Goal: Transaction & Acquisition: Obtain resource

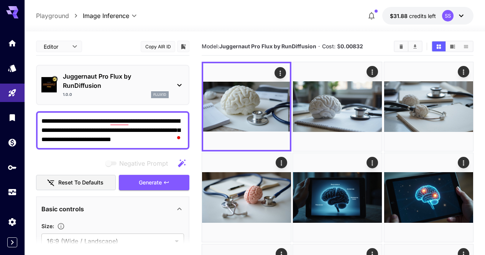
click at [403, 43] on button "Clear All" at bounding box center [401, 46] width 13 height 10
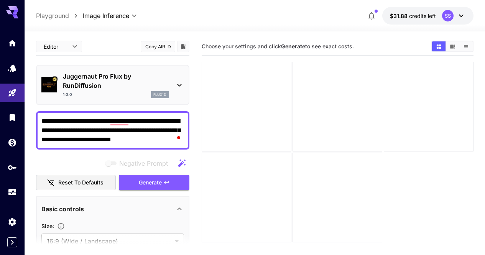
click at [127, 125] on textarea "**********" at bounding box center [112, 131] width 143 height 28
paste textarea "**********"
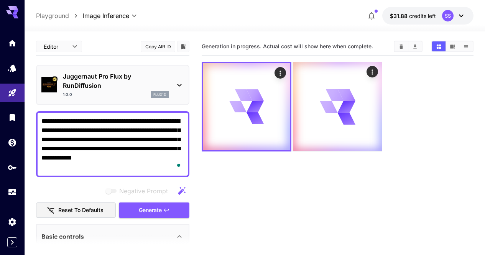
type textarea "**********"
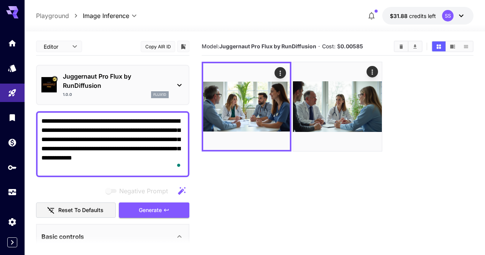
click at [142, 131] on textarea "**********" at bounding box center [112, 144] width 143 height 55
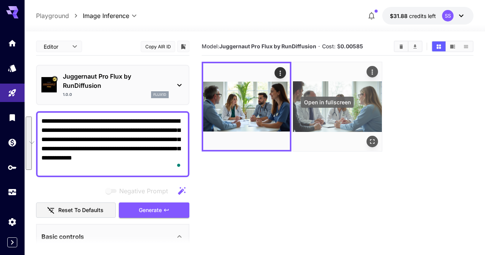
click at [371, 139] on icon "Open in fullscreen" at bounding box center [373, 141] width 5 height 5
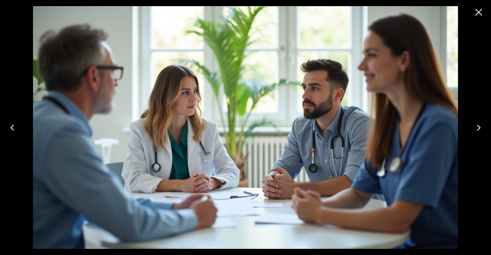
click at [473, 14] on icon "Close" at bounding box center [479, 12] width 12 height 12
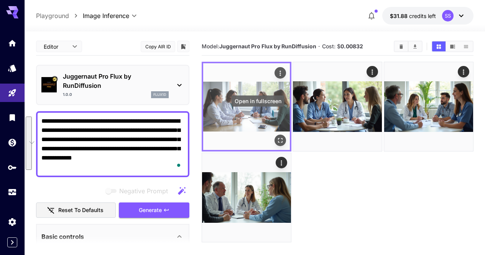
click at [277, 137] on icon "Open in fullscreen" at bounding box center [281, 141] width 8 height 8
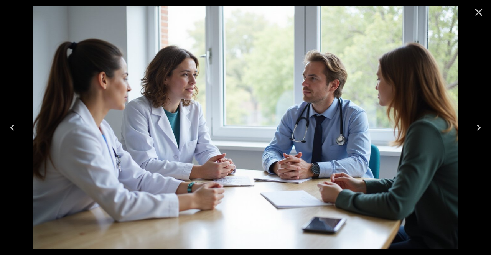
click at [481, 128] on icon "Next" at bounding box center [479, 128] width 12 height 12
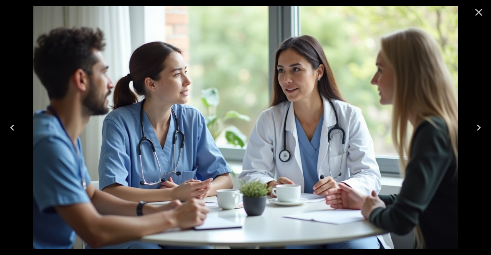
drag, startPoint x: 473, startPoint y: 18, endPoint x: 463, endPoint y: 24, distance: 11.8
click at [473, 18] on icon "Close" at bounding box center [479, 12] width 12 height 12
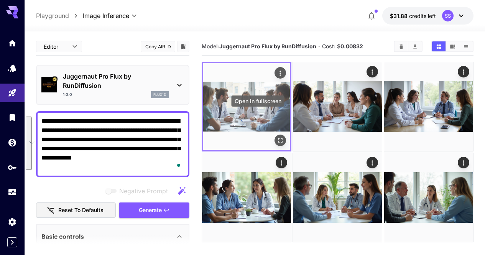
click at [277, 137] on icon "Open in fullscreen" at bounding box center [281, 141] width 8 height 8
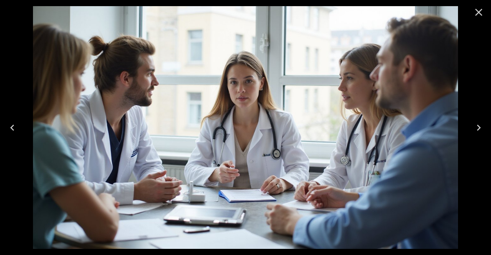
click at [479, 119] on button "Next" at bounding box center [478, 127] width 25 height 31
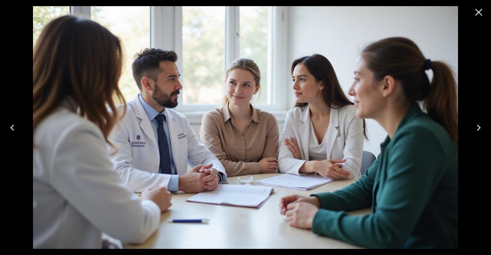
click at [476, 8] on icon "Close" at bounding box center [479, 12] width 12 height 12
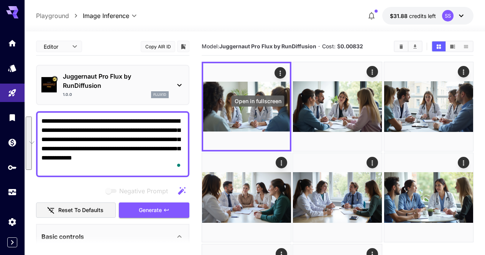
click at [0, 0] on icon "Open in fullscreen" at bounding box center [0, 0] width 0 height 0
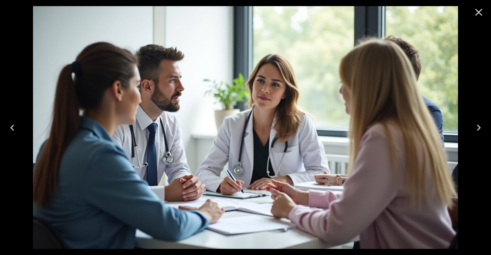
click at [484, 12] on icon "Close" at bounding box center [479, 12] width 12 height 12
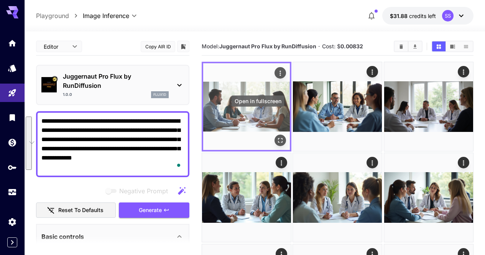
click at [277, 137] on icon "Open in fullscreen" at bounding box center [281, 141] width 8 height 8
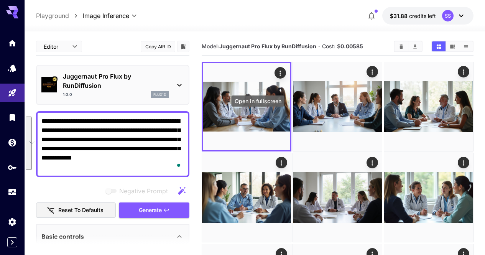
click at [0, 0] on icon "Open in fullscreen" at bounding box center [0, 0] width 0 height 0
click at [120, 141] on textarea "**********" at bounding box center [112, 144] width 143 height 55
drag, startPoint x: 81, startPoint y: 130, endPoint x: 89, endPoint y: 174, distance: 45.2
click at [89, 174] on div "**********" at bounding box center [112, 144] width 153 height 66
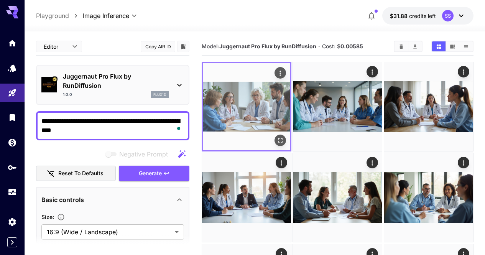
type textarea "**********"
click at [277, 137] on icon "Open in fullscreen" at bounding box center [281, 141] width 8 height 8
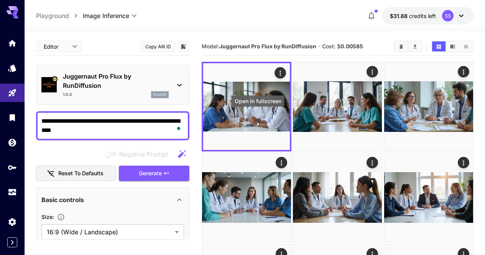
click at [0, 0] on icon "Open in fullscreen" at bounding box center [0, 0] width 0 height 0
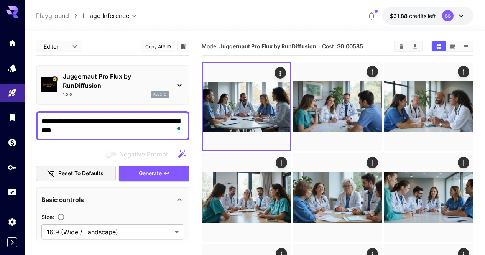
click at [171, 123] on textarea "**********" at bounding box center [112, 126] width 143 height 18
paste textarea "**********"
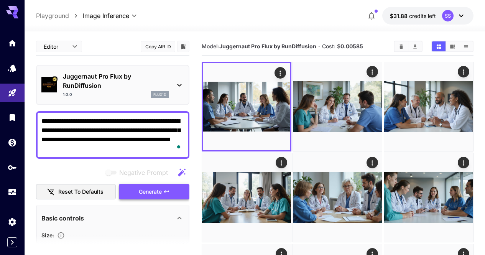
click at [176, 189] on button "Generate" at bounding box center [154, 192] width 71 height 16
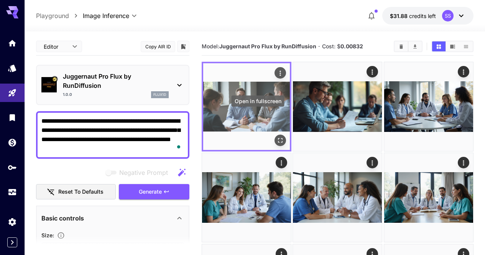
click at [277, 137] on icon "Open in fullscreen" at bounding box center [281, 141] width 8 height 8
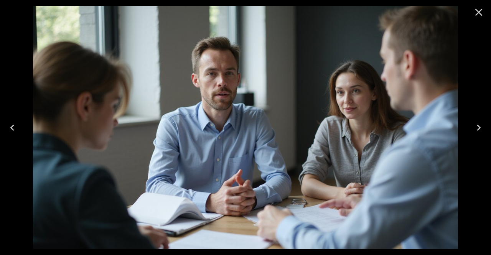
click at [480, 15] on icon "Close" at bounding box center [479, 12] width 12 height 12
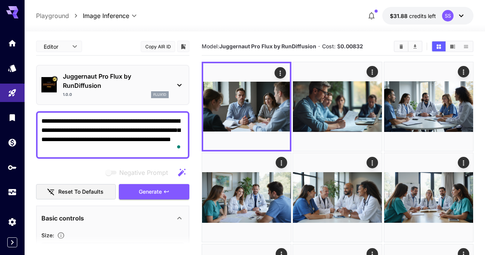
click at [180, 188] on button "Generate" at bounding box center [154, 192] width 71 height 16
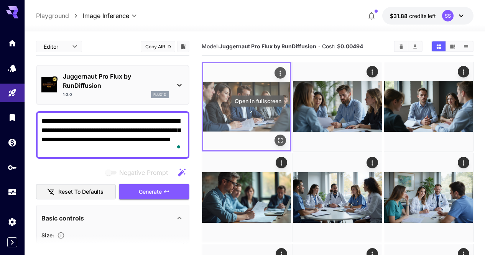
click at [277, 137] on icon "Open in fullscreen" at bounding box center [281, 141] width 8 height 8
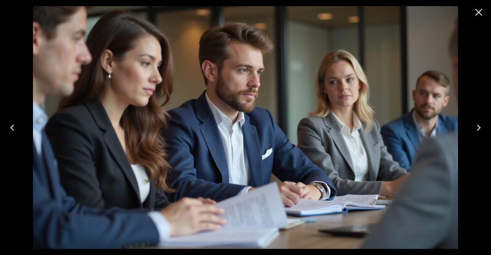
click at [476, 129] on icon "Next" at bounding box center [479, 128] width 12 height 12
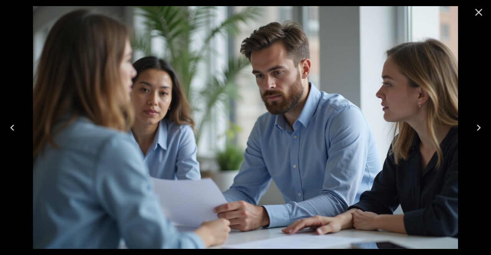
click at [474, 128] on icon "Next" at bounding box center [479, 128] width 12 height 12
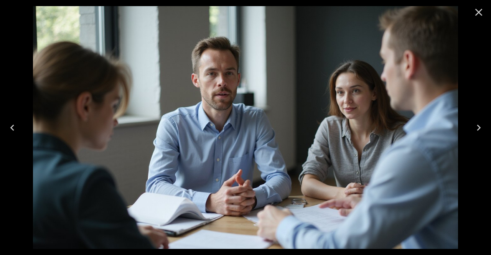
click at [9, 123] on icon "Previous" at bounding box center [12, 128] width 12 height 12
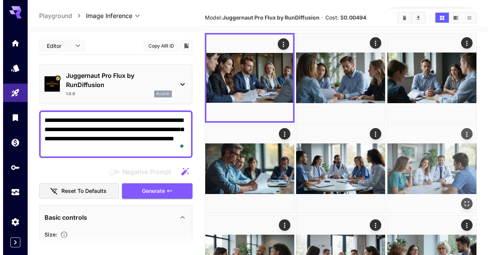
scroll to position [38, 0]
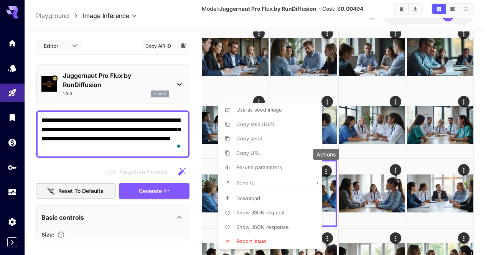
click at [279, 210] on span "Show JSON request" at bounding box center [260, 212] width 48 height 6
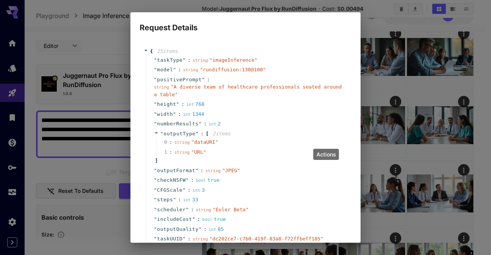
click at [207, 79] on span ":" at bounding box center [208, 80] width 3 height 8
click at [202, 85] on span "" A diverse team of healthcare professionals seated around a table "" at bounding box center [248, 90] width 188 height 13
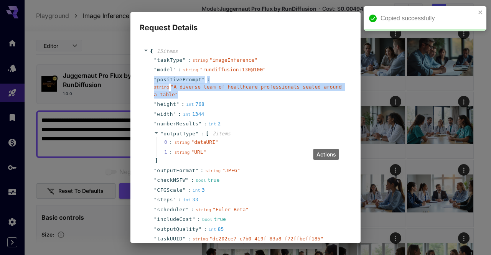
click at [202, 85] on span "" A diverse team of healthcare professionals seated around a table "" at bounding box center [248, 90] width 188 height 13
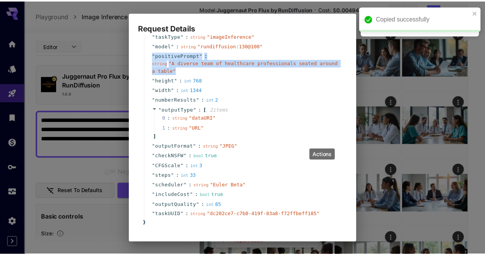
scroll to position [54, 0]
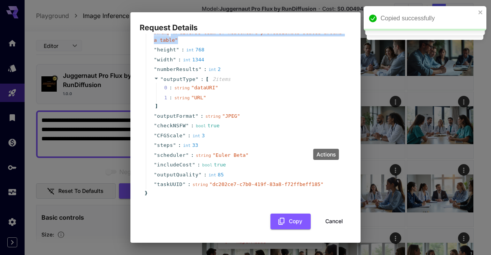
click at [331, 220] on button "Cancel" at bounding box center [334, 222] width 35 height 16
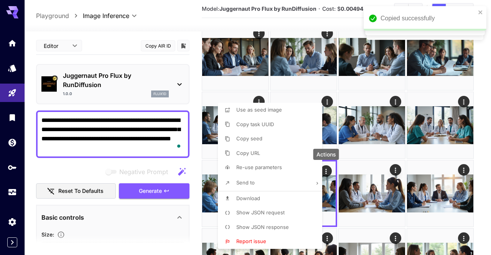
click at [99, 142] on div at bounding box center [245, 127] width 491 height 255
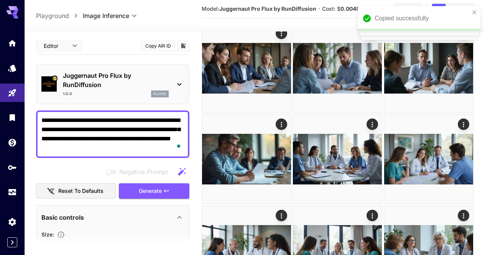
click at [100, 139] on div at bounding box center [242, 127] width 485 height 255
click at [100, 139] on div "Use as seed image Copy task UUID Copy seed Copy URL Re-use parameters Send to D…" at bounding box center [58, 127] width 117 height 255
click at [100, 139] on textarea "**********" at bounding box center [112, 134] width 143 height 37
paste textarea "To enrich screen reader interactions, please activate Accessibility in Grammarl…"
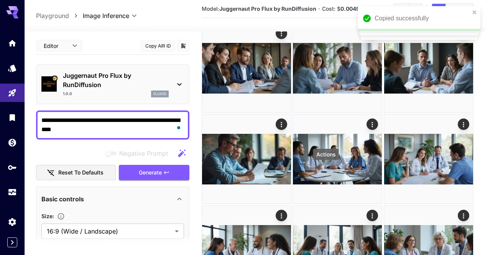
click at [46, 121] on textarea "**********" at bounding box center [112, 125] width 143 height 18
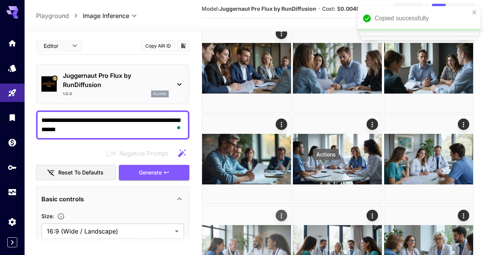
click at [181, 173] on button "Generate" at bounding box center [154, 173] width 71 height 16
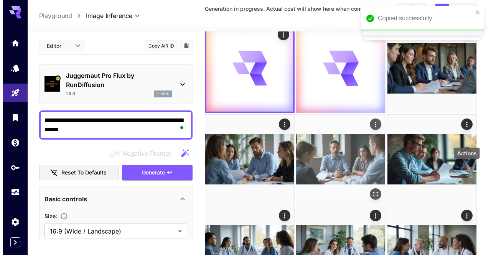
scroll to position [0, 0]
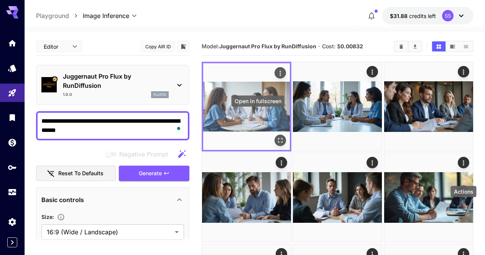
click at [277, 137] on icon "Open in fullscreen" at bounding box center [281, 141] width 8 height 8
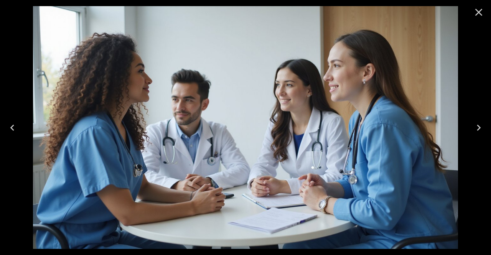
click at [468, 121] on button "Next" at bounding box center [478, 127] width 25 height 31
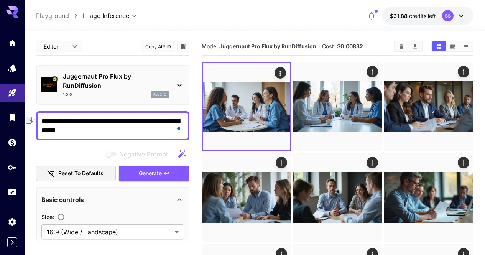
drag, startPoint x: 50, startPoint y: 121, endPoint x: 40, endPoint y: 122, distance: 10.0
click at [40, 122] on div "**********" at bounding box center [112, 125] width 153 height 29
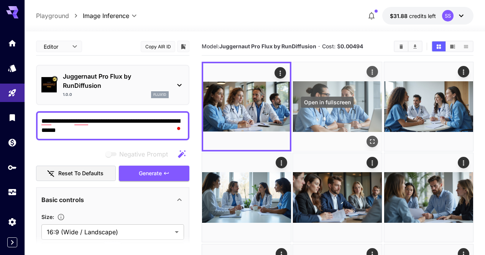
type textarea "**********"
click at [369, 138] on icon "Open in fullscreen" at bounding box center [373, 142] width 8 height 8
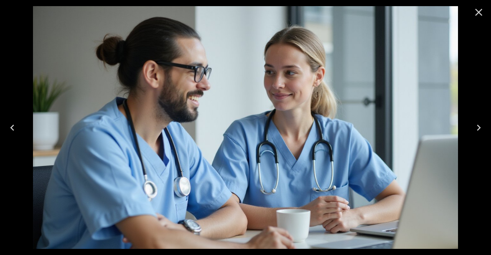
click at [11, 125] on icon "Previous" at bounding box center [12, 128] width 12 height 12
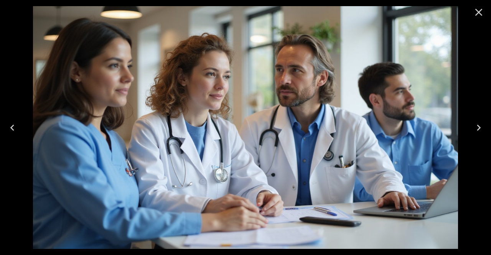
drag, startPoint x: 479, startPoint y: 16, endPoint x: 460, endPoint y: 21, distance: 20.4
click at [479, 16] on icon "Close" at bounding box center [479, 12] width 12 height 12
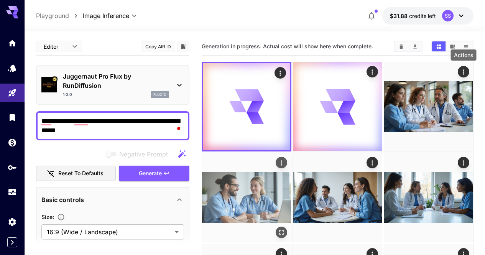
click at [285, 159] on icon "Actions" at bounding box center [282, 163] width 8 height 8
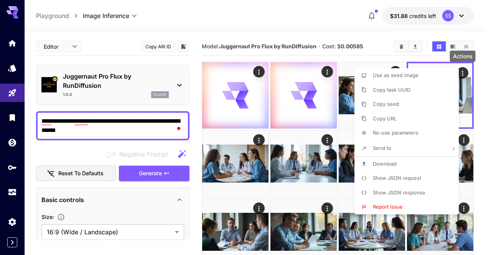
click at [417, 157] on li "Download" at bounding box center [408, 164] width 109 height 15
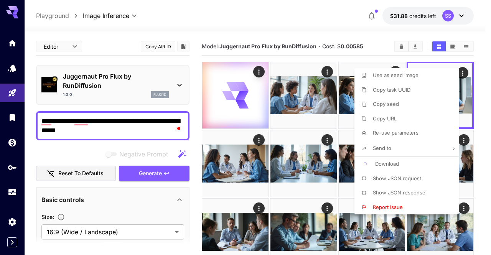
click at [328, 25] on div at bounding box center [245, 127] width 491 height 255
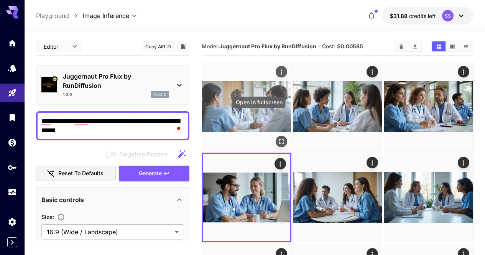
click at [278, 138] on icon "Open in fullscreen" at bounding box center [282, 142] width 8 height 8
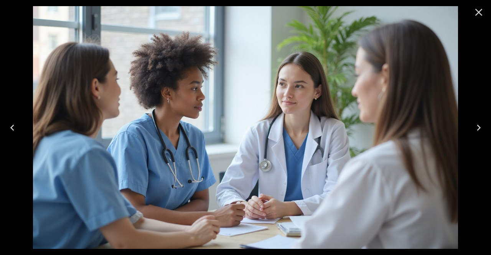
click at [266, 106] on img at bounding box center [245, 127] width 425 height 243
click at [471, 15] on button "Close" at bounding box center [478, 12] width 18 height 18
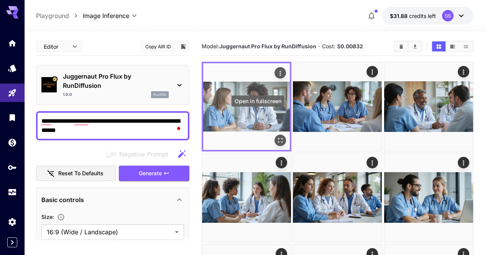
click at [277, 137] on icon "Open in fullscreen" at bounding box center [281, 141] width 8 height 8
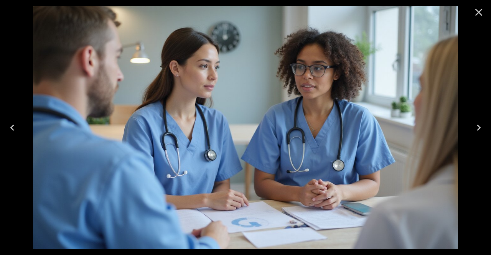
click at [481, 8] on icon "Close" at bounding box center [479, 12] width 12 height 12
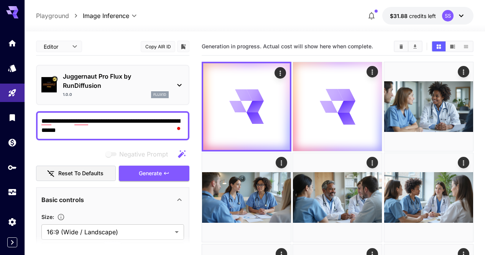
click at [167, 122] on textarea "**********" at bounding box center [112, 126] width 143 height 18
paste textarea "**********"
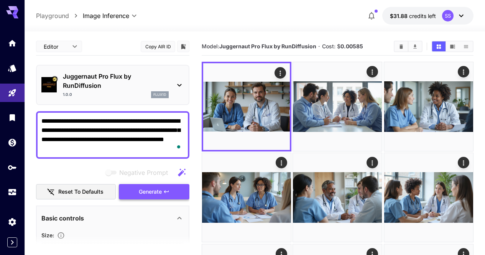
type textarea "**********"
click at [175, 189] on button "Generate" at bounding box center [154, 192] width 71 height 16
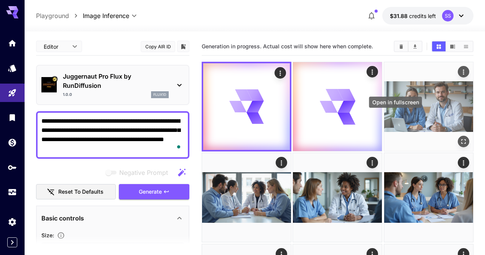
click at [460, 138] on icon "Open in fullscreen" at bounding box center [464, 142] width 8 height 8
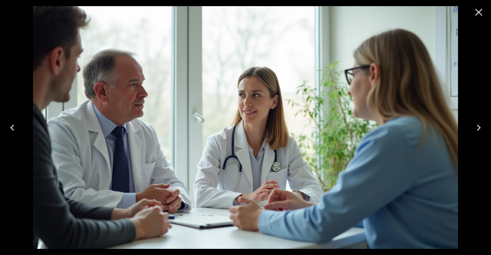
click at [480, 16] on icon "Close" at bounding box center [479, 12] width 12 height 12
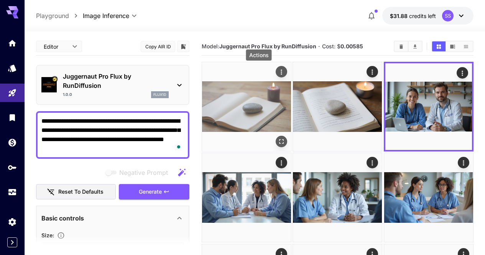
click at [278, 71] on icon "Actions" at bounding box center [282, 72] width 8 height 8
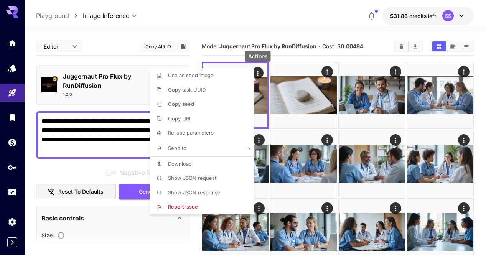
click at [226, 164] on li "Download" at bounding box center [204, 164] width 109 height 15
click at [301, 153] on div at bounding box center [245, 127] width 491 height 255
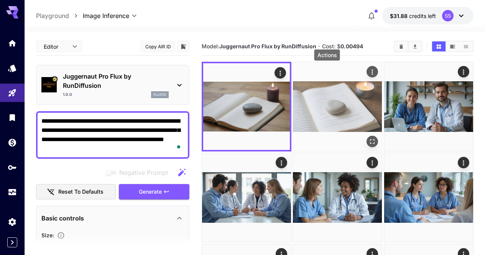
click at [369, 70] on icon "Actions" at bounding box center [373, 72] width 8 height 8
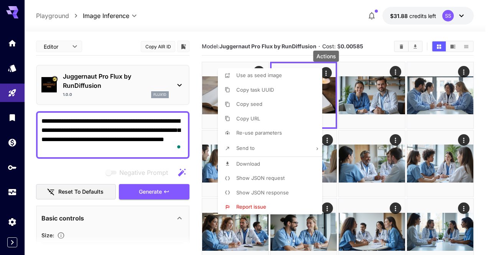
click at [278, 161] on li "Download" at bounding box center [272, 164] width 109 height 15
click at [396, 73] on div at bounding box center [245, 127] width 491 height 255
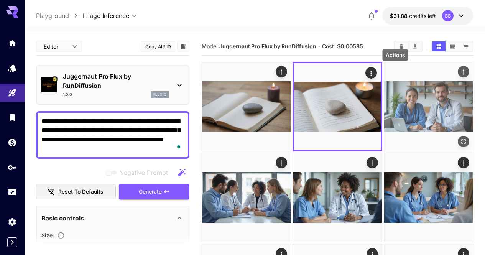
click at [460, 73] on icon "Actions" at bounding box center [464, 72] width 8 height 8
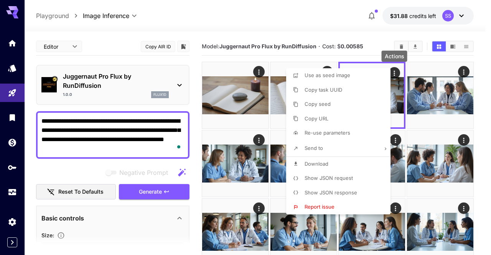
click at [346, 165] on li "Download" at bounding box center [340, 164] width 109 height 15
click at [302, 25] on div at bounding box center [245, 127] width 491 height 255
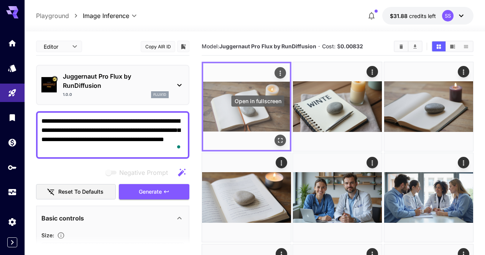
click at [277, 137] on icon "Open in fullscreen" at bounding box center [281, 141] width 8 height 8
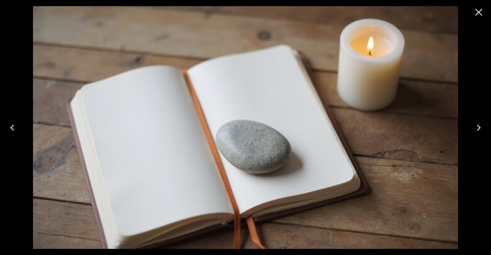
click at [481, 12] on icon "Close" at bounding box center [479, 12] width 12 height 12
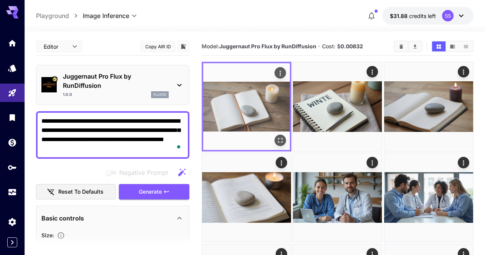
click at [277, 75] on icon "Actions" at bounding box center [281, 73] width 8 height 8
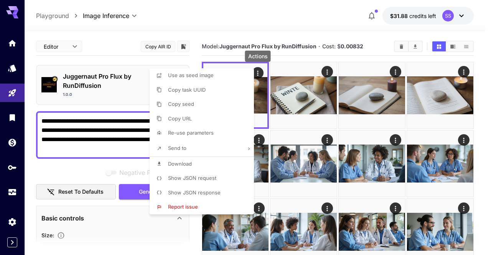
drag, startPoint x: 206, startPoint y: 161, endPoint x: 208, endPoint y: 155, distance: 6.4
click at [206, 161] on li "Download" at bounding box center [204, 164] width 109 height 15
click at [399, 51] on div at bounding box center [245, 127] width 491 height 255
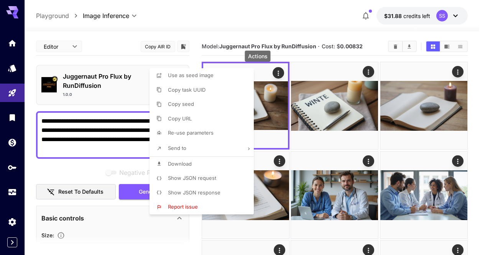
click at [399, 49] on div at bounding box center [242, 127] width 485 height 255
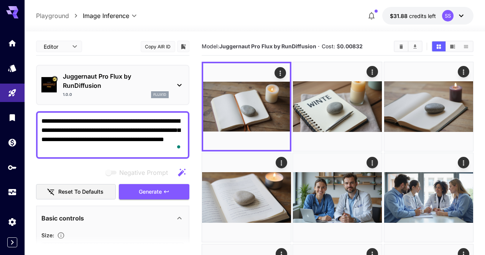
click at [399, 49] on button "Clear All" at bounding box center [401, 46] width 13 height 10
click at [388, 49] on section "Model: Juggernaut Pro Flux by RunDiffusion · Cost: $ 0.00832" at bounding box center [295, 46] width 186 height 9
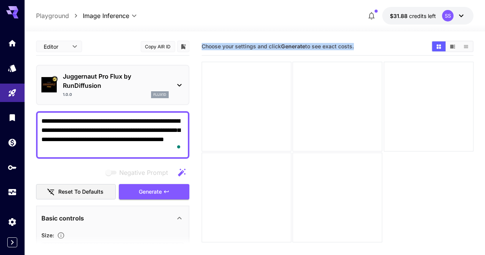
click at [190, 140] on main "**********" at bounding box center [255, 168] width 438 height 261
click at [145, 136] on textarea "**********" at bounding box center [112, 135] width 143 height 37
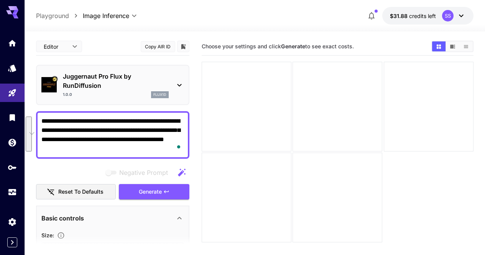
paste textarea "**********"
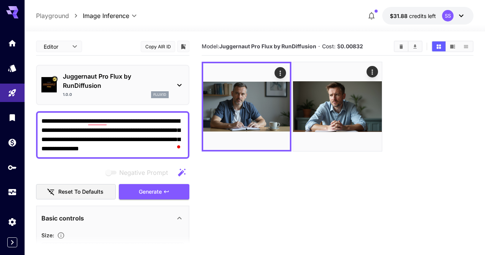
click at [166, 132] on textarea "**********" at bounding box center [112, 135] width 143 height 37
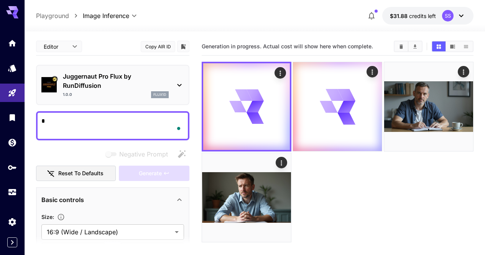
paste textarea "**********"
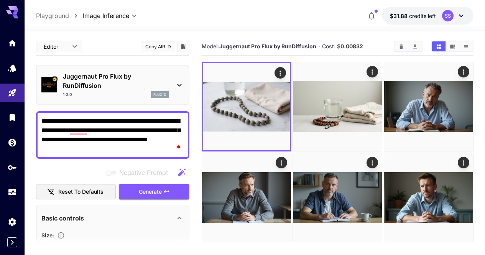
click at [163, 123] on textarea "**********" at bounding box center [112, 135] width 143 height 37
paste textarea "To enrich screen reader interactions, please activate Accessibility in Grammarl…"
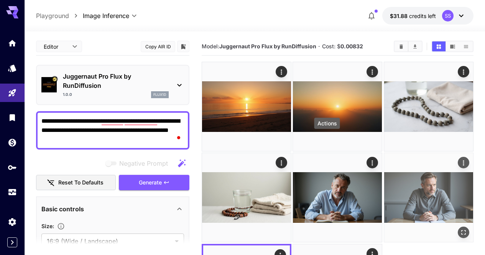
click at [460, 159] on icon "Actions" at bounding box center [464, 163] width 8 height 8
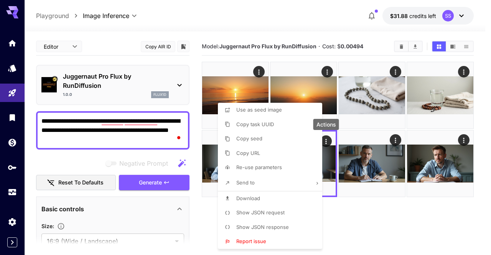
click at [137, 128] on div at bounding box center [245, 127] width 491 height 255
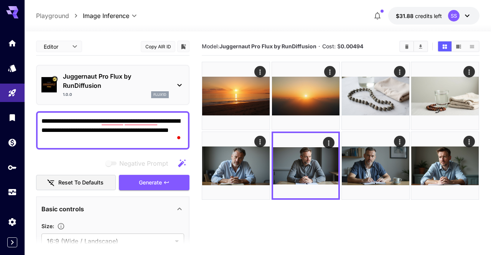
click at [138, 128] on div at bounding box center [245, 127] width 491 height 255
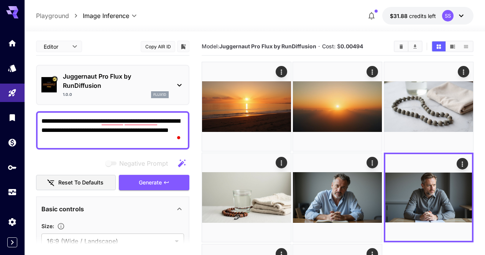
click at [138, 128] on body "**********" at bounding box center [242, 207] width 485 height 414
drag, startPoint x: 137, startPoint y: 129, endPoint x: 116, endPoint y: 132, distance: 20.9
click at [116, 132] on textarea "**********" at bounding box center [112, 131] width 143 height 28
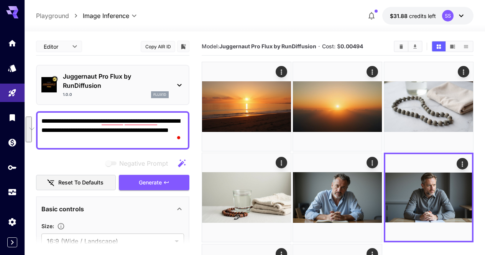
paste textarea "**********"
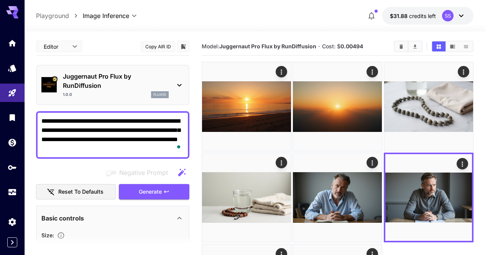
type textarea "**********"
click at [162, 191] on span "Generate" at bounding box center [150, 192] width 23 height 10
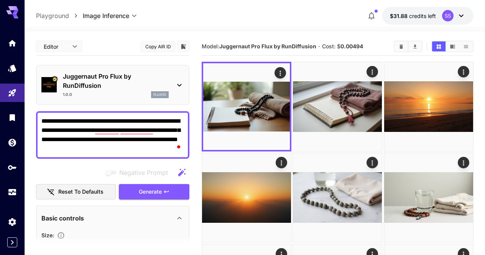
click at [181, 120] on textarea "**********" at bounding box center [112, 135] width 143 height 37
paste textarea "To enrich screen reader interactions, please activate Accessibility in Grammarl…"
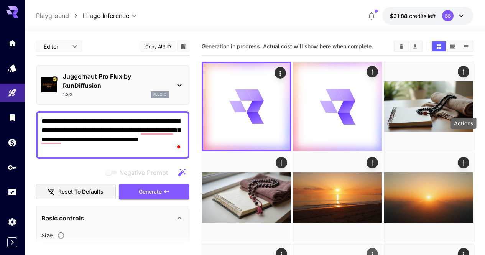
click at [377, 250] on icon "Actions" at bounding box center [373, 254] width 8 height 8
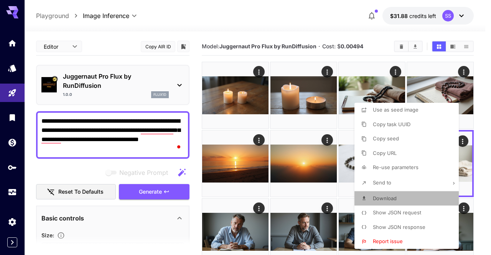
click at [420, 201] on li "Download" at bounding box center [408, 198] width 109 height 15
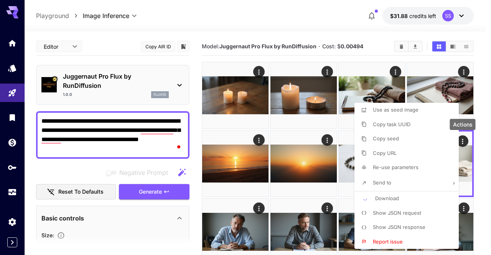
click at [310, 189] on div at bounding box center [245, 127] width 491 height 255
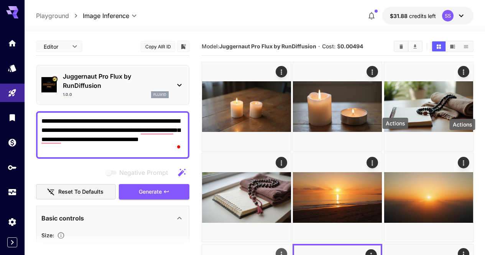
click at [285, 250] on icon "Actions" at bounding box center [282, 254] width 8 height 8
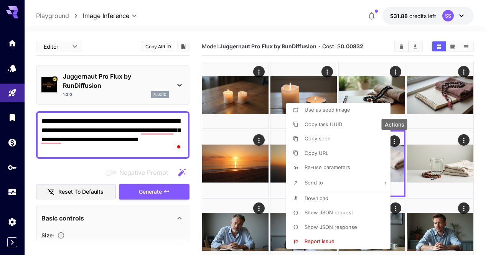
click at [365, 197] on li "Download" at bounding box center [340, 198] width 109 height 15
drag, startPoint x: 455, startPoint y: 179, endPoint x: 407, endPoint y: 173, distance: 48.7
click at [454, 179] on div at bounding box center [245, 127] width 491 height 255
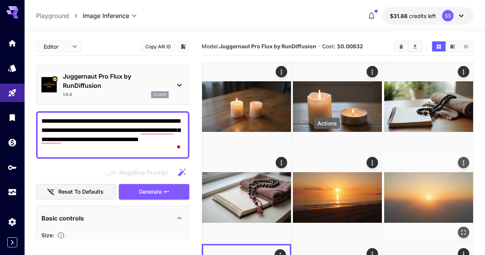
click at [460, 159] on icon "Actions" at bounding box center [464, 163] width 8 height 8
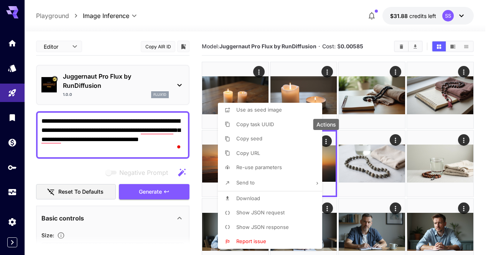
click at [280, 194] on li "Download" at bounding box center [272, 198] width 109 height 15
click at [352, 193] on div at bounding box center [245, 127] width 491 height 255
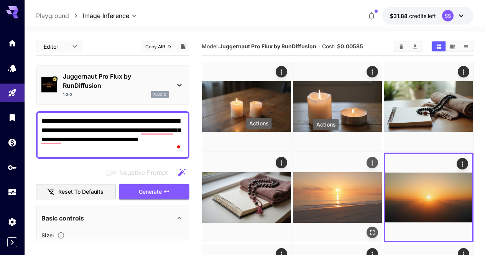
click at [369, 159] on icon "Actions" at bounding box center [373, 163] width 8 height 8
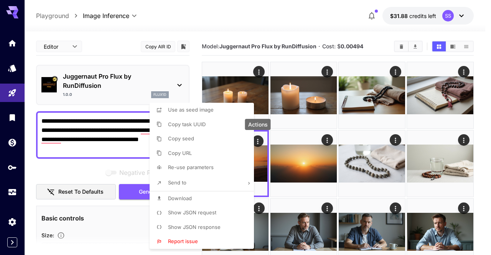
click at [233, 196] on li "Download" at bounding box center [204, 198] width 109 height 15
click at [382, 177] on div at bounding box center [245, 127] width 491 height 255
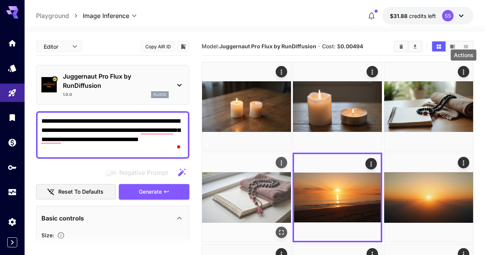
click at [285, 159] on icon "Actions" at bounding box center [282, 163] width 8 height 8
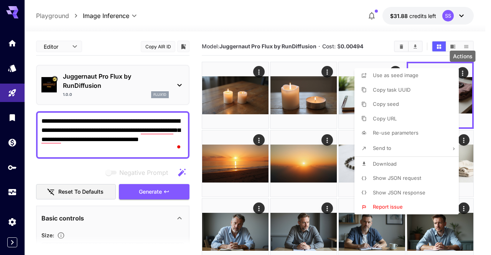
drag, startPoint x: 399, startPoint y: 166, endPoint x: 298, endPoint y: 164, distance: 100.5
click at [399, 166] on li "Download" at bounding box center [408, 164] width 109 height 15
click at [284, 161] on div at bounding box center [245, 127] width 491 height 255
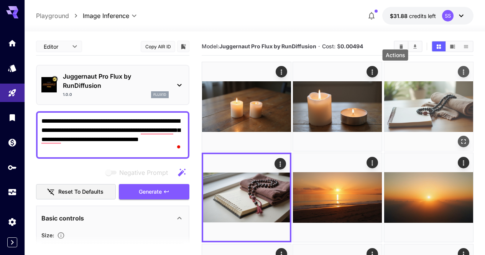
click at [460, 72] on icon "Actions" at bounding box center [464, 72] width 8 height 8
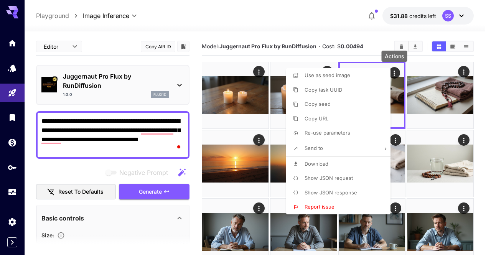
drag, startPoint x: 342, startPoint y: 158, endPoint x: 269, endPoint y: 158, distance: 73.3
click at [342, 158] on li "Download" at bounding box center [340, 164] width 109 height 15
drag, startPoint x: 243, startPoint y: 155, endPoint x: 254, endPoint y: 128, distance: 28.4
click at [243, 154] on div at bounding box center [245, 127] width 491 height 255
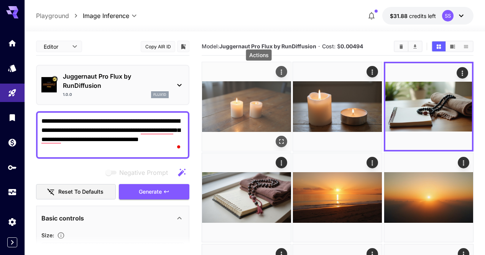
click at [278, 72] on icon "Actions" at bounding box center [282, 72] width 8 height 8
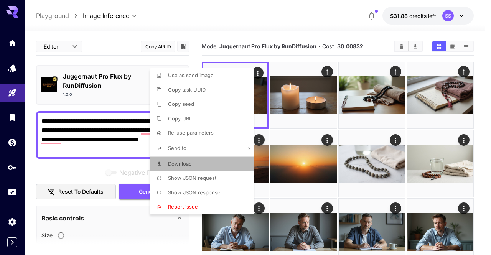
click at [218, 161] on li "Download" at bounding box center [204, 164] width 109 height 15
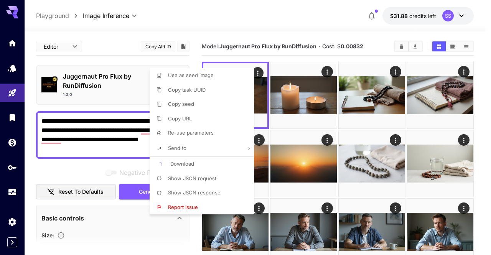
click at [325, 150] on div at bounding box center [245, 127] width 491 height 255
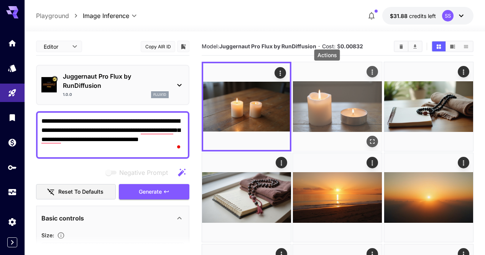
click at [369, 69] on icon "Actions" at bounding box center [373, 72] width 8 height 8
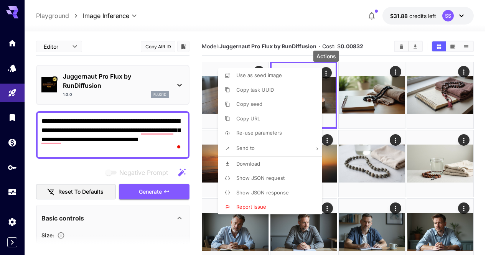
click at [288, 161] on li "Download" at bounding box center [272, 164] width 109 height 15
click at [412, 160] on div at bounding box center [245, 127] width 491 height 255
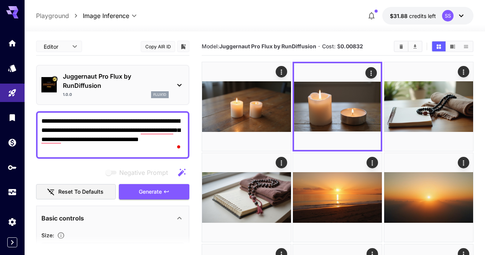
click at [309, 37] on div "**********" at bounding box center [255, 239] width 438 height 416
click at [404, 47] on icon "Clear All" at bounding box center [402, 47] width 6 height 6
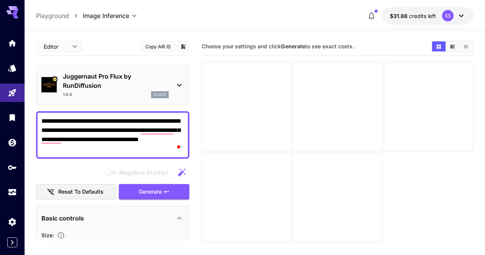
click at [174, 120] on textarea "**********" at bounding box center [112, 135] width 143 height 37
paste textarea "**********"
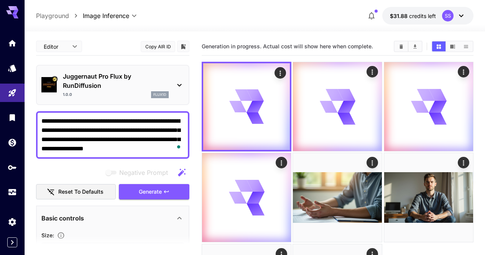
click at [150, 129] on textarea "**********" at bounding box center [112, 135] width 143 height 37
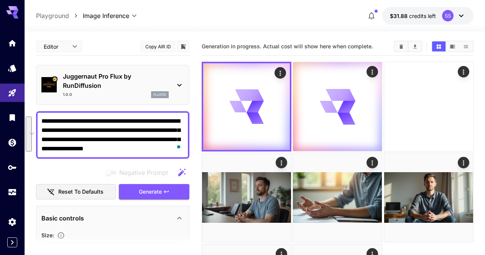
click at [150, 129] on textarea "**********" at bounding box center [112, 135] width 143 height 37
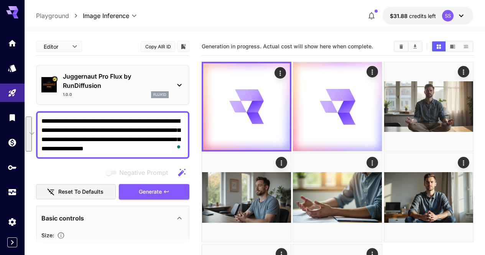
paste textarea "To enrich screen reader interactions, please activate Accessibility in Grammarl…"
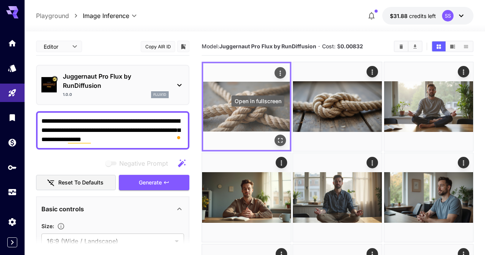
click at [277, 137] on icon "Open in fullscreen" at bounding box center [281, 141] width 8 height 8
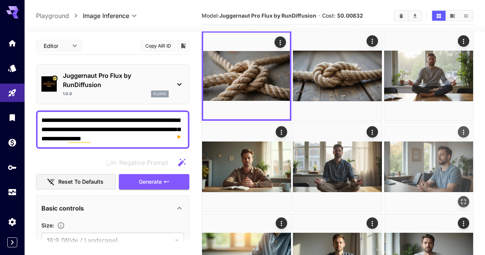
scroll to position [38, 0]
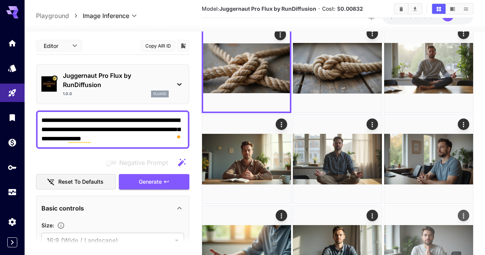
click at [458, 210] on button "Actions" at bounding box center [464, 216] width 12 height 12
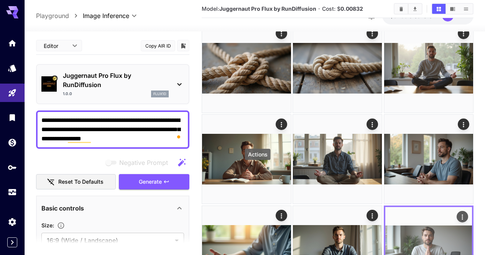
click at [462, 214] on icon "Actions" at bounding box center [462, 216] width 1 height 5
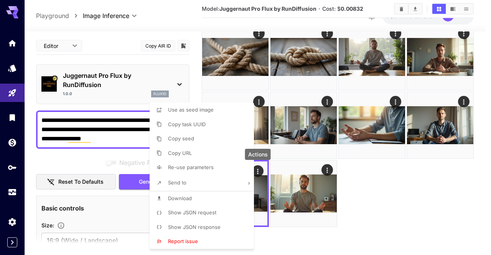
click at [219, 202] on li "Download" at bounding box center [204, 198] width 109 height 15
click at [372, 179] on div at bounding box center [245, 127] width 491 height 255
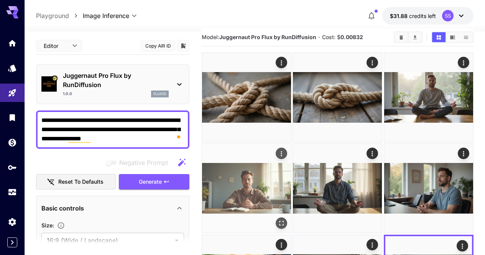
scroll to position [0, 0]
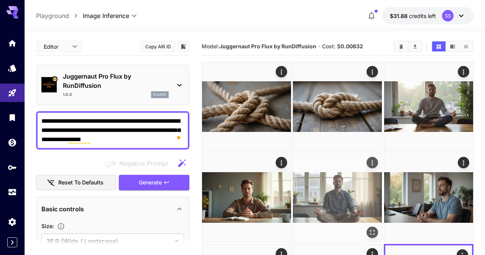
click at [372, 160] on icon "Actions" at bounding box center [372, 162] width 1 height 5
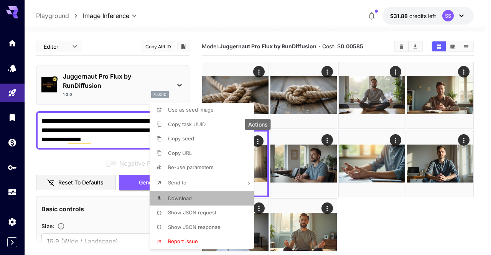
click at [220, 198] on li "Download" at bounding box center [204, 198] width 109 height 15
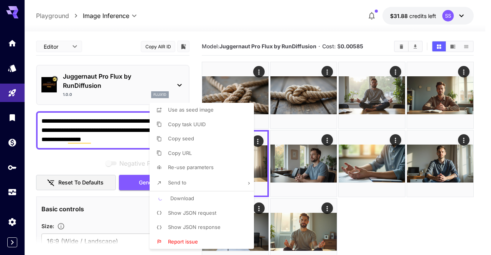
click at [359, 161] on div at bounding box center [245, 127] width 491 height 255
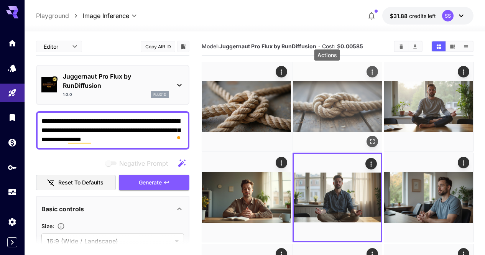
click at [369, 71] on icon "Actions" at bounding box center [373, 72] width 8 height 8
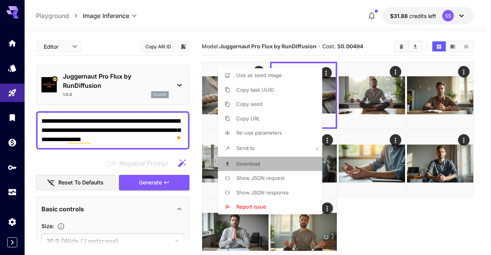
drag, startPoint x: 301, startPoint y: 168, endPoint x: 333, endPoint y: 163, distance: 32.5
click at [301, 168] on li "Download" at bounding box center [272, 164] width 109 height 15
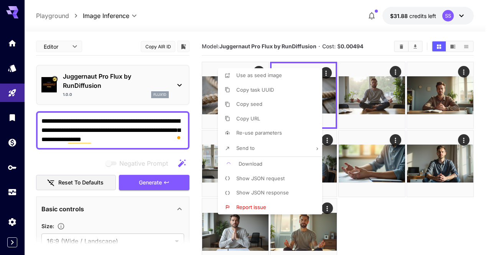
click at [374, 163] on div at bounding box center [245, 127] width 491 height 255
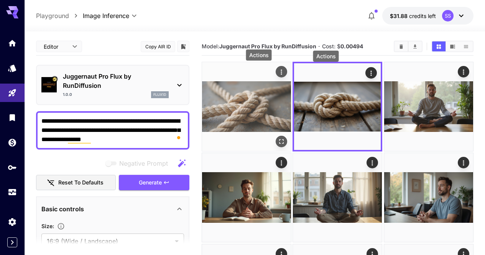
click at [278, 71] on icon "Actions" at bounding box center [282, 72] width 8 height 8
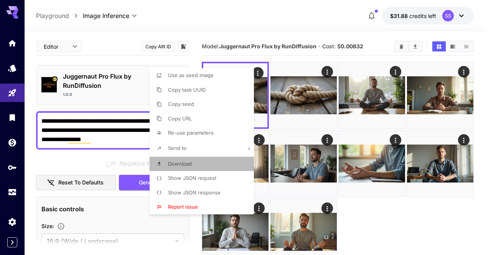
click at [228, 164] on li "Download" at bounding box center [204, 164] width 109 height 15
click at [292, 169] on div at bounding box center [245, 127] width 491 height 255
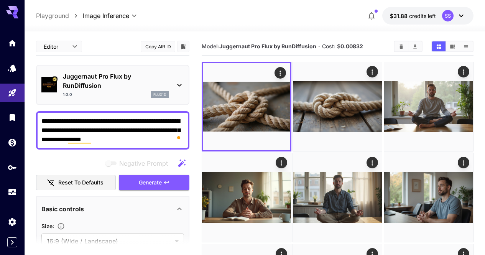
click at [161, 121] on textarea "**********" at bounding box center [112, 131] width 143 height 28
paste textarea "**********"
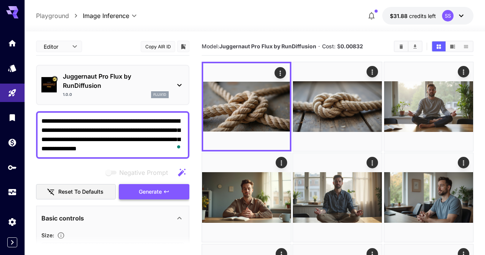
click at [165, 190] on icon "button" at bounding box center [166, 192] width 6 height 6
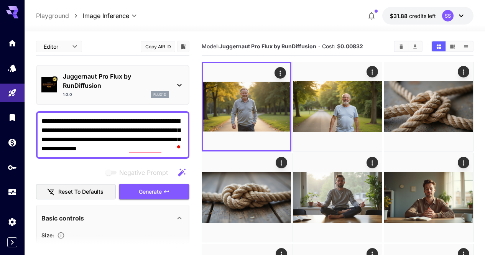
click at [150, 127] on textarea "**********" at bounding box center [112, 135] width 143 height 37
paste textarea "To enrich screen reader interactions, please activate Accessibility in Grammarl…"
click at [174, 194] on button "Generate" at bounding box center [154, 192] width 71 height 16
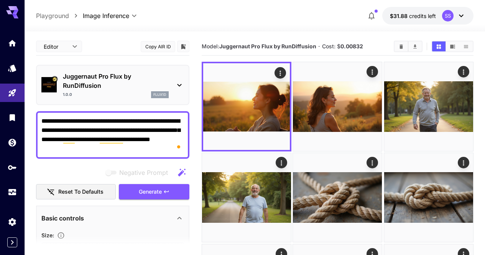
click at [153, 129] on textarea "**********" at bounding box center [112, 135] width 143 height 37
paste textarea "**********"
click at [170, 192] on button "Generate" at bounding box center [154, 192] width 71 height 16
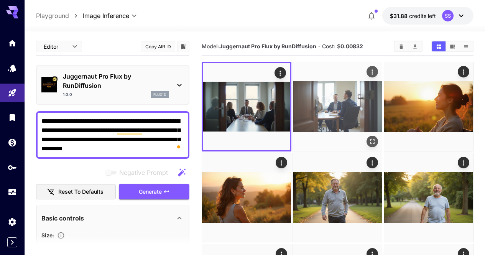
click at [371, 139] on icon "Open in fullscreen" at bounding box center [373, 141] width 5 height 5
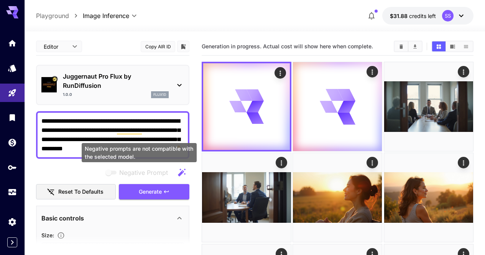
click at [131, 142] on div "Negative prompts are not compatible with the selected model." at bounding box center [139, 154] width 117 height 25
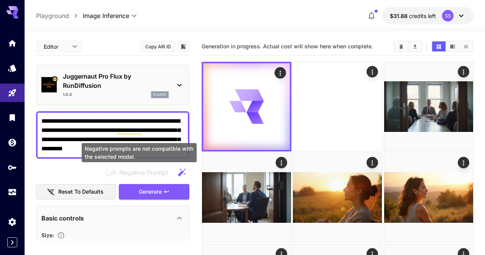
click at [131, 142] on div "Negative prompts are not compatible with the selected model." at bounding box center [139, 154] width 117 height 25
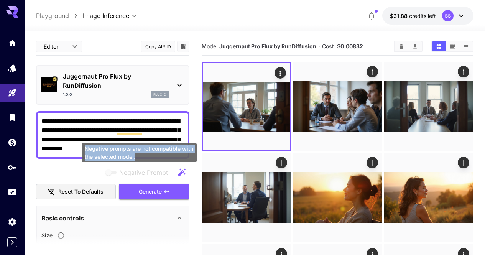
click at [131, 142] on div "Negative prompts are not compatible with the selected model." at bounding box center [139, 154] width 117 height 25
drag, startPoint x: 131, startPoint y: 142, endPoint x: 118, endPoint y: 133, distance: 15.7
click at [118, 134] on textarea "**********" at bounding box center [112, 135] width 143 height 37
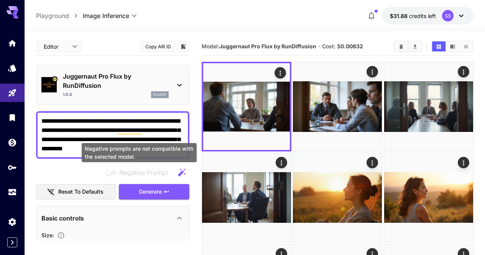
click at [118, 133] on textarea "**********" at bounding box center [112, 135] width 143 height 37
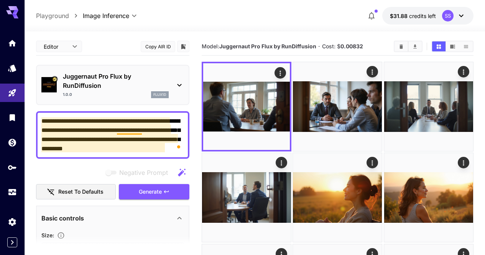
click at [118, 133] on textarea "**********" at bounding box center [112, 135] width 143 height 37
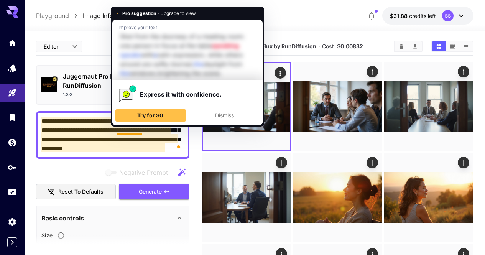
drag, startPoint x: 119, startPoint y: 132, endPoint x: 102, endPoint y: 135, distance: 17.1
click at [102, 135] on textarea "**********" at bounding box center [112, 135] width 143 height 37
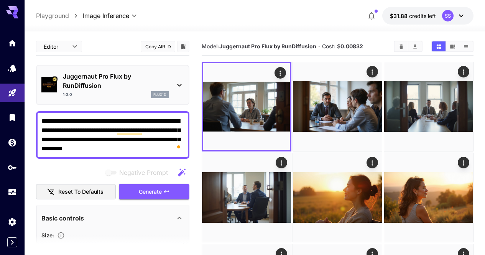
click at [102, 135] on textarea "**********" at bounding box center [112, 135] width 143 height 37
paste textarea "*********"
type textarea "**********"
click at [154, 193] on span "Generate" at bounding box center [150, 192] width 23 height 10
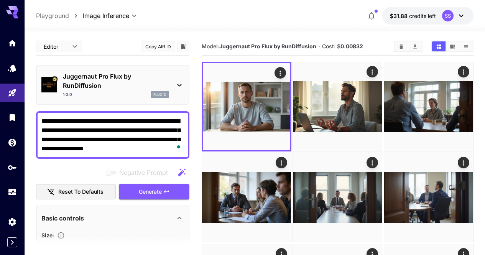
click at [127, 119] on textarea "**********" at bounding box center [112, 135] width 143 height 37
type textarea "*"
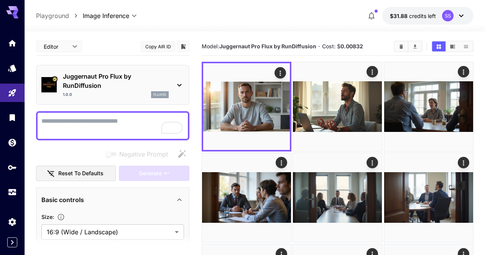
paste textarea "**********"
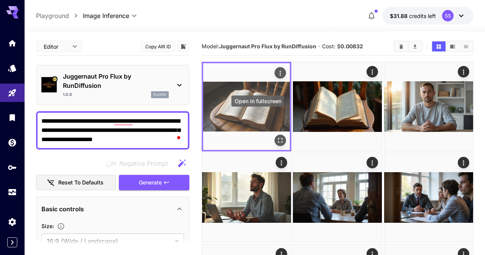
click at [277, 137] on icon "Open in fullscreen" at bounding box center [281, 141] width 8 height 8
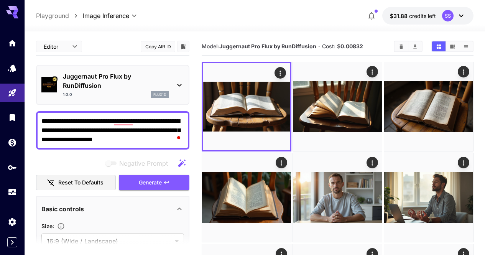
scroll to position [115, 0]
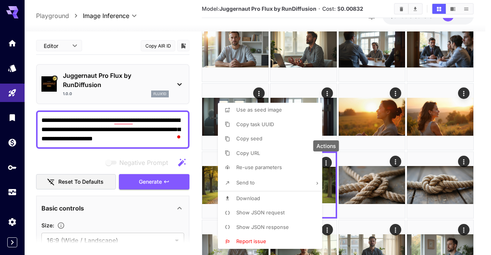
click at [289, 198] on li "Download" at bounding box center [272, 198] width 109 height 15
click at [407, 189] on div at bounding box center [245, 127] width 491 height 255
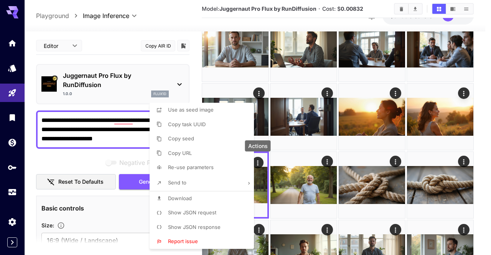
click at [225, 203] on li "Download" at bounding box center [204, 198] width 109 height 15
click at [357, 179] on div at bounding box center [245, 127] width 491 height 255
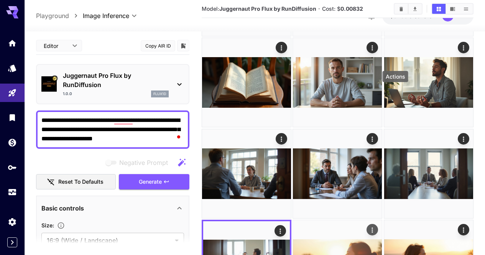
click at [377, 226] on icon "Actions" at bounding box center [373, 230] width 8 height 8
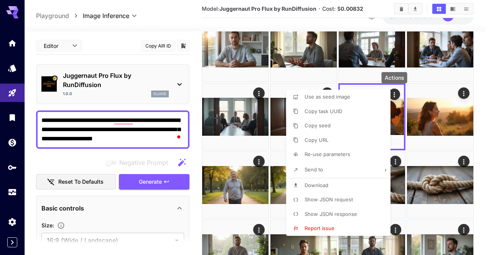
drag, startPoint x: 348, startPoint y: 184, endPoint x: 394, endPoint y: 173, distance: 47.7
click at [348, 184] on li "Download" at bounding box center [340, 185] width 109 height 15
click at [481, 155] on div at bounding box center [245, 127] width 491 height 255
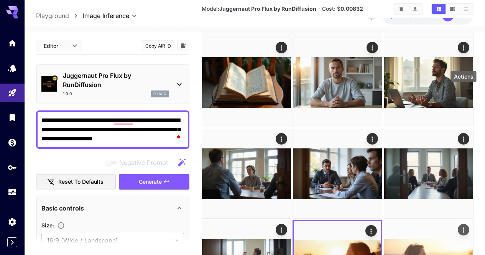
click at [464, 226] on icon "Actions" at bounding box center [464, 230] width 8 height 8
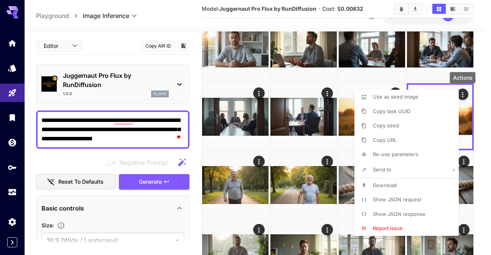
click at [390, 187] on span "Download" at bounding box center [385, 185] width 24 height 6
drag, startPoint x: 337, startPoint y: 176, endPoint x: 320, endPoint y: 166, distance: 19.8
click at [336, 176] on div at bounding box center [245, 127] width 491 height 255
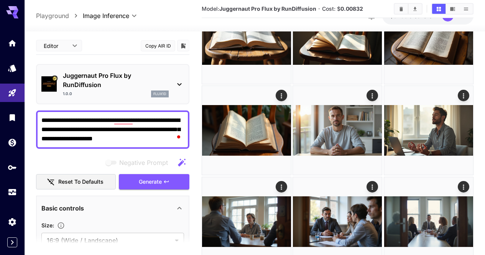
scroll to position [38, 0]
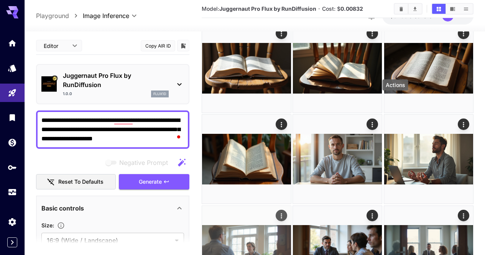
click at [285, 212] on icon "Actions" at bounding box center [282, 216] width 8 height 8
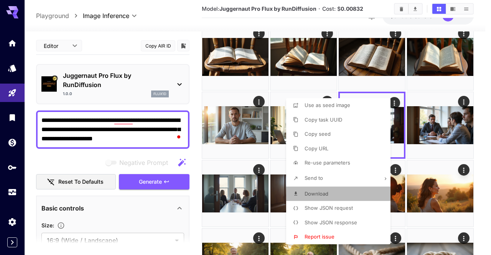
click at [347, 190] on li "Download" at bounding box center [340, 194] width 109 height 15
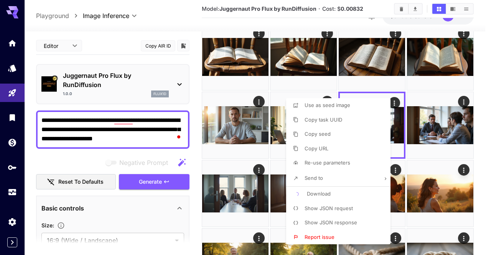
click at [439, 166] on div at bounding box center [245, 127] width 491 height 255
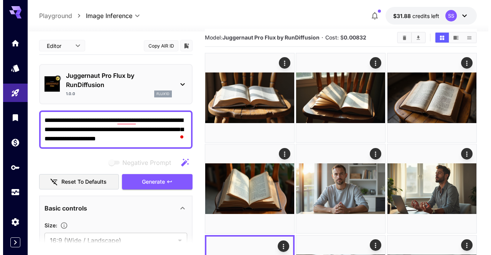
scroll to position [0, 0]
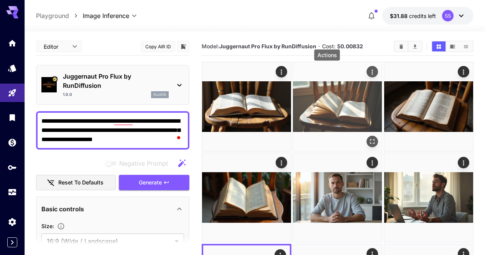
click at [369, 71] on icon "Actions" at bounding box center [373, 72] width 8 height 8
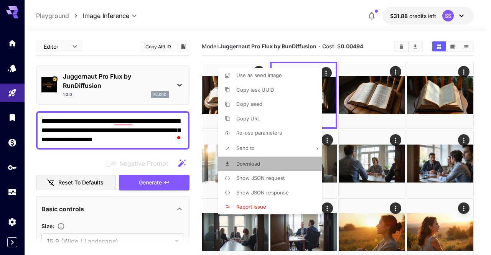
click at [282, 165] on li "Download" at bounding box center [272, 164] width 109 height 15
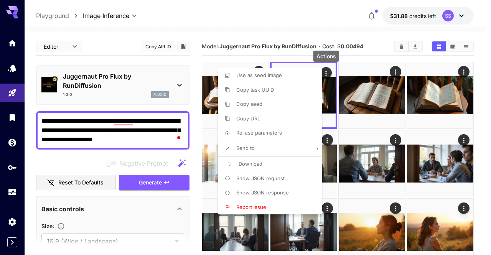
click at [389, 154] on div at bounding box center [245, 127] width 491 height 255
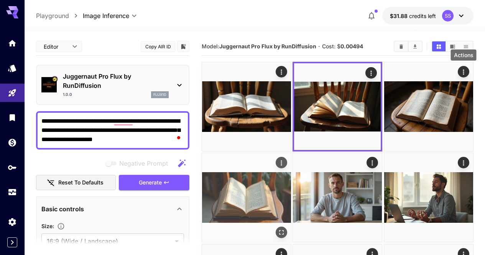
click at [285, 159] on icon "Actions" at bounding box center [282, 163] width 8 height 8
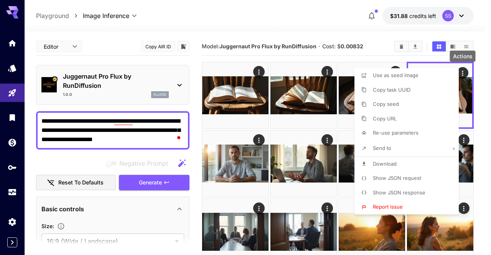
drag, startPoint x: 399, startPoint y: 161, endPoint x: 376, endPoint y: 161, distance: 22.3
click at [399, 161] on li "Download" at bounding box center [408, 164] width 109 height 15
drag, startPoint x: 306, startPoint y: 160, endPoint x: 304, endPoint y: 153, distance: 7.9
click at [306, 159] on div at bounding box center [245, 127] width 491 height 255
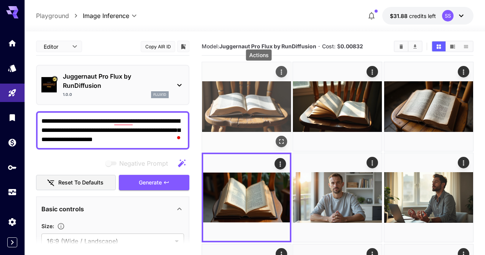
click at [278, 72] on icon "Actions" at bounding box center [282, 72] width 8 height 8
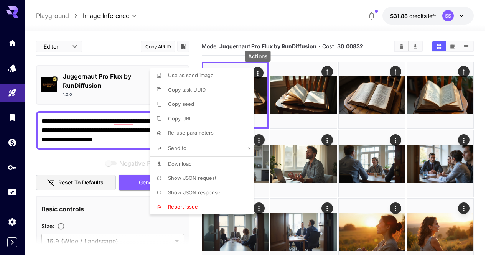
click at [223, 161] on li "Download" at bounding box center [204, 164] width 109 height 15
click at [360, 154] on div at bounding box center [245, 127] width 491 height 255
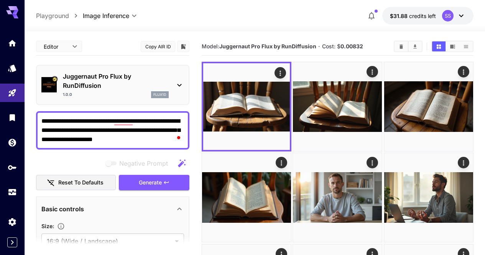
click at [398, 48] on button "Clear All" at bounding box center [401, 46] width 13 height 10
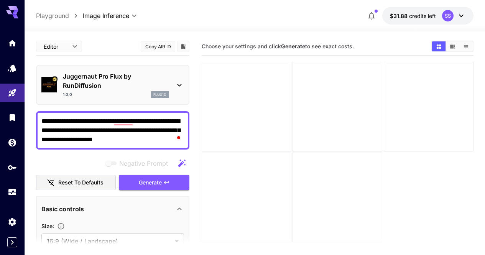
click at [161, 132] on textarea "**********" at bounding box center [112, 131] width 143 height 28
paste textarea "**"
click at [171, 183] on button "Generate" at bounding box center [154, 183] width 71 height 16
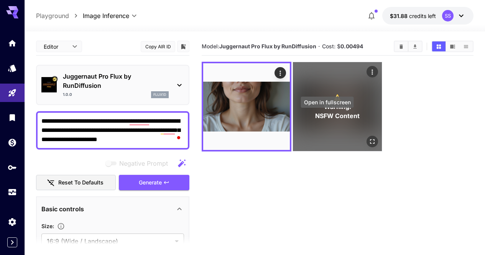
click at [369, 138] on icon "Open in fullscreen" at bounding box center [373, 142] width 8 height 8
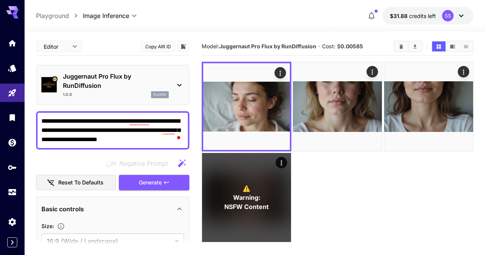
drag, startPoint x: 77, startPoint y: 122, endPoint x: 40, endPoint y: 122, distance: 36.8
click at [40, 122] on div "**********" at bounding box center [112, 130] width 153 height 38
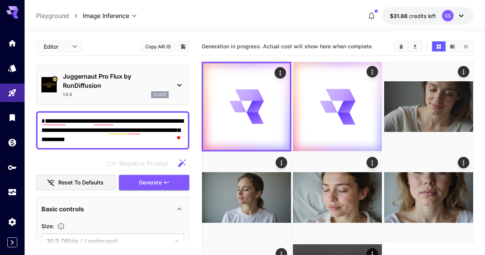
click at [148, 135] on textarea "**********" at bounding box center [112, 131] width 143 height 28
paste textarea "**********"
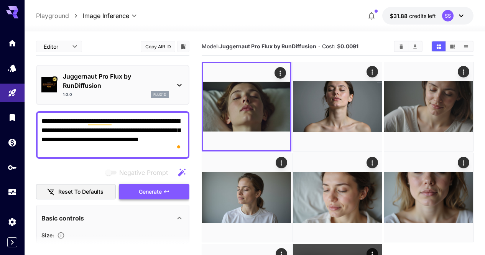
type textarea "**********"
click at [158, 191] on span "Generate" at bounding box center [150, 192] width 23 height 10
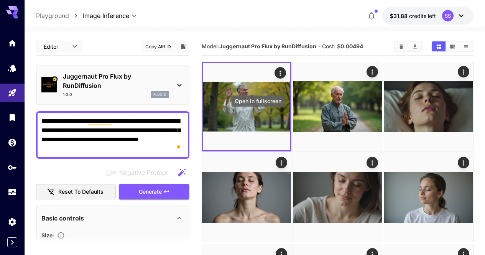
click at [0, 0] on icon "Open in fullscreen" at bounding box center [0, 0] width 0 height 0
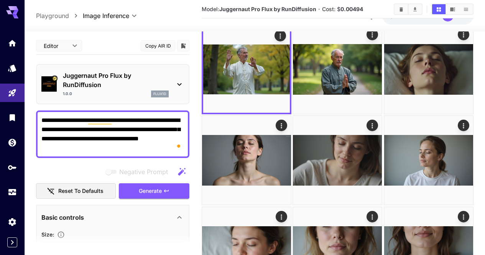
scroll to position [61, 0]
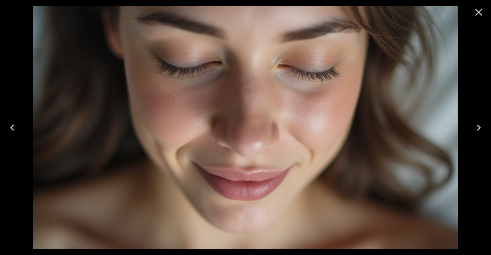
click at [475, 13] on icon "Close" at bounding box center [479, 12] width 12 height 12
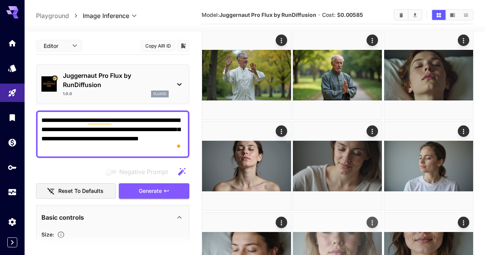
scroll to position [22, 0]
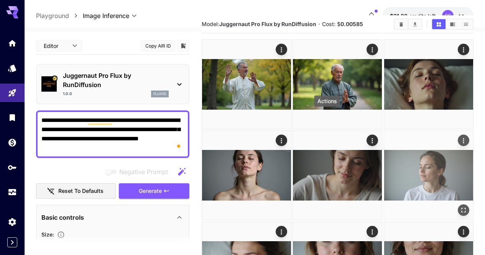
click at [460, 137] on icon "Actions" at bounding box center [464, 141] width 8 height 8
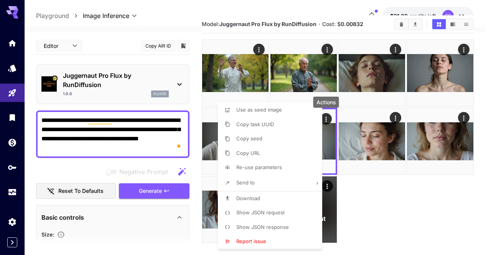
click at [278, 196] on li "Download" at bounding box center [272, 198] width 109 height 15
click at [437, 156] on div at bounding box center [245, 127] width 491 height 255
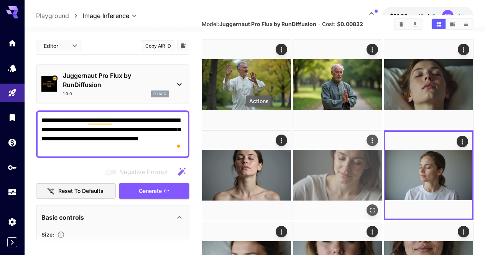
click at [369, 136] on div "Actions" at bounding box center [373, 140] width 8 height 9
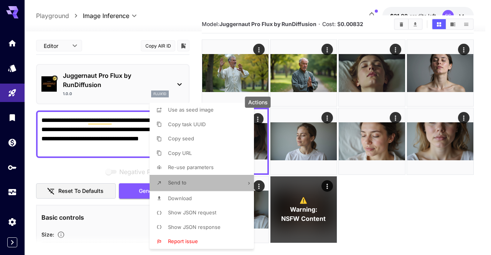
click at [222, 190] on li "Send to" at bounding box center [204, 183] width 109 height 16
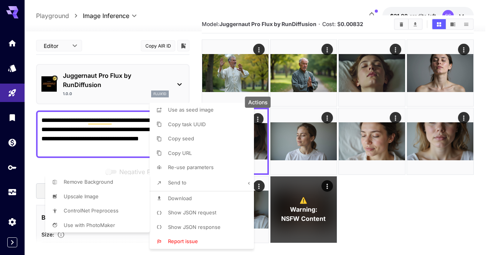
click at [222, 194] on div at bounding box center [245, 127] width 491 height 255
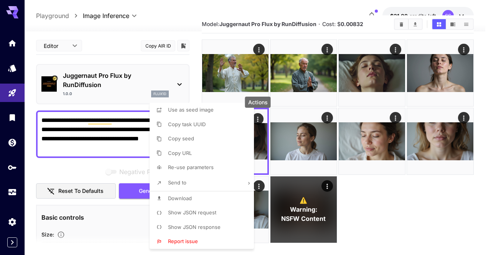
click at [232, 199] on li "Download" at bounding box center [204, 198] width 109 height 15
drag, startPoint x: 361, startPoint y: 175, endPoint x: 344, endPoint y: 99, distance: 77.9
click at [361, 173] on div at bounding box center [245, 127] width 491 height 255
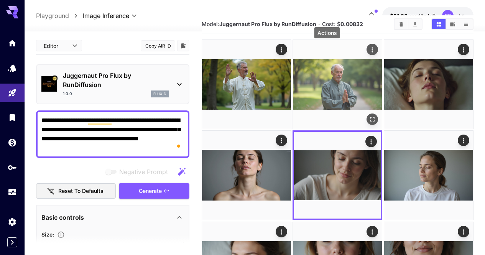
click at [372, 49] on icon "Actions" at bounding box center [372, 49] width 1 height 5
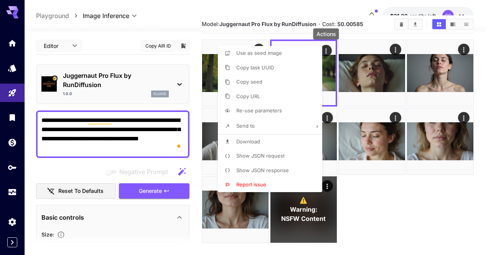
click at [288, 143] on li "Download" at bounding box center [272, 142] width 109 height 15
drag, startPoint x: 430, startPoint y: 144, endPoint x: 418, endPoint y: 137, distance: 13.1
click at [428, 143] on div at bounding box center [245, 127] width 491 height 255
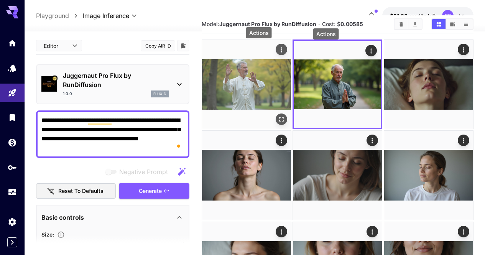
click at [278, 48] on icon "Actions" at bounding box center [282, 50] width 8 height 8
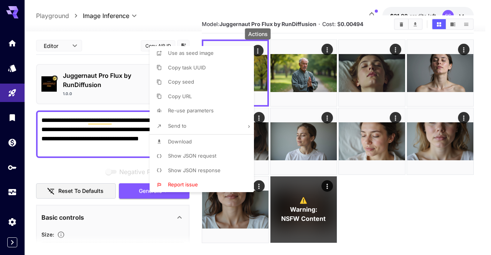
drag, startPoint x: 210, startPoint y: 147, endPoint x: 238, endPoint y: 140, distance: 28.9
click at [210, 147] on li "Download" at bounding box center [204, 142] width 109 height 15
click at [315, 137] on div at bounding box center [245, 127] width 491 height 255
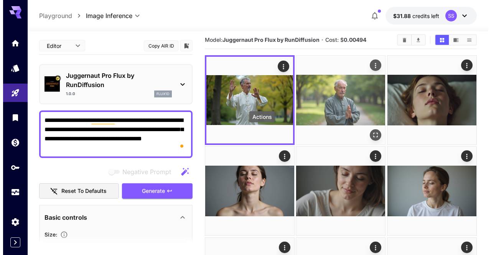
scroll to position [0, 0]
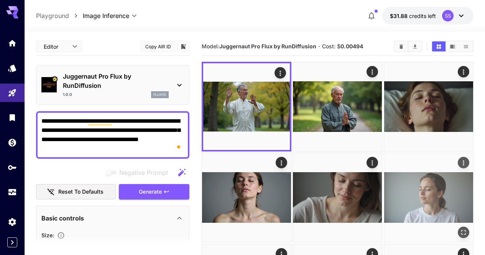
click at [460, 159] on icon "Actions" at bounding box center [464, 163] width 8 height 8
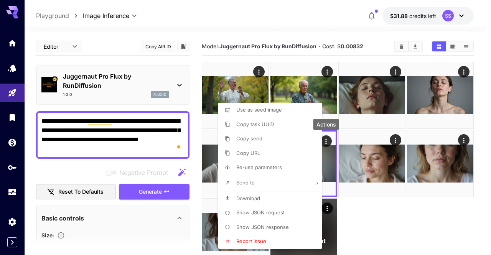
click at [283, 206] on li "Show JSON request" at bounding box center [272, 213] width 109 height 15
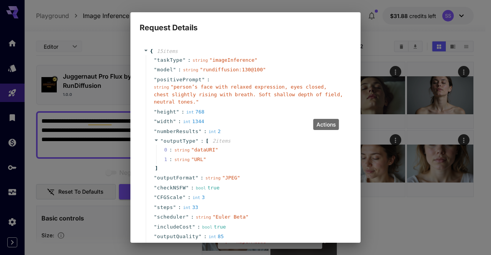
click at [236, 88] on span "" person’s face with relaxed expression, eyes closed, chest slightly rising wit…" at bounding box center [248, 94] width 189 height 21
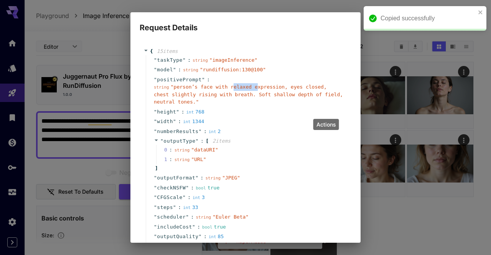
click at [236, 88] on span "" person’s face with relaxed expression, eyes closed, chest slightly rising wit…" at bounding box center [248, 94] width 189 height 21
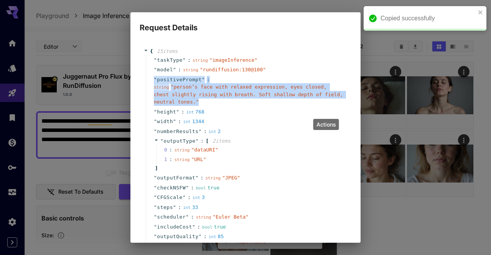
click at [236, 88] on span "" person’s face with relaxed expression, eyes closed, chest slightly rising wit…" at bounding box center [248, 94] width 189 height 21
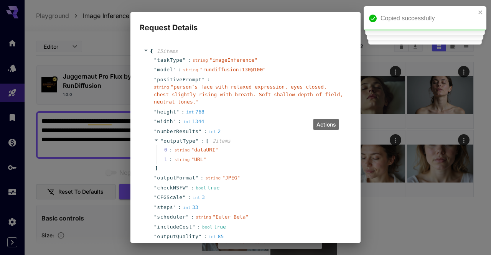
drag, startPoint x: 236, startPoint y: 88, endPoint x: 263, endPoint y: 219, distance: 133.4
click at [263, 219] on div "" scheduler " : string " Euler Beta "" at bounding box center [247, 217] width 202 height 10
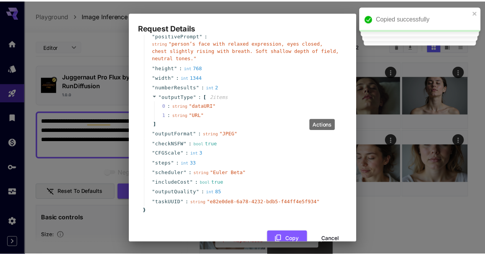
scroll to position [62, 0]
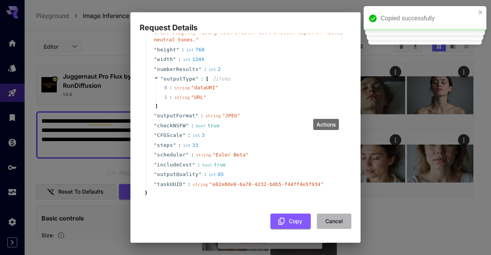
click at [331, 220] on button "Cancel" at bounding box center [334, 222] width 35 height 16
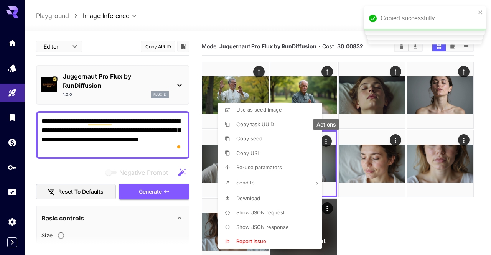
click at [144, 146] on div at bounding box center [245, 127] width 491 height 255
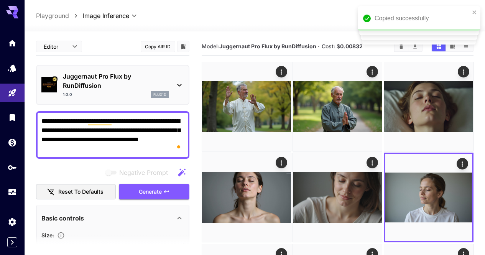
click at [144, 146] on body "**********" at bounding box center [242, 252] width 485 height 505
click at [144, 146] on textarea "**********" at bounding box center [112, 135] width 143 height 37
paste textarea "To enrich screen reader interactions, please activate Accessibility in Grammarl…"
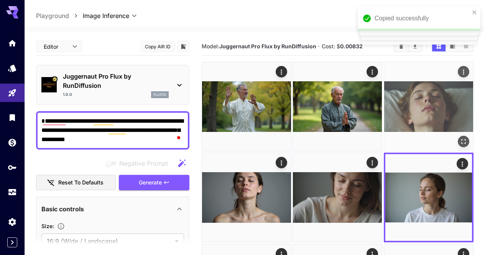
drag, startPoint x: 166, startPoint y: 186, endPoint x: 259, endPoint y: 161, distance: 96.2
click at [166, 186] on button "Generate" at bounding box center [154, 183] width 71 height 16
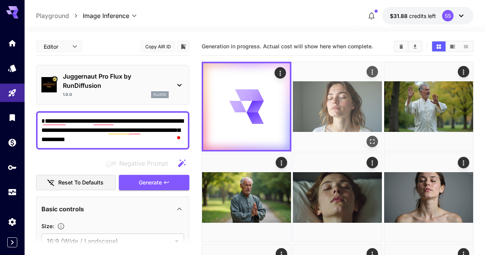
click at [372, 72] on icon "Actions" at bounding box center [372, 71] width 1 height 5
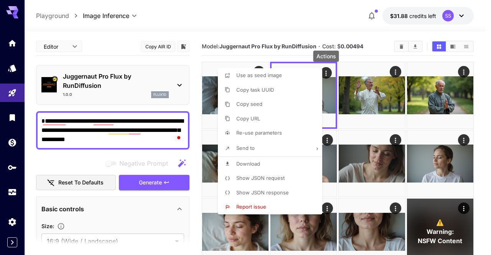
click at [278, 167] on li "Download" at bounding box center [272, 164] width 109 height 15
click at [368, 156] on div at bounding box center [245, 127] width 491 height 255
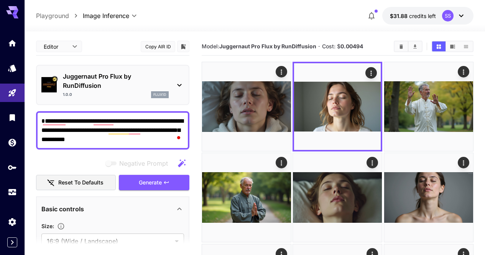
click at [151, 128] on textarea "**********" at bounding box center [112, 131] width 143 height 28
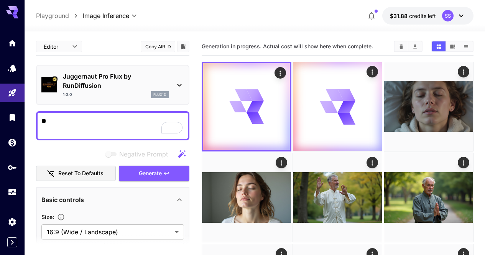
type textarea "*"
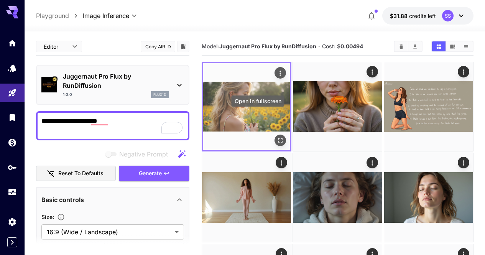
click at [277, 137] on icon "Open in fullscreen" at bounding box center [281, 141] width 8 height 8
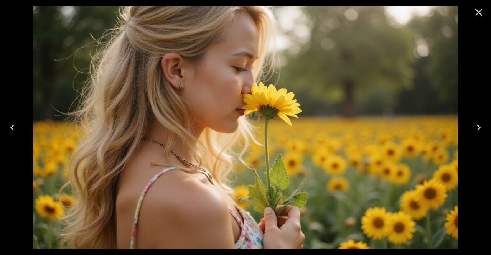
click at [474, 128] on icon "Next" at bounding box center [479, 128] width 12 height 12
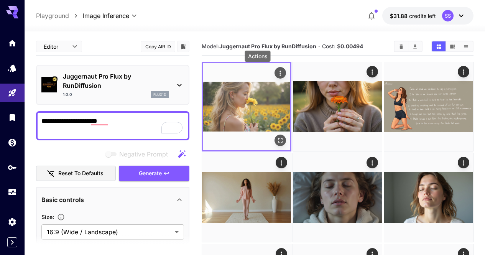
click at [280, 71] on icon "Actions" at bounding box center [280, 73] width 1 height 5
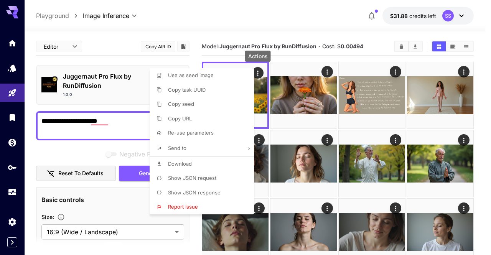
click at [223, 158] on li "Download" at bounding box center [204, 164] width 109 height 15
drag, startPoint x: 318, startPoint y: 148, endPoint x: 321, endPoint y: 130, distance: 18.2
click at [318, 147] on div at bounding box center [245, 127] width 491 height 255
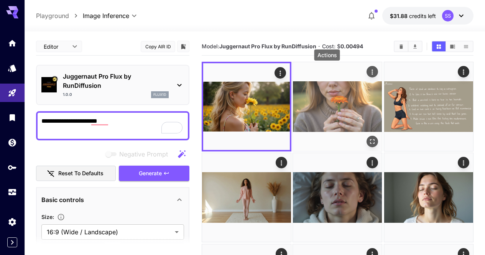
click at [372, 74] on icon "Actions" at bounding box center [372, 71] width 1 height 5
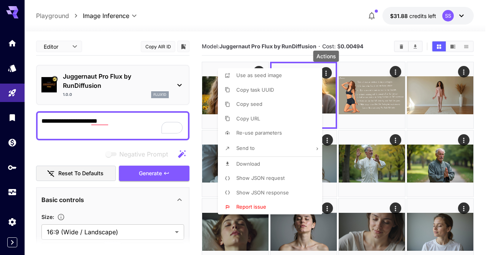
click at [248, 167] on p "Download" at bounding box center [248, 164] width 24 height 8
click at [145, 123] on div at bounding box center [245, 127] width 491 height 255
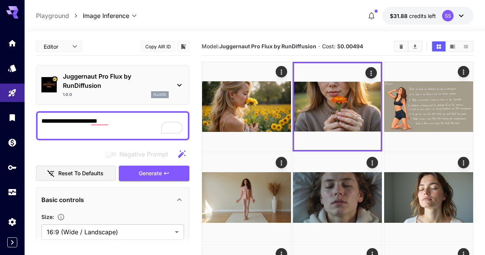
click at [145, 123] on div at bounding box center [242, 127] width 485 height 255
click at [145, 123] on textarea "**********" at bounding box center [112, 126] width 143 height 18
paste textarea "**********"
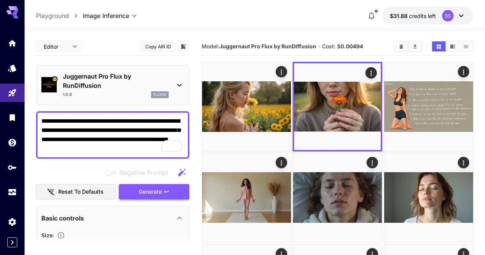
type textarea "**********"
click at [168, 190] on icon "button" at bounding box center [166, 192] width 6 height 6
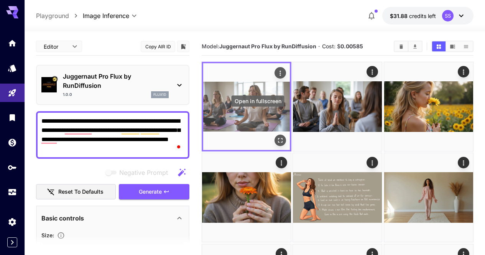
click at [277, 137] on icon "Open in fullscreen" at bounding box center [281, 141] width 8 height 8
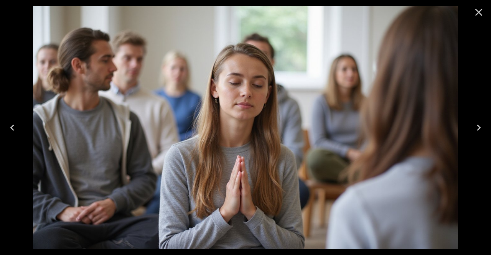
click at [476, 16] on icon "Close" at bounding box center [479, 12] width 12 height 12
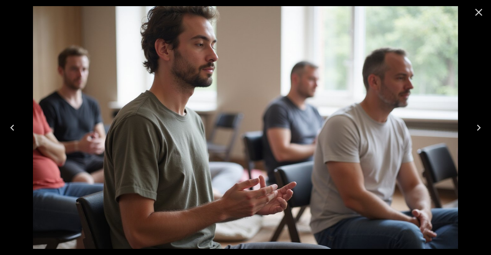
click at [479, 12] on icon "Close" at bounding box center [478, 12] width 7 height 7
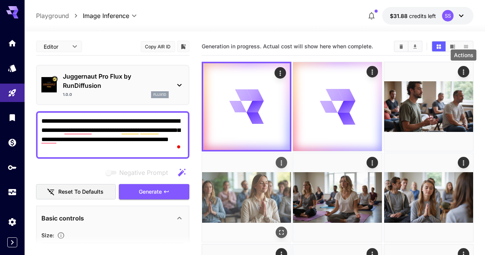
click at [285, 159] on icon "Actions" at bounding box center [282, 163] width 8 height 8
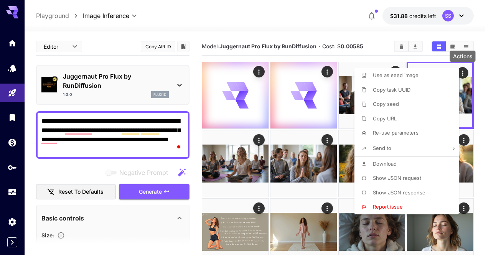
click at [396, 165] on span "Download" at bounding box center [385, 164] width 24 height 6
click at [280, 175] on div at bounding box center [245, 127] width 491 height 255
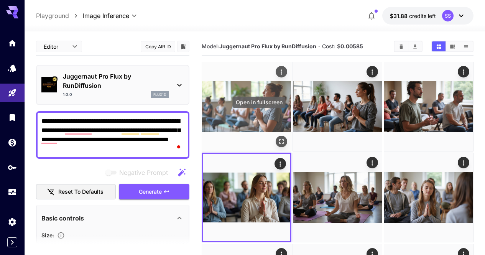
click at [278, 138] on icon "Open in fullscreen" at bounding box center [282, 142] width 8 height 8
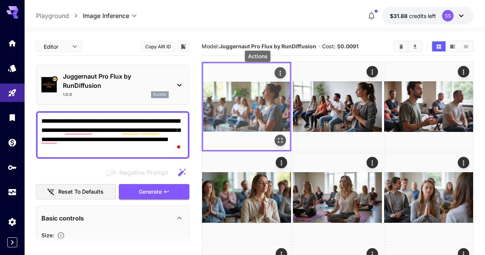
click at [277, 73] on icon "Actions" at bounding box center [281, 73] width 8 height 8
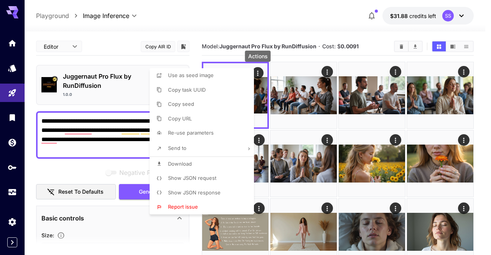
click at [216, 163] on li "Download" at bounding box center [204, 164] width 109 height 15
click at [227, 21] on div at bounding box center [245, 127] width 491 height 255
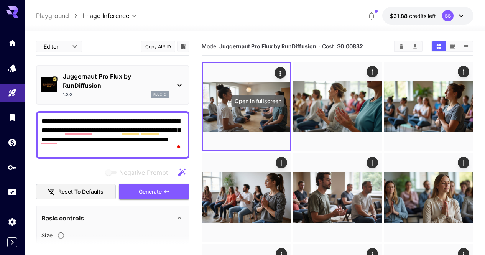
click at [0, 0] on icon "Open in fullscreen" at bounding box center [0, 0] width 0 height 0
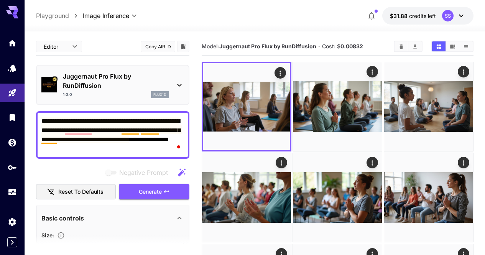
click at [136, 130] on textarea "**********" at bounding box center [112, 135] width 143 height 37
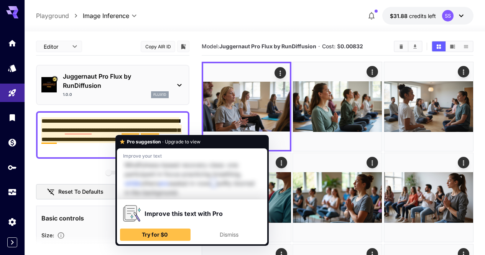
click at [136, 129] on textarea "**********" at bounding box center [112, 135] width 143 height 37
drag, startPoint x: 135, startPoint y: 130, endPoint x: 102, endPoint y: 124, distance: 33.2
click at [102, 124] on textarea "**********" at bounding box center [112, 135] width 143 height 37
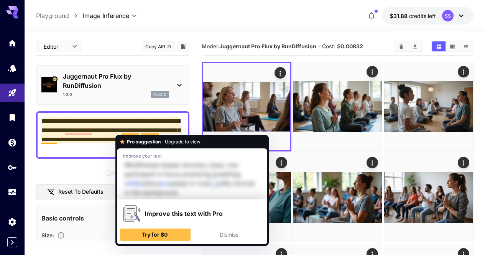
click at [102, 124] on textarea "**********" at bounding box center [112, 135] width 143 height 37
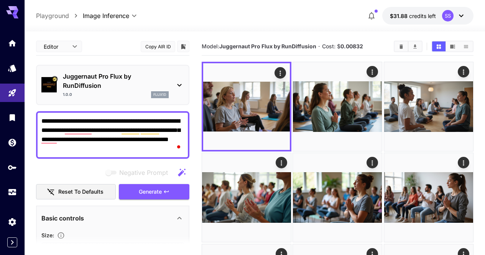
click at [102, 124] on textarea "**********" at bounding box center [112, 135] width 143 height 37
paste textarea "To enrich screen reader interactions, please activate Accessibility in Grammarl…"
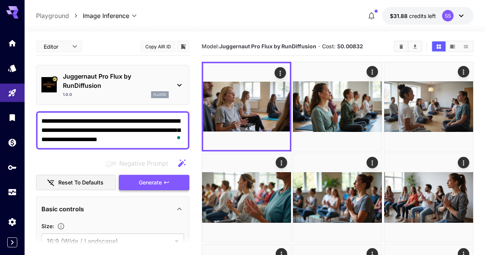
type textarea "**********"
click at [152, 184] on span "Generate" at bounding box center [150, 183] width 23 height 10
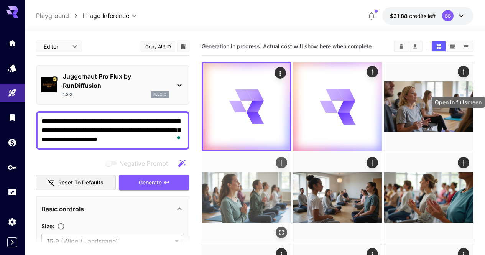
click at [285, 229] on icon "Open in fullscreen" at bounding box center [282, 233] width 8 height 8
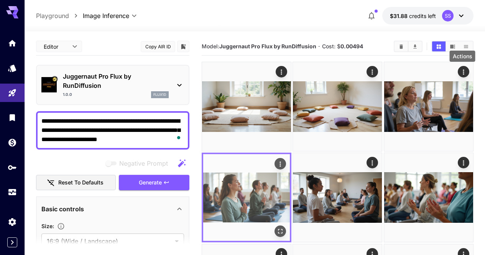
click at [281, 161] on icon "Actions" at bounding box center [280, 163] width 1 height 5
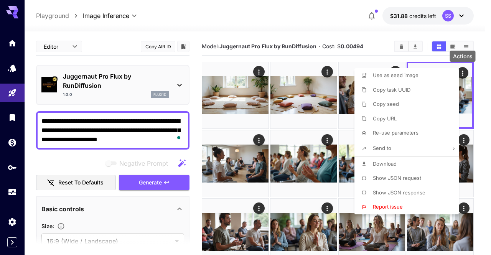
click at [387, 164] on span "Download" at bounding box center [385, 164] width 24 height 6
drag, startPoint x: 121, startPoint y: 52, endPoint x: 124, endPoint y: 46, distance: 6.2
click at [123, 48] on div at bounding box center [245, 127] width 491 height 255
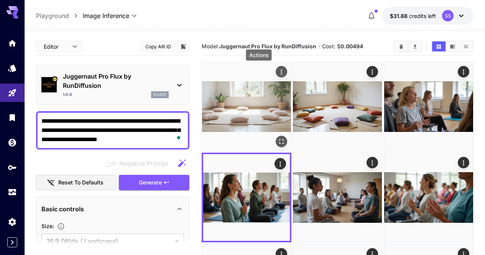
click at [278, 74] on icon "Actions" at bounding box center [282, 72] width 8 height 8
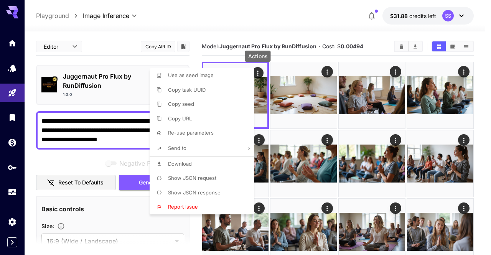
click at [209, 167] on li "Download" at bounding box center [204, 164] width 109 height 15
click at [303, 140] on div at bounding box center [245, 127] width 491 height 255
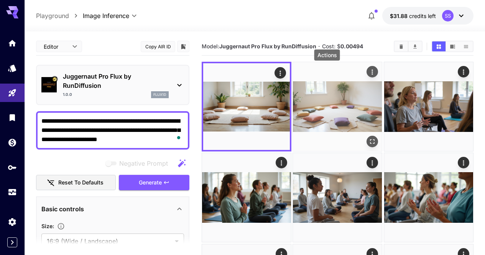
click at [369, 71] on icon "Actions" at bounding box center [373, 72] width 8 height 8
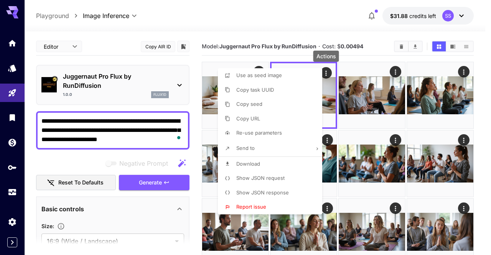
drag, startPoint x: 279, startPoint y: 166, endPoint x: 346, endPoint y: 158, distance: 67.9
click at [279, 166] on li "Download" at bounding box center [272, 164] width 109 height 15
click at [383, 160] on div at bounding box center [245, 127] width 491 height 255
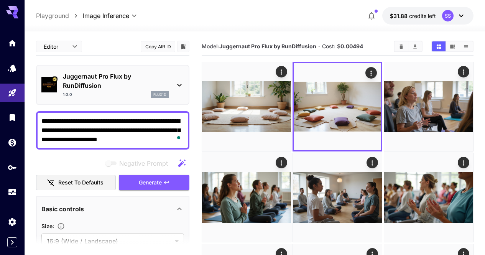
click at [122, 123] on textarea "**********" at bounding box center [112, 131] width 143 height 28
click at [122, 122] on textarea "**********" at bounding box center [112, 131] width 143 height 28
paste textarea "**********"
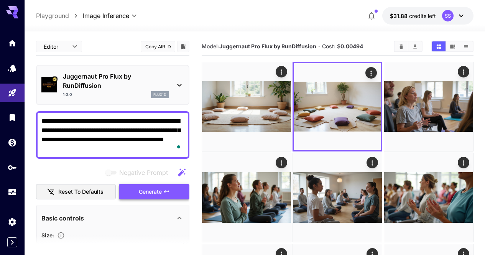
click at [166, 193] on icon "button" at bounding box center [166, 192] width 6 height 6
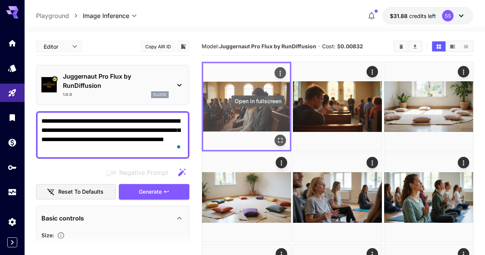
click at [278, 138] on icon "Open in fullscreen" at bounding box center [280, 140] width 5 height 5
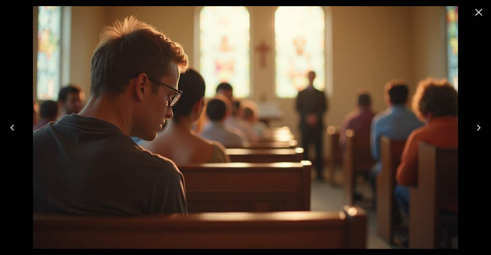
click at [477, 13] on icon "Close" at bounding box center [479, 12] width 12 height 12
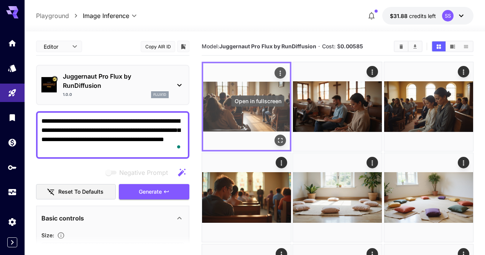
click at [277, 137] on icon "Open in fullscreen" at bounding box center [281, 141] width 8 height 8
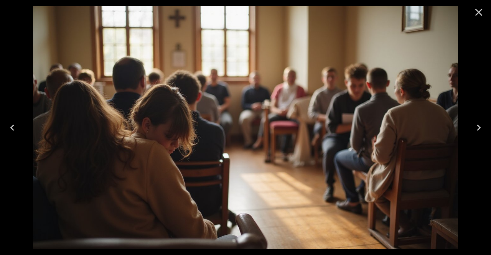
click at [478, 131] on icon "Next" at bounding box center [479, 128] width 12 height 12
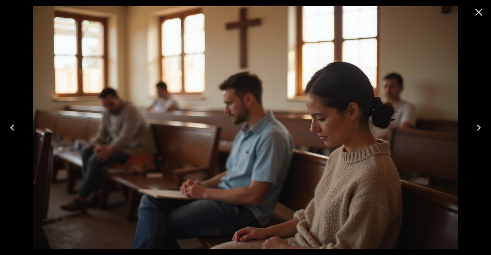
click at [479, 13] on icon "Close" at bounding box center [478, 12] width 7 height 7
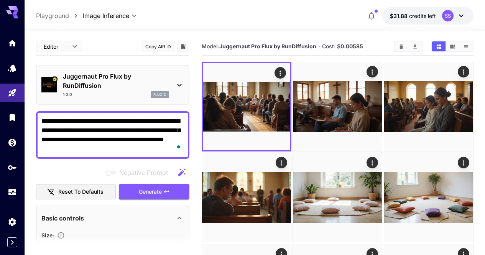
click at [140, 142] on textarea "**********" at bounding box center [112, 135] width 143 height 37
paste textarea "To enrich screen reader interactions, please activate Accessibility in Grammarl…"
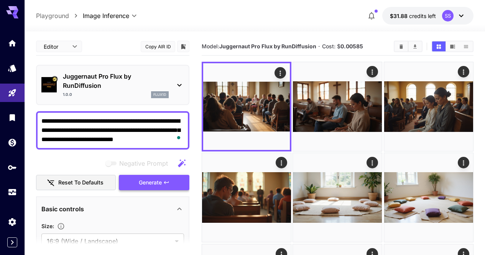
type textarea "**********"
click at [160, 186] on span "Generate" at bounding box center [150, 183] width 23 height 10
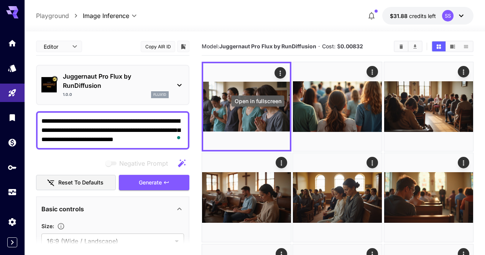
click at [0, 0] on icon "Open in fullscreen" at bounding box center [0, 0] width 0 height 0
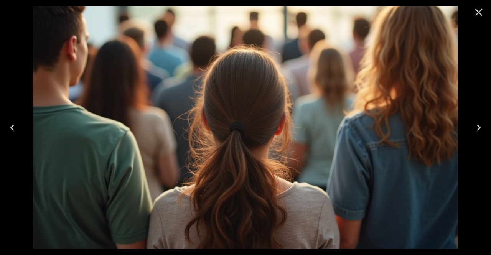
click at [475, 19] on button "Close" at bounding box center [478, 12] width 18 height 18
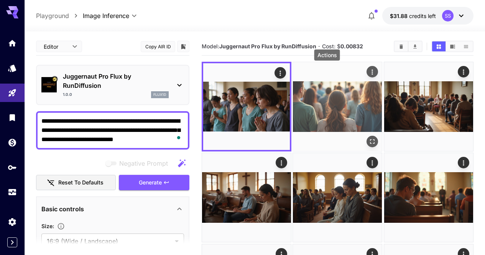
click at [369, 72] on icon "Actions" at bounding box center [373, 72] width 8 height 8
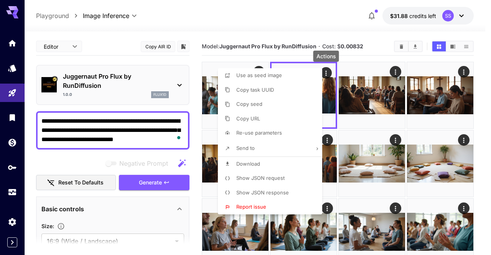
click at [288, 159] on li "Download" at bounding box center [272, 164] width 109 height 15
click at [397, 46] on div at bounding box center [245, 127] width 491 height 255
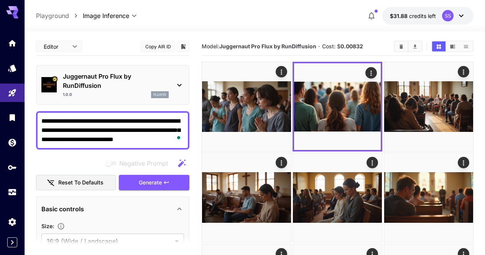
click at [398, 46] on button "Clear All" at bounding box center [401, 46] width 13 height 10
click at [388, 46] on section "Model: Juggernaut Pro Flux by RunDiffusion · Cost: $ 0.00832" at bounding box center [295, 46] width 186 height 9
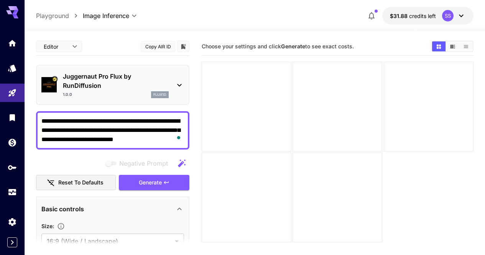
click at [401, 47] on section "Choose your settings and click Generate to see exact costs." at bounding box center [314, 46] width 224 height 7
click at [151, 137] on textarea "**********" at bounding box center [112, 131] width 143 height 28
click at [151, 136] on textarea "**********" at bounding box center [112, 131] width 143 height 28
paste textarea "**********"
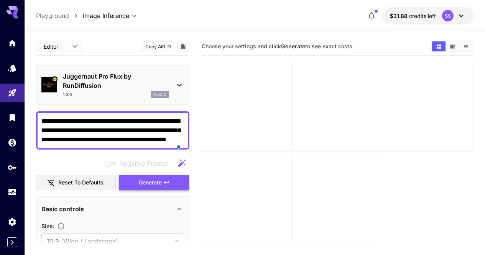
click at [171, 189] on button "Generate" at bounding box center [154, 183] width 71 height 16
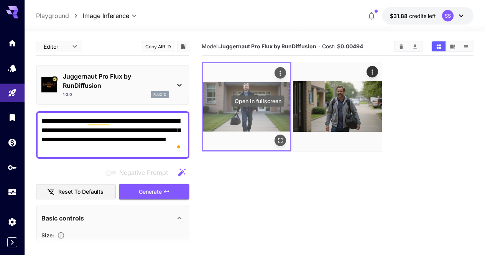
click at [277, 137] on icon "Open in fullscreen" at bounding box center [281, 141] width 8 height 8
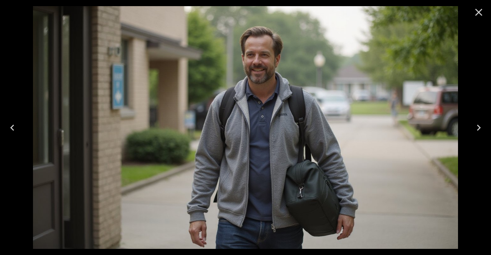
click at [477, 13] on icon "Close" at bounding box center [478, 12] width 7 height 7
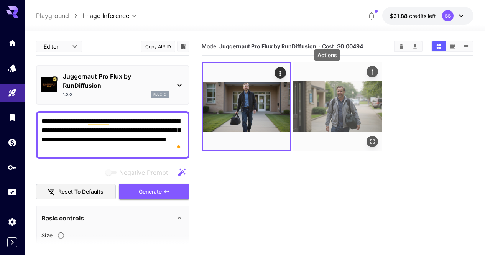
click at [369, 70] on icon "Actions" at bounding box center [373, 72] width 8 height 8
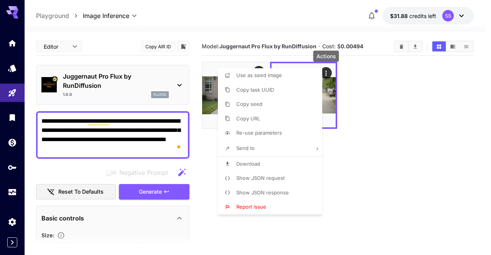
click at [273, 162] on li "Download" at bounding box center [272, 164] width 109 height 15
click at [399, 162] on div at bounding box center [245, 127] width 491 height 255
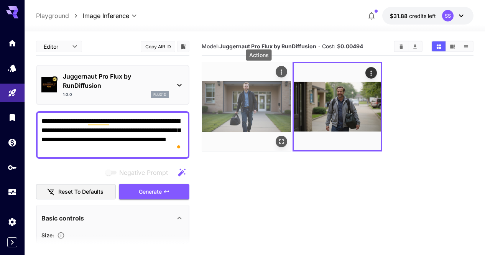
click at [278, 71] on icon "Actions" at bounding box center [282, 72] width 8 height 8
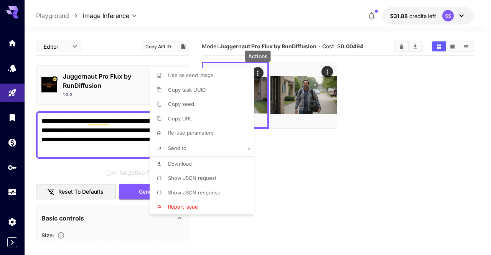
click at [204, 165] on li "Download" at bounding box center [204, 164] width 109 height 15
click at [133, 125] on div at bounding box center [245, 127] width 491 height 255
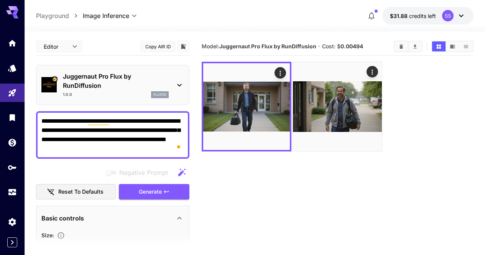
click at [133, 124] on div at bounding box center [242, 127] width 485 height 255
click at [133, 124] on body "**********" at bounding box center [242, 186] width 485 height 373
click at [133, 124] on textarea "**********" at bounding box center [112, 135] width 143 height 37
paste textarea "**********"
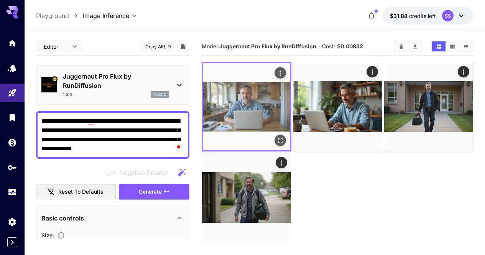
click at [278, 138] on icon "Open in fullscreen" at bounding box center [280, 140] width 5 height 5
click at [277, 74] on icon "Actions" at bounding box center [281, 73] width 8 height 8
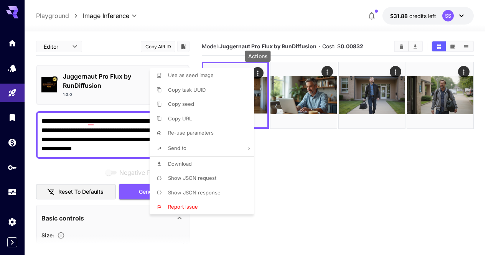
click at [204, 164] on li "Download" at bounding box center [204, 164] width 109 height 15
click at [337, 170] on div at bounding box center [245, 127] width 491 height 255
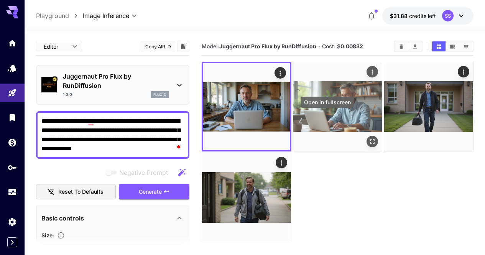
click at [369, 138] on icon "Open in fullscreen" at bounding box center [373, 142] width 8 height 8
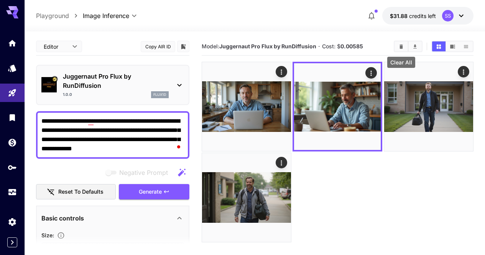
click at [398, 48] on button "Clear All" at bounding box center [401, 46] width 13 height 10
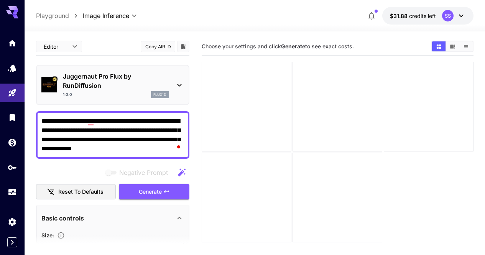
click at [158, 142] on textarea "**********" at bounding box center [112, 135] width 143 height 37
paste textarea "To enrich screen reader interactions, please activate Accessibility in Grammarl…"
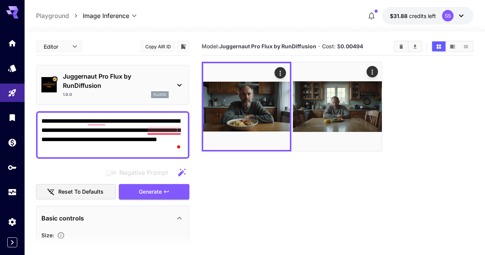
click at [162, 132] on textarea "**********" at bounding box center [112, 135] width 143 height 37
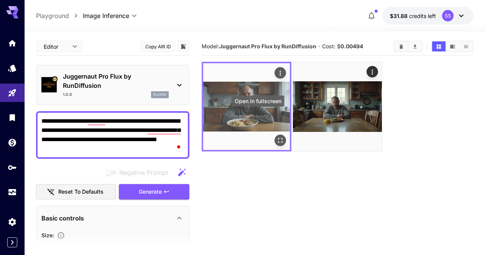
click at [277, 137] on icon "Open in fullscreen" at bounding box center [281, 141] width 8 height 8
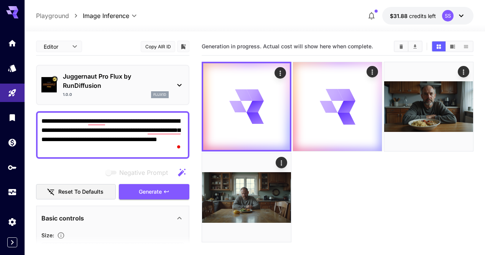
click at [100, 131] on textarea "**********" at bounding box center [112, 135] width 143 height 37
paste textarea "**********"
type textarea "**********"
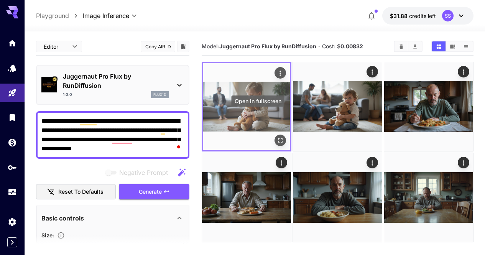
click at [277, 137] on icon "Open in fullscreen" at bounding box center [281, 141] width 8 height 8
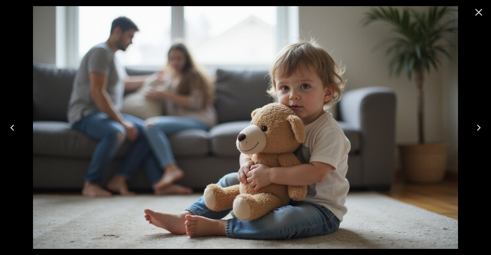
click at [481, 13] on icon "Close" at bounding box center [479, 12] width 12 height 12
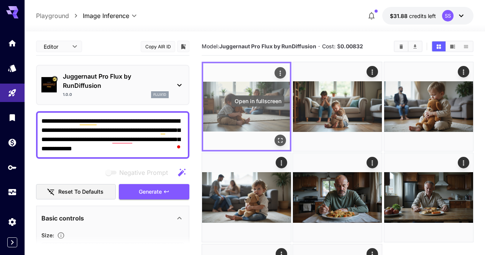
click at [277, 137] on icon "Open in fullscreen" at bounding box center [281, 141] width 8 height 8
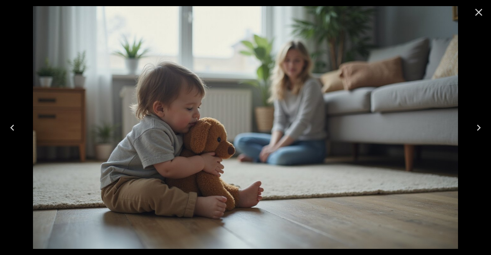
click at [478, 12] on icon "Close" at bounding box center [478, 12] width 7 height 7
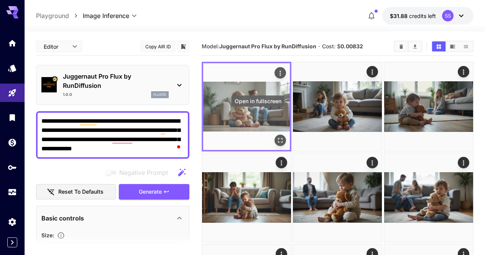
click at [277, 137] on icon "Open in fullscreen" at bounding box center [281, 141] width 8 height 8
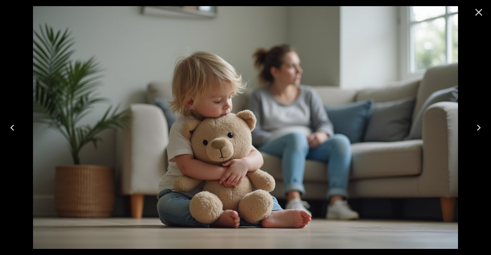
click at [479, 16] on icon "Close" at bounding box center [479, 12] width 12 height 12
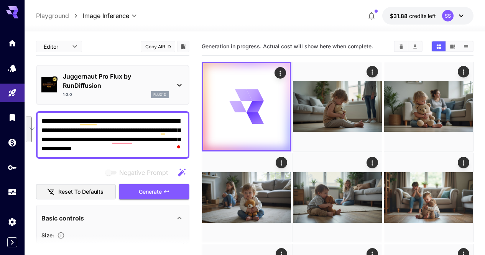
drag, startPoint x: 122, startPoint y: 130, endPoint x: 147, endPoint y: 153, distance: 33.7
click at [147, 153] on textarea "**********" at bounding box center [112, 135] width 143 height 37
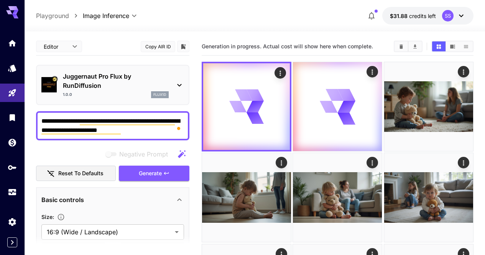
click at [125, 133] on textarea "**********" at bounding box center [112, 126] width 143 height 18
click at [114, 131] on textarea "**********" at bounding box center [112, 126] width 143 height 18
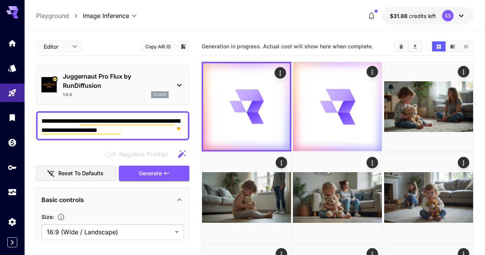
click at [114, 131] on textarea "**********" at bounding box center [112, 126] width 143 height 18
paste textarea "**********"
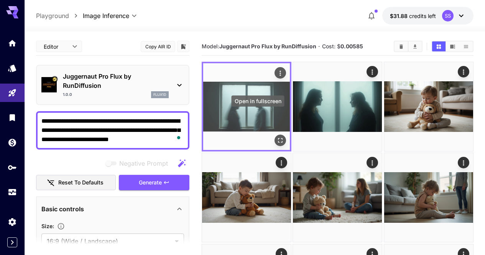
click at [277, 137] on icon "Open in fullscreen" at bounding box center [281, 141] width 8 height 8
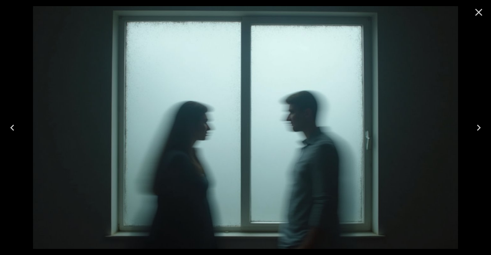
click at [478, 16] on icon "Close" at bounding box center [479, 12] width 12 height 12
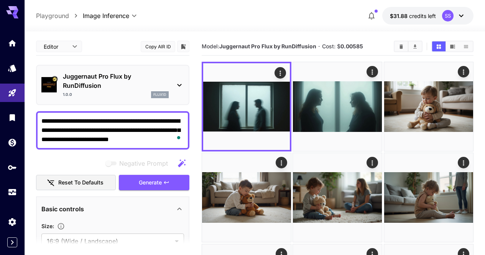
click at [143, 129] on textarea "**********" at bounding box center [112, 131] width 143 height 28
paste textarea "**********"
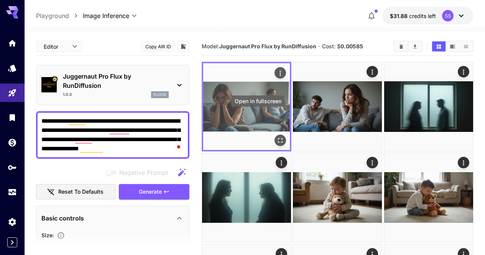
type textarea "**********"
click at [277, 137] on icon "Open in fullscreen" at bounding box center [281, 141] width 8 height 8
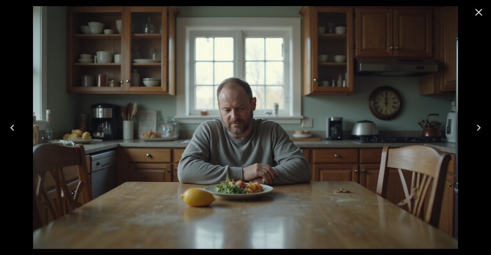
click at [479, 12] on icon "Close" at bounding box center [478, 12] width 7 height 7
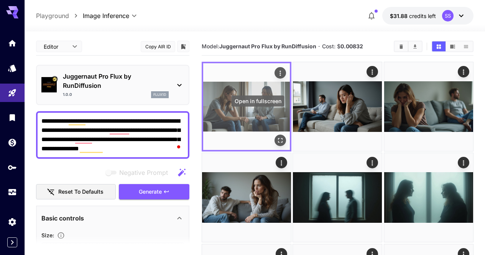
click at [277, 137] on icon "Open in fullscreen" at bounding box center [281, 141] width 8 height 8
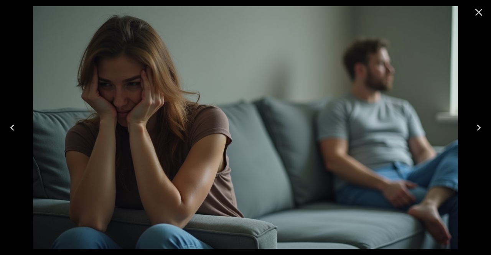
drag, startPoint x: 479, startPoint y: 15, endPoint x: 469, endPoint y: 25, distance: 14.7
click at [479, 15] on icon "Close" at bounding box center [479, 12] width 12 height 12
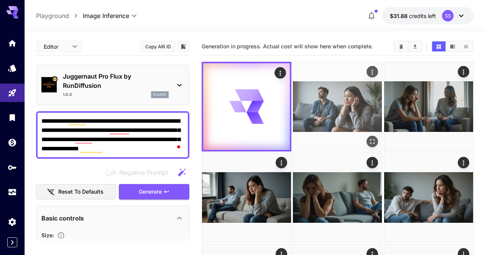
click at [369, 138] on icon "Open in fullscreen" at bounding box center [373, 142] width 8 height 8
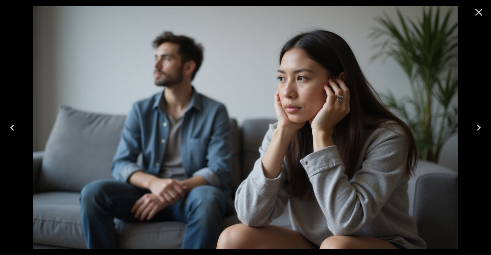
click at [485, 15] on button "Close" at bounding box center [478, 12] width 18 height 18
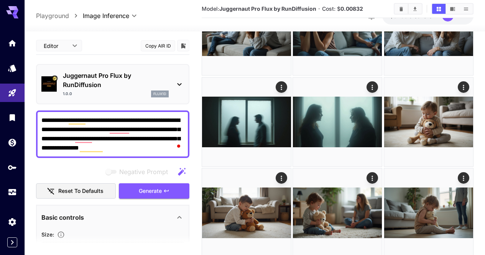
scroll to position [230, 0]
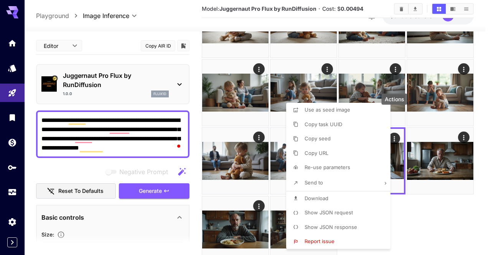
click at [355, 198] on li "Download" at bounding box center [340, 198] width 109 height 15
click at [440, 198] on div at bounding box center [245, 127] width 491 height 255
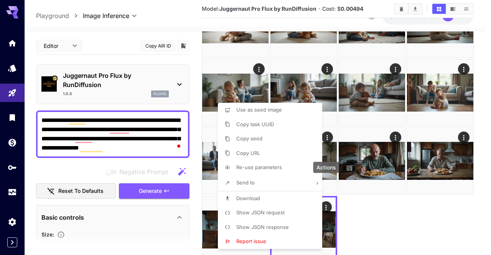
click at [265, 199] on li "Download" at bounding box center [272, 198] width 109 height 15
click at [421, 186] on div at bounding box center [245, 127] width 491 height 255
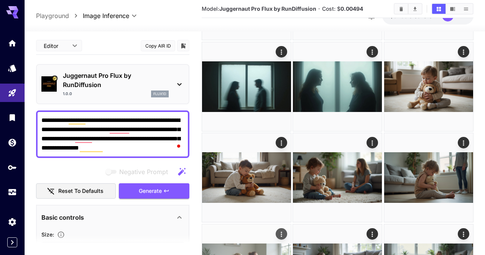
scroll to position [115, 0]
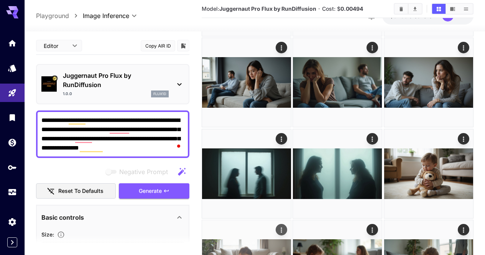
click at [285, 226] on icon "Actions" at bounding box center [282, 230] width 8 height 8
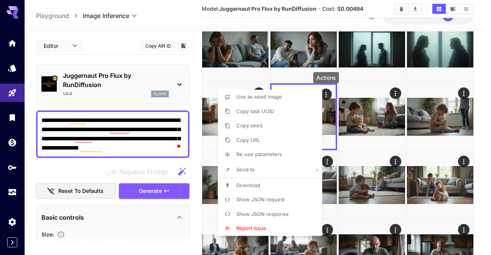
click at [277, 181] on li "Download" at bounding box center [272, 185] width 109 height 15
click at [403, 152] on div at bounding box center [245, 127] width 491 height 255
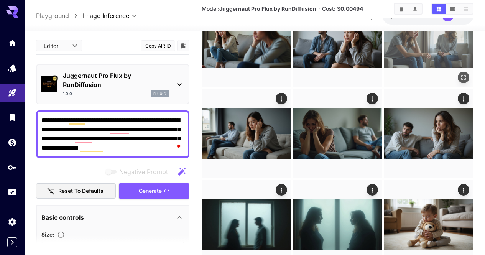
scroll to position [0, 0]
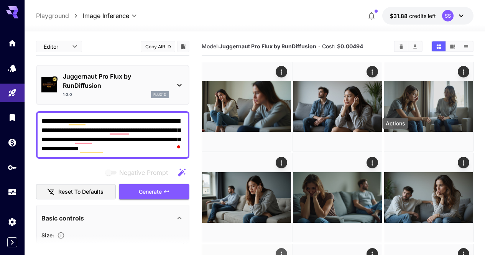
click at [285, 250] on icon "Actions" at bounding box center [282, 254] width 8 height 8
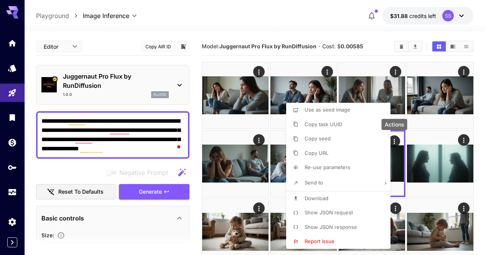
click at [348, 200] on li "Download" at bounding box center [340, 198] width 109 height 15
click at [444, 189] on div at bounding box center [245, 127] width 491 height 255
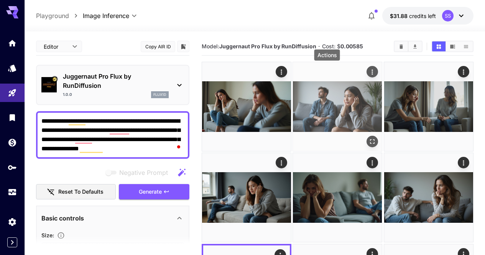
click at [369, 71] on icon "Actions" at bounding box center [373, 72] width 8 height 8
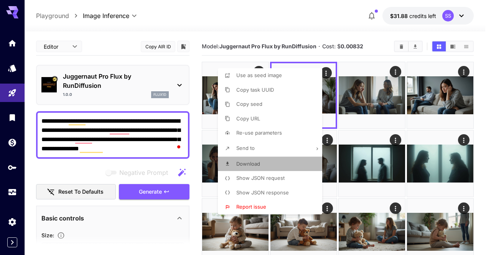
click at [279, 162] on li "Download" at bounding box center [272, 164] width 109 height 15
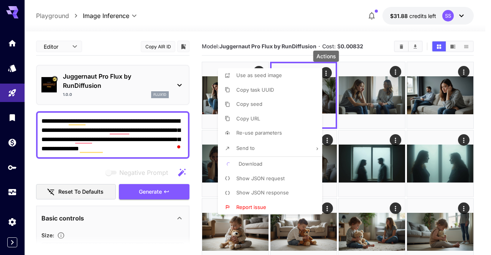
click at [407, 162] on div at bounding box center [245, 127] width 491 height 255
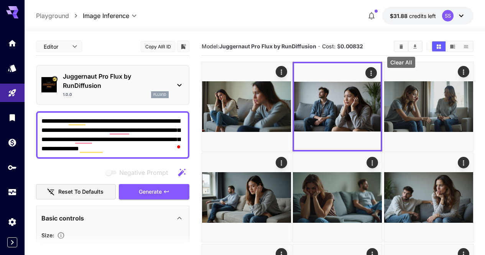
click at [400, 48] on icon "Clear All" at bounding box center [402, 47] width 6 height 6
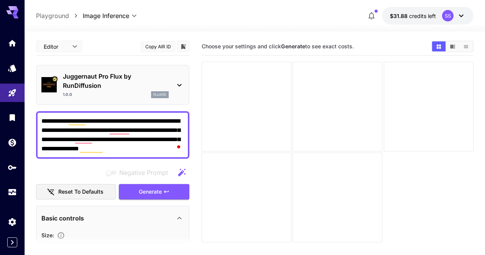
click at [144, 149] on textarea "**********" at bounding box center [112, 135] width 143 height 37
paste textarea "To enrich screen reader interactions, please activate Accessibility in Grammarl…"
click at [177, 190] on button "Generate" at bounding box center [154, 192] width 71 height 16
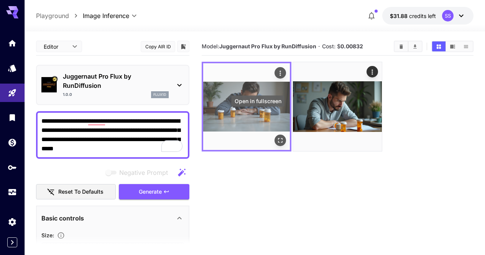
click at [278, 138] on icon "Open in fullscreen" at bounding box center [280, 140] width 5 height 5
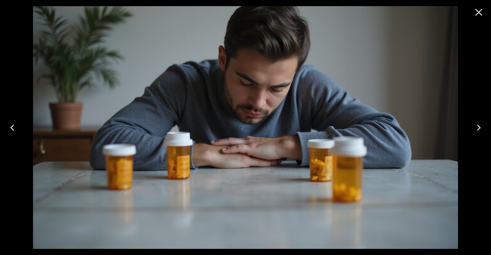
click at [481, 129] on icon "Next" at bounding box center [479, 128] width 12 height 12
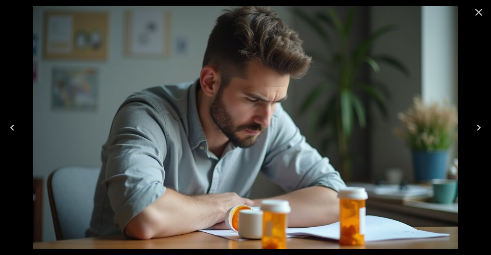
click at [477, 15] on icon "Close" at bounding box center [479, 12] width 12 height 12
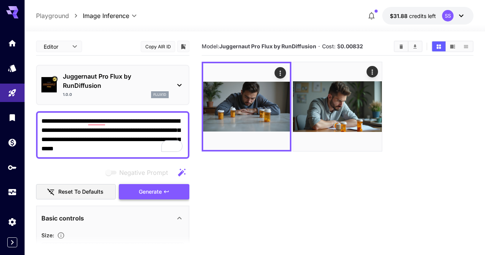
click at [178, 193] on button "Generate" at bounding box center [154, 192] width 71 height 16
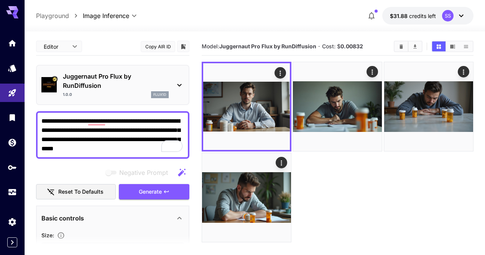
click at [136, 121] on textarea "**********" at bounding box center [112, 135] width 143 height 37
paste textarea "To enrich screen reader interactions, please activate Accessibility in Grammarl…"
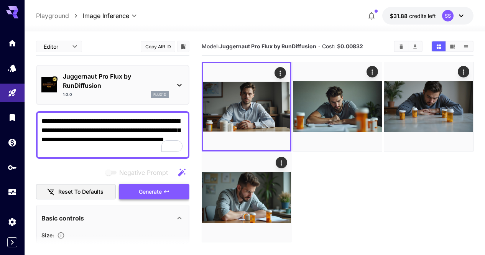
click at [169, 194] on icon "button" at bounding box center [166, 192] width 6 height 6
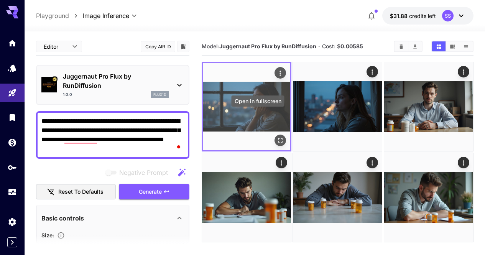
click at [277, 137] on icon "Open in fullscreen" at bounding box center [281, 141] width 8 height 8
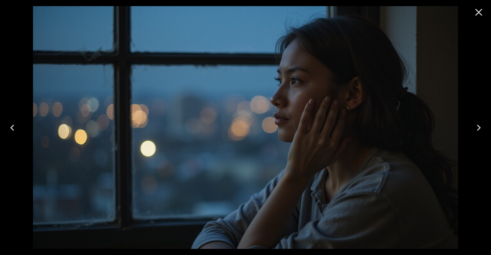
click at [471, 128] on button "Next" at bounding box center [478, 127] width 25 height 31
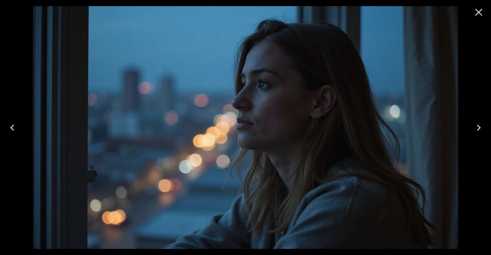
click at [482, 8] on icon "Close" at bounding box center [479, 12] width 12 height 12
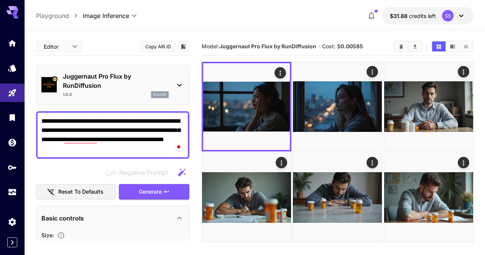
click at [153, 142] on textarea "**********" at bounding box center [112, 135] width 143 height 37
paste textarea "**"
type textarea "**********"
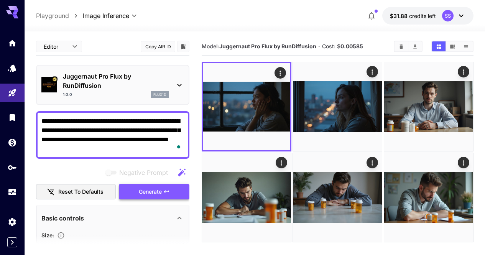
click at [166, 194] on icon "button" at bounding box center [166, 192] width 6 height 6
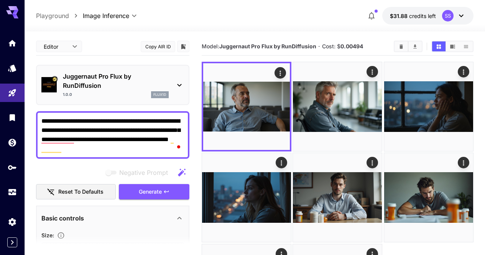
click at [162, 132] on textarea "**********" at bounding box center [112, 135] width 143 height 37
drag, startPoint x: 0, startPoint y: 0, endPoint x: 129, endPoint y: 137, distance: 188.0
click at [129, 137] on textarea "**********" at bounding box center [112, 135] width 143 height 37
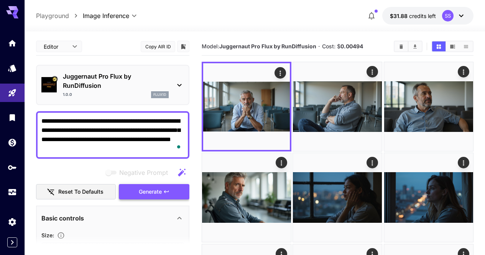
type textarea "**********"
click at [173, 192] on button "Generate" at bounding box center [154, 192] width 71 height 16
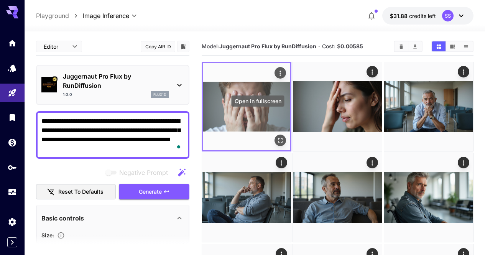
click at [277, 137] on icon "Open in fullscreen" at bounding box center [281, 141] width 8 height 8
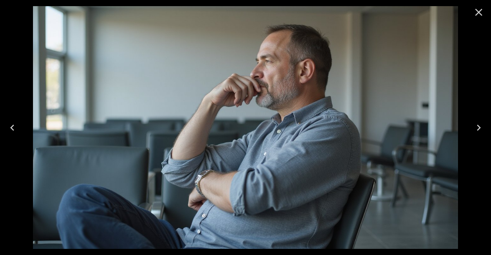
click at [472, 125] on button "Next" at bounding box center [478, 127] width 25 height 31
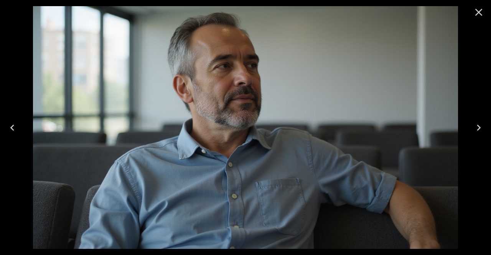
click at [474, 126] on icon "Next" at bounding box center [479, 128] width 12 height 12
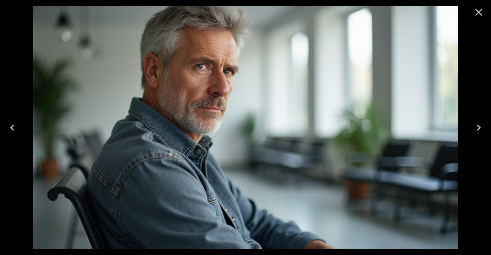
click at [474, 126] on icon "Next" at bounding box center [479, 128] width 12 height 12
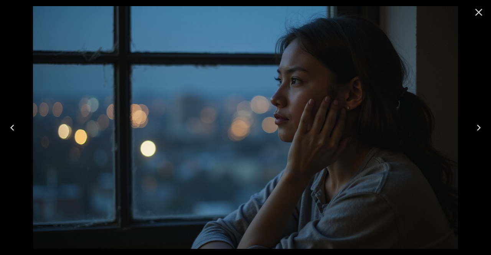
click at [474, 126] on icon "Next" at bounding box center [479, 128] width 12 height 12
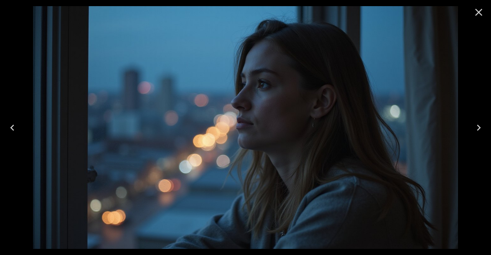
click at [474, 126] on icon "Next" at bounding box center [479, 128] width 12 height 12
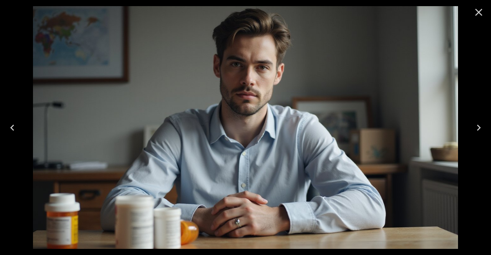
click at [474, 126] on icon "Next" at bounding box center [479, 128] width 12 height 12
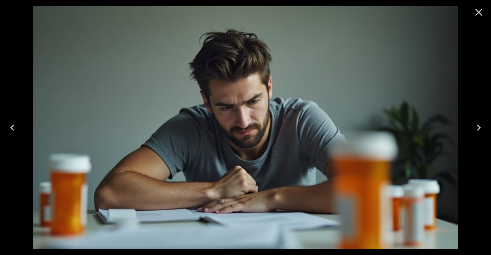
click at [474, 126] on icon "Next" at bounding box center [479, 128] width 12 height 12
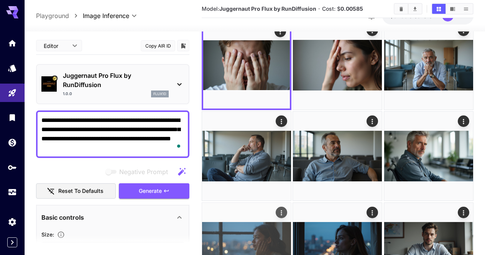
scroll to position [61, 0]
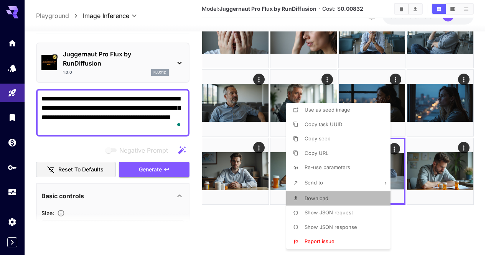
click at [328, 202] on li "Download" at bounding box center [340, 198] width 109 height 15
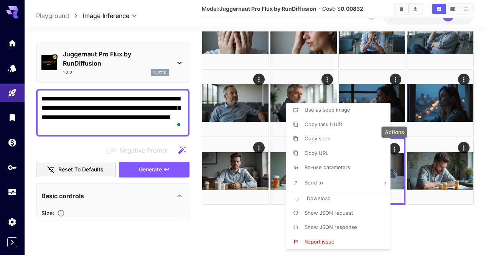
drag, startPoint x: 236, startPoint y: 206, endPoint x: 238, endPoint y: 195, distance: 11.3
click at [236, 206] on div at bounding box center [245, 127] width 491 height 255
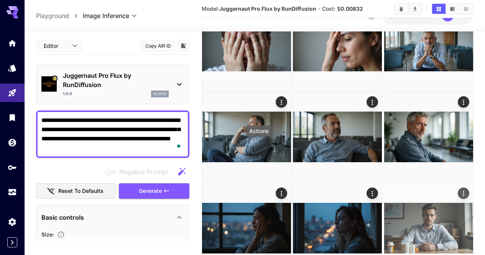
click at [460, 190] on icon "Actions" at bounding box center [464, 194] width 8 height 8
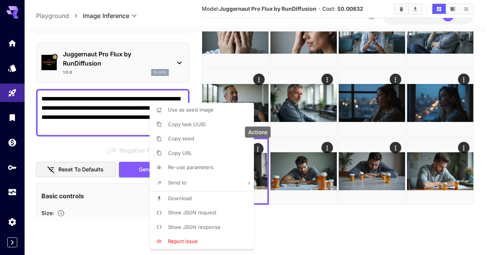
click at [208, 199] on li "Download" at bounding box center [204, 198] width 109 height 15
click at [336, 155] on div at bounding box center [245, 127] width 491 height 255
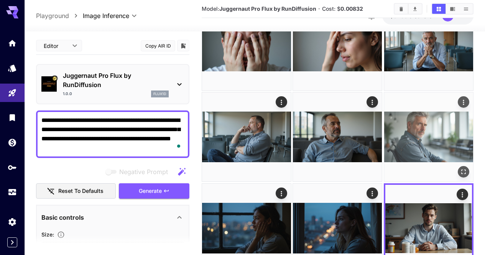
scroll to position [22, 0]
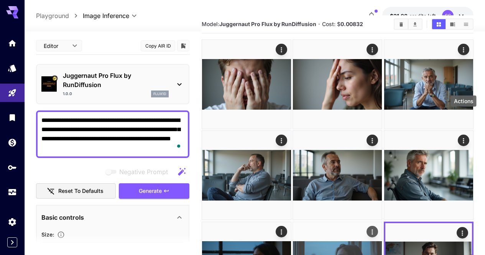
click at [377, 228] on icon "Actions" at bounding box center [373, 232] width 8 height 8
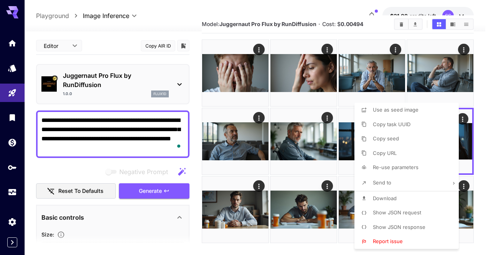
click at [464, 119] on div at bounding box center [245, 127] width 491 height 255
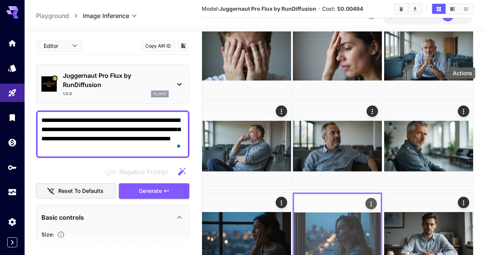
scroll to position [61, 0]
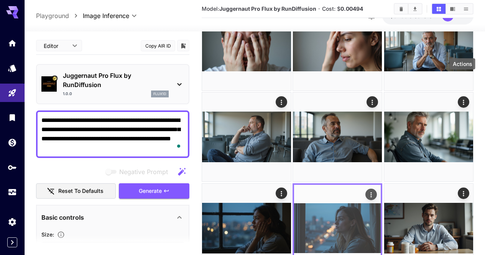
click at [376, 191] on icon "Actions" at bounding box center [372, 195] width 8 height 8
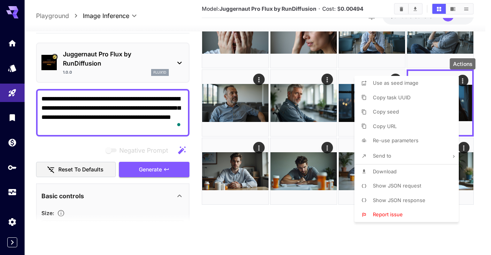
click at [413, 167] on li "Download" at bounding box center [408, 172] width 109 height 15
click at [467, 159] on div at bounding box center [245, 127] width 491 height 255
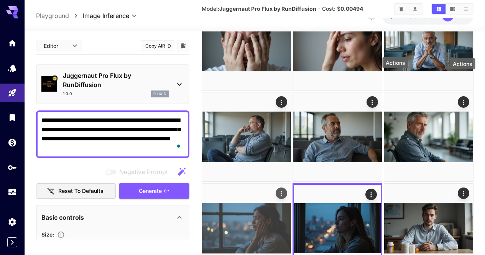
click at [285, 190] on icon "Actions" at bounding box center [282, 194] width 8 height 8
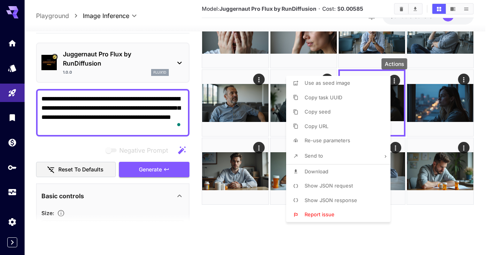
click at [362, 167] on li "Download" at bounding box center [340, 172] width 109 height 15
click at [243, 211] on div at bounding box center [245, 127] width 491 height 255
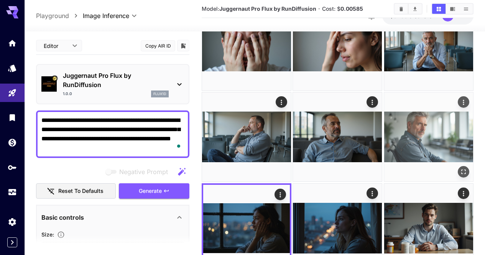
scroll to position [22, 0]
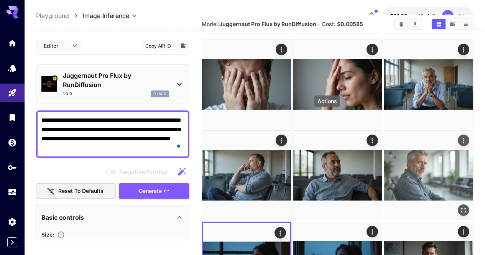
click at [463, 138] on icon "Actions" at bounding box center [463, 140] width 1 height 5
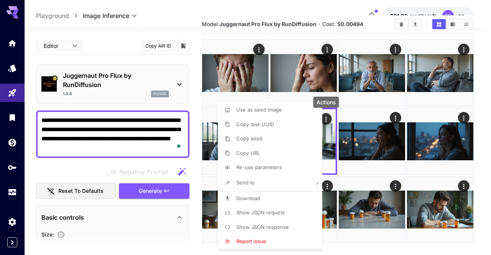
click at [281, 194] on li "Download" at bounding box center [272, 198] width 109 height 15
click at [401, 191] on div at bounding box center [245, 127] width 491 height 255
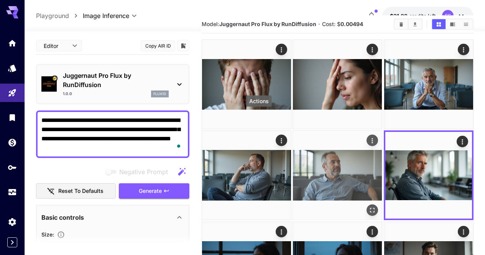
click at [369, 137] on icon "Actions" at bounding box center [373, 141] width 8 height 8
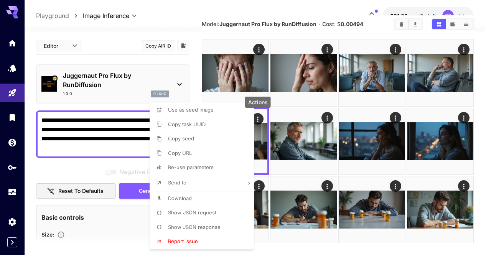
drag, startPoint x: 232, startPoint y: 196, endPoint x: 338, endPoint y: 193, distance: 105.2
click at [232, 196] on li "Download" at bounding box center [204, 198] width 109 height 15
click at [360, 194] on div at bounding box center [245, 127] width 491 height 255
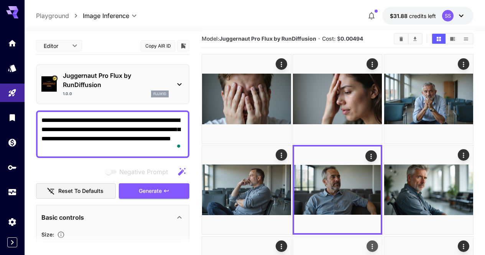
scroll to position [0, 0]
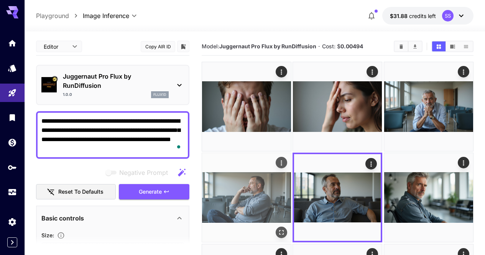
click at [285, 159] on icon "Actions" at bounding box center [282, 163] width 8 height 8
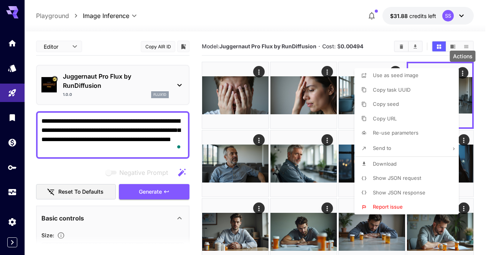
click at [419, 160] on li "Download" at bounding box center [408, 164] width 109 height 15
drag, startPoint x: 283, startPoint y: 159, endPoint x: 372, endPoint y: 121, distance: 96.8
click at [283, 159] on div at bounding box center [245, 127] width 491 height 255
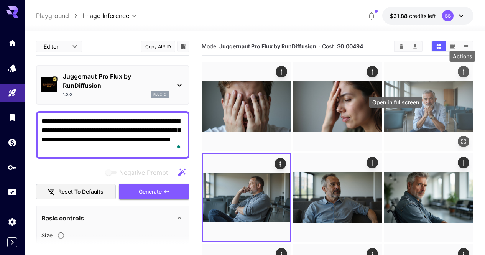
click at [460, 138] on icon "Open in fullscreen" at bounding box center [464, 142] width 8 height 8
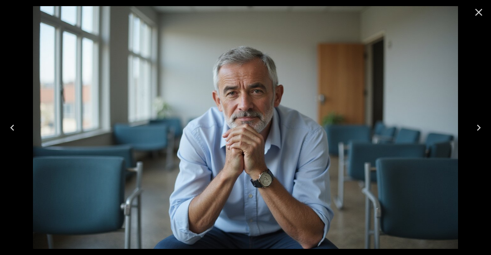
click at [482, 6] on icon "Close" at bounding box center [479, 12] width 12 height 12
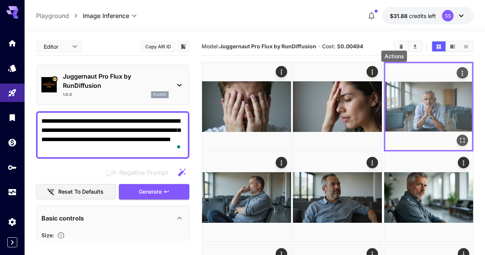
click at [462, 75] on icon "Actions" at bounding box center [462, 73] width 1 height 5
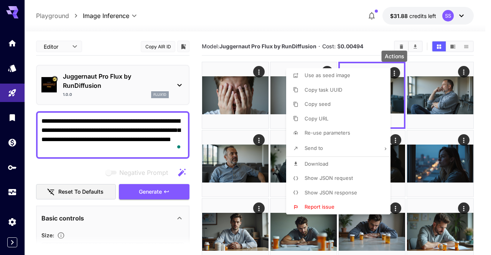
click at [358, 160] on li "Download" at bounding box center [340, 164] width 109 height 15
click at [228, 160] on div at bounding box center [245, 127] width 491 height 255
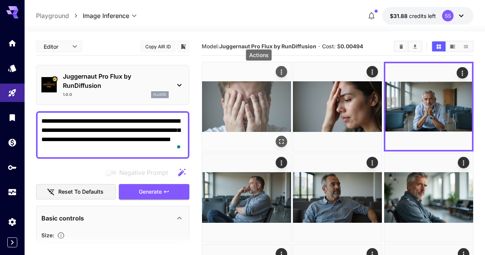
click at [278, 69] on icon "Actions" at bounding box center [282, 72] width 8 height 8
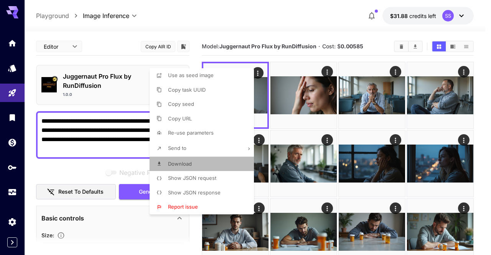
click at [231, 165] on li "Download" at bounding box center [204, 164] width 109 height 15
click at [310, 155] on div at bounding box center [245, 127] width 491 height 255
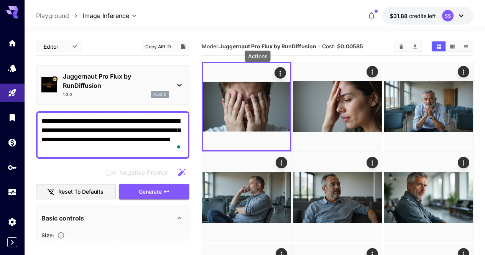
click at [369, 72] on icon "Actions" at bounding box center [373, 72] width 8 height 8
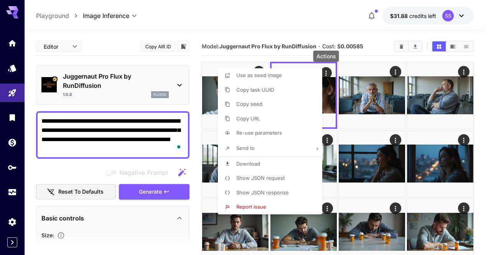
drag, startPoint x: 304, startPoint y: 164, endPoint x: 367, endPoint y: 157, distance: 64.1
click at [304, 164] on li "Download" at bounding box center [272, 164] width 109 height 15
click at [410, 158] on div at bounding box center [245, 127] width 491 height 255
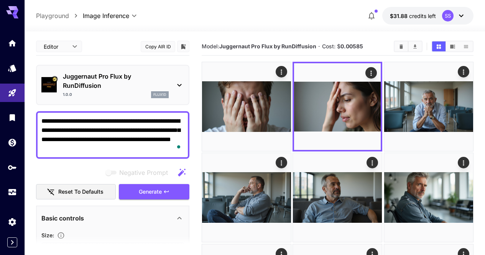
click at [145, 139] on textarea "**********" at bounding box center [112, 135] width 143 height 37
paste textarea "To enrich screen reader interactions, please activate Accessibility in Grammarl…"
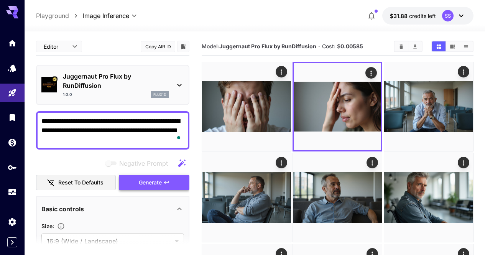
click at [179, 182] on button "Generate" at bounding box center [154, 183] width 71 height 16
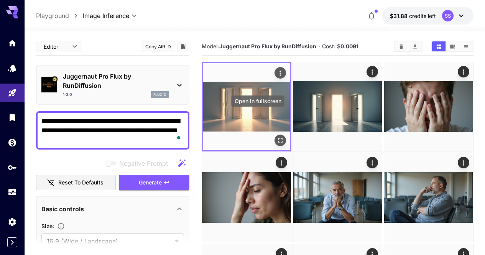
click at [277, 137] on icon "Open in fullscreen" at bounding box center [281, 141] width 8 height 8
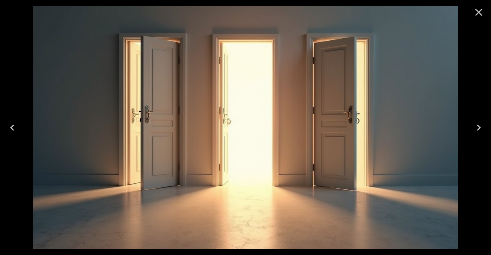
drag, startPoint x: 468, startPoint y: 11, endPoint x: 457, endPoint y: 11, distance: 11.1
click at [468, 11] on div at bounding box center [478, 12] width 25 height 25
click at [482, 8] on icon "Close" at bounding box center [479, 12] width 12 height 12
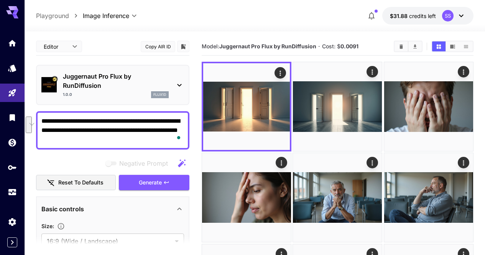
drag, startPoint x: 75, startPoint y: 132, endPoint x: 36, endPoint y: 124, distance: 39.9
click at [99, 139] on textarea "**********" at bounding box center [112, 131] width 143 height 28
drag, startPoint x: 99, startPoint y: 139, endPoint x: 42, endPoint y: 131, distance: 57.7
click at [42, 131] on textarea "**********" at bounding box center [112, 131] width 143 height 28
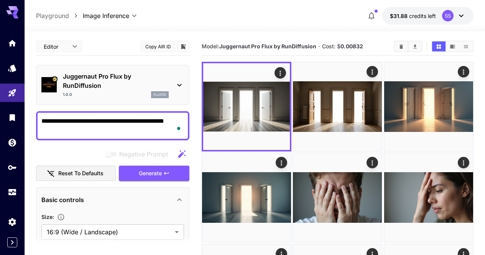
click at [137, 127] on textarea "**********" at bounding box center [112, 126] width 143 height 18
paste textarea "**********"
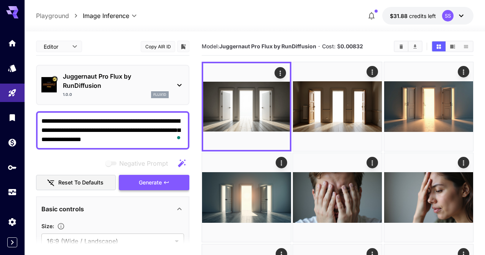
click at [161, 180] on span "Generate" at bounding box center [150, 183] width 23 height 10
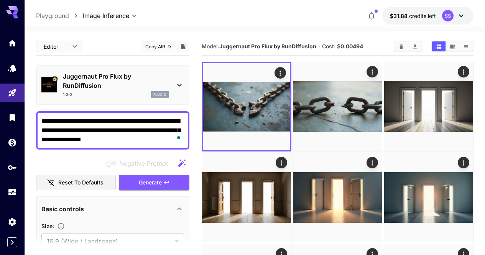
click at [154, 124] on textarea "**********" at bounding box center [112, 131] width 143 height 28
paste textarea "**********"
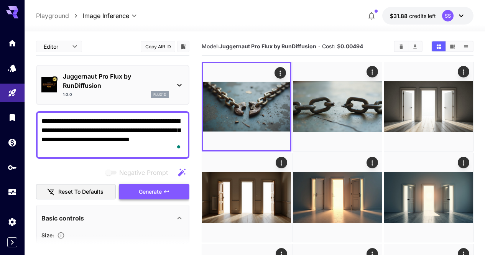
click at [163, 191] on button "Generate" at bounding box center [154, 192] width 71 height 16
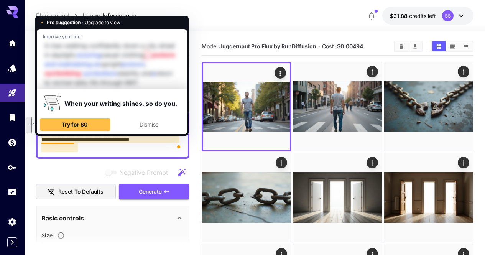
drag, startPoint x: 116, startPoint y: 147, endPoint x: 43, endPoint y: 143, distance: 73.0
click at [43, 143] on textarea "**********" at bounding box center [112, 135] width 143 height 37
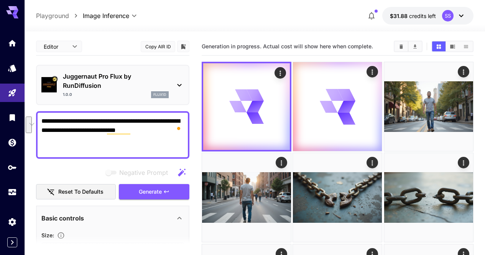
type textarea "**********"
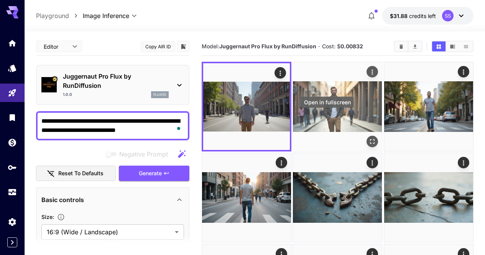
click at [369, 138] on icon "Open in fullscreen" at bounding box center [373, 142] width 8 height 8
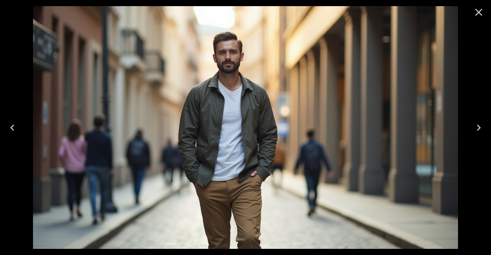
click at [17, 130] on icon "Previous" at bounding box center [12, 128] width 12 height 12
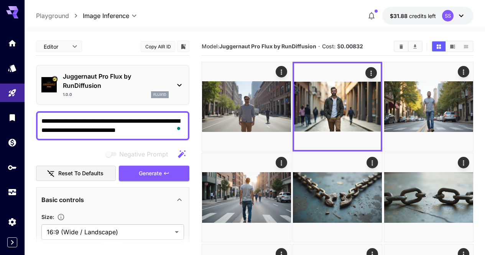
click at [62, 125] on textarea "**********" at bounding box center [112, 126] width 143 height 18
paste textarea "**********"
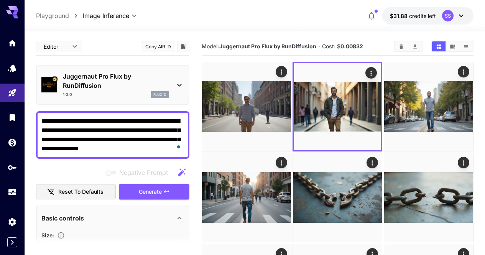
click at [157, 191] on span "Generate" at bounding box center [150, 192] width 23 height 10
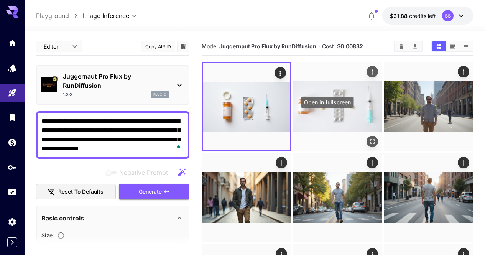
click at [369, 138] on icon "Open in fullscreen" at bounding box center [373, 142] width 8 height 8
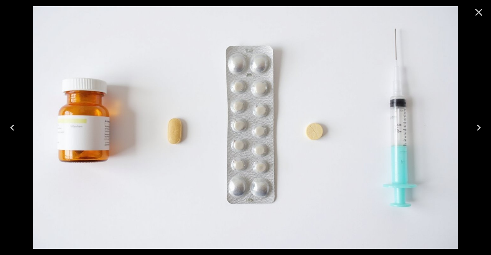
click at [8, 126] on icon "Previous" at bounding box center [12, 128] width 12 height 12
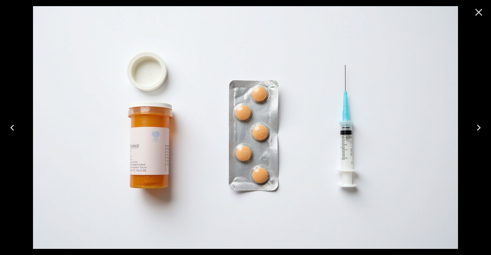
click at [484, 26] on div at bounding box center [245, 127] width 491 height 255
click at [474, 13] on icon "Close" at bounding box center [479, 12] width 12 height 12
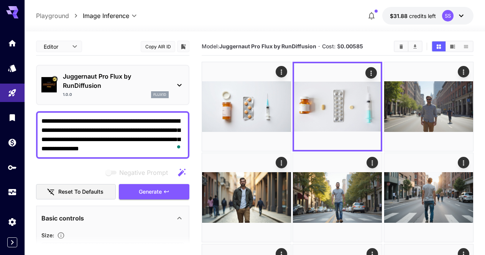
click at [90, 139] on textarea "**********" at bounding box center [112, 135] width 143 height 37
paste textarea "To enrich screen reader interactions, please activate Accessibility in Grammarl…"
click at [163, 195] on button "Generate" at bounding box center [154, 192] width 71 height 16
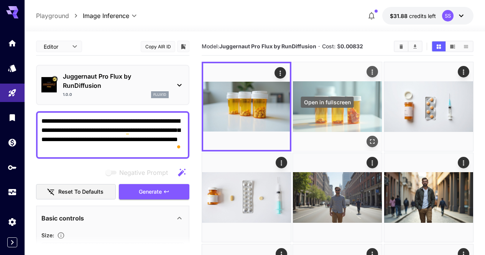
click at [369, 138] on icon "Open in fullscreen" at bounding box center [373, 142] width 8 height 8
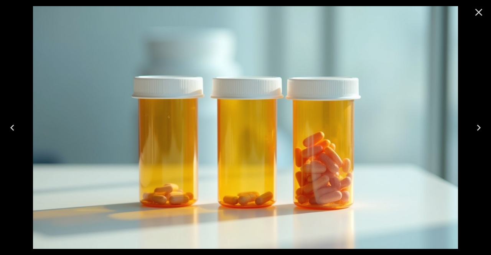
click at [5, 128] on button "Previous" at bounding box center [12, 127] width 25 height 31
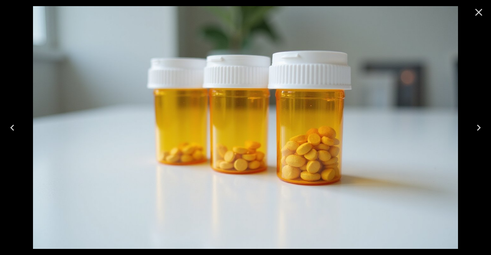
click at [5, 128] on button "Previous" at bounding box center [12, 127] width 25 height 31
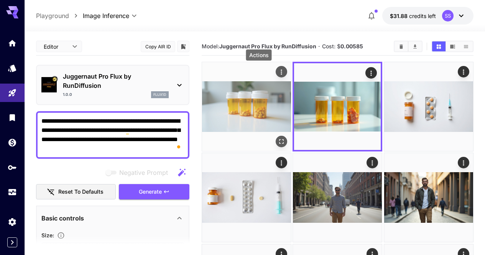
click at [278, 72] on icon "Actions" at bounding box center [282, 72] width 8 height 8
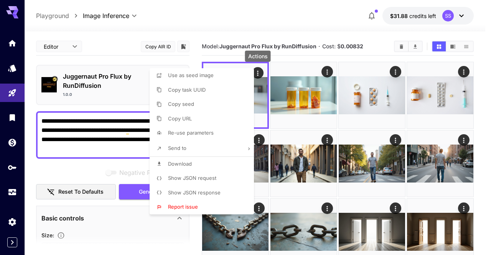
click at [215, 165] on li "Download" at bounding box center [204, 164] width 109 height 15
drag, startPoint x: 279, startPoint y: 155, endPoint x: 285, endPoint y: 151, distance: 7.2
click at [279, 155] on div at bounding box center [245, 127] width 491 height 255
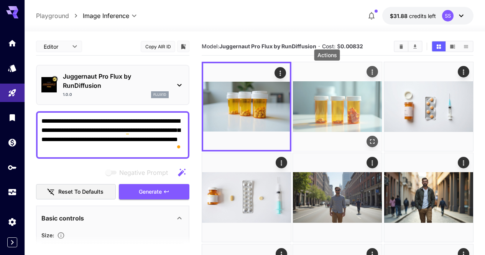
click at [369, 73] on icon "Actions" at bounding box center [373, 72] width 8 height 8
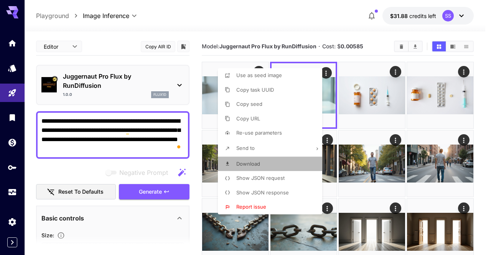
click at [281, 163] on li "Download" at bounding box center [272, 164] width 109 height 15
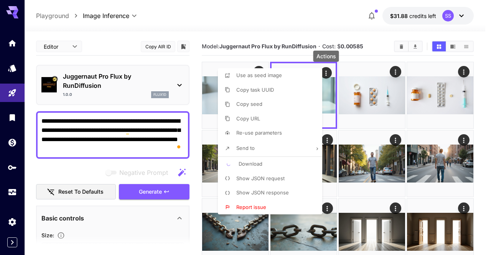
click at [377, 162] on div at bounding box center [245, 127] width 491 height 255
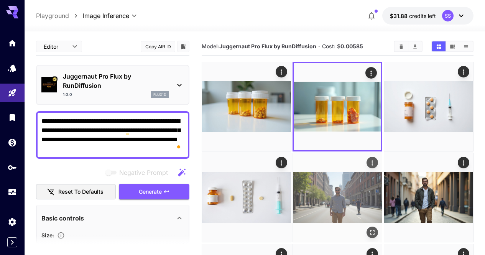
click at [369, 229] on icon "Open in fullscreen" at bounding box center [373, 233] width 8 height 8
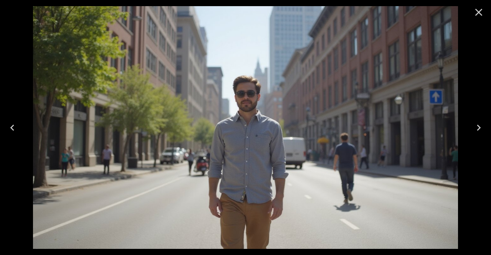
click at [481, 131] on icon "Next" at bounding box center [479, 128] width 12 height 12
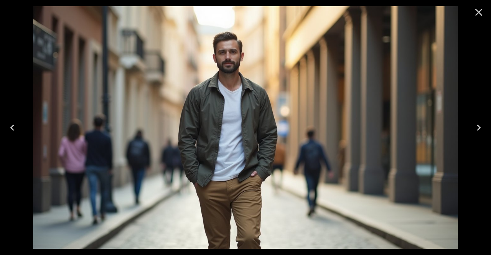
click at [481, 131] on icon "Next" at bounding box center [479, 128] width 12 height 12
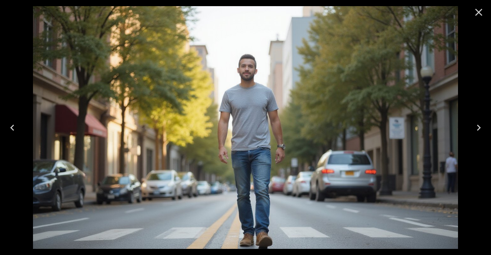
click at [481, 131] on icon "Next" at bounding box center [479, 128] width 12 height 12
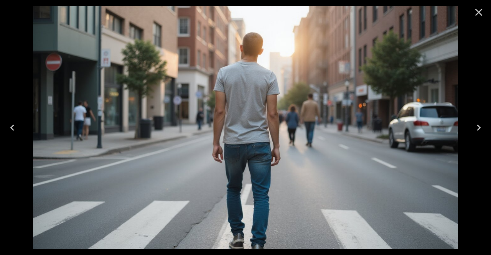
click at [478, 13] on icon "Close" at bounding box center [478, 12] width 7 height 7
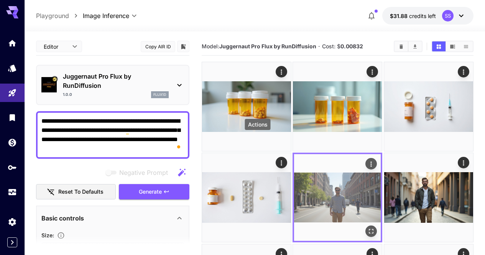
click at [368, 160] on icon "Actions" at bounding box center [372, 164] width 8 height 8
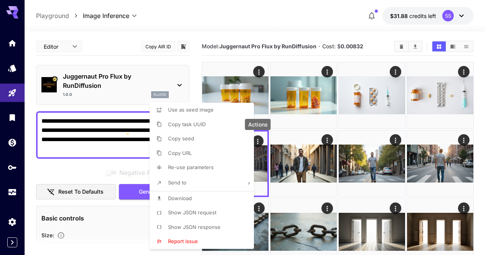
click at [217, 192] on li "Download" at bounding box center [204, 198] width 109 height 15
click at [314, 173] on div at bounding box center [245, 127] width 491 height 255
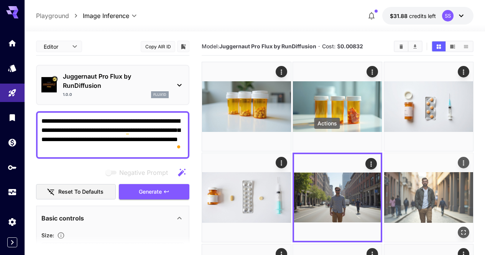
click at [460, 159] on icon "Actions" at bounding box center [464, 163] width 8 height 8
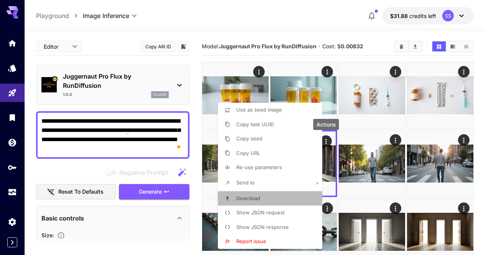
click at [279, 201] on li "Download" at bounding box center [272, 198] width 109 height 15
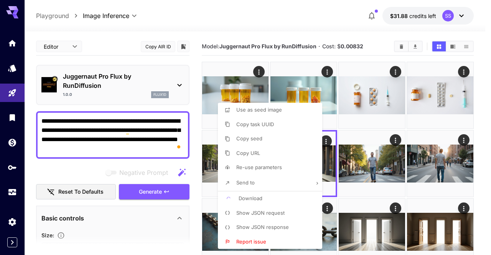
click at [350, 184] on div at bounding box center [245, 127] width 491 height 255
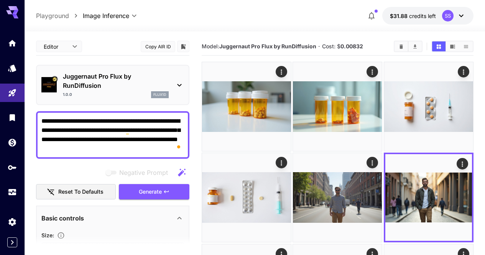
scroll to position [115, 0]
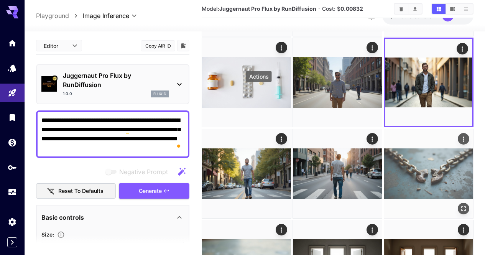
click at [460, 135] on icon "Actions" at bounding box center [464, 139] width 8 height 8
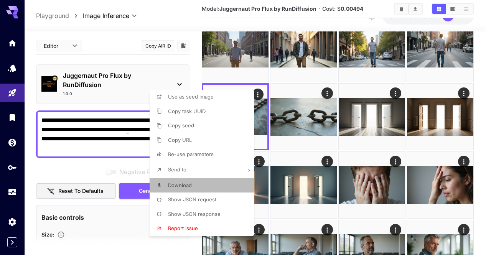
click at [217, 183] on li "Download" at bounding box center [204, 185] width 109 height 15
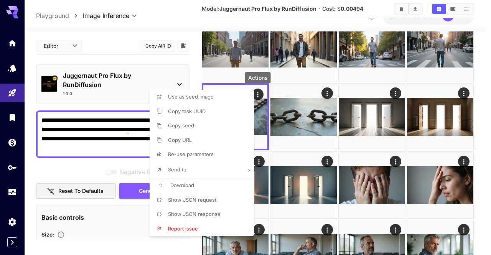
click at [328, 151] on div at bounding box center [245, 127] width 491 height 255
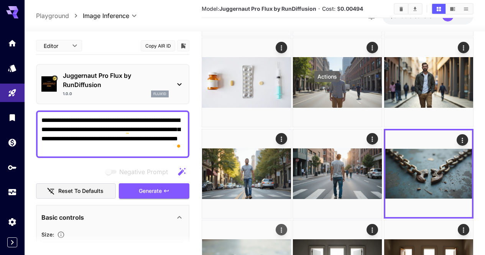
click at [285, 226] on icon "Actions" at bounding box center [282, 230] width 8 height 8
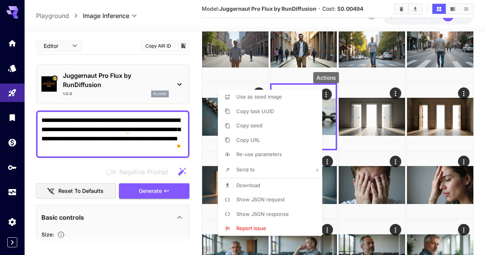
click at [280, 183] on li "Download" at bounding box center [272, 185] width 109 height 15
click at [363, 165] on div at bounding box center [245, 127] width 491 height 255
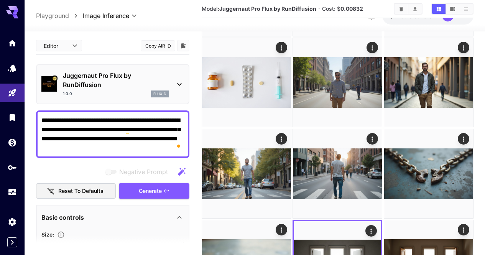
click at [152, 127] on textarea "**********" at bounding box center [112, 134] width 143 height 37
paste textarea "To enrich screen reader interactions, please activate Accessibility in Grammarl…"
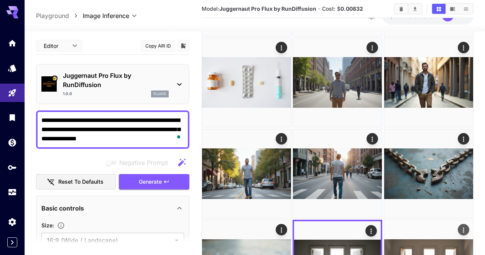
type textarea "**********"
click at [165, 183] on icon "button" at bounding box center [166, 182] width 6 height 6
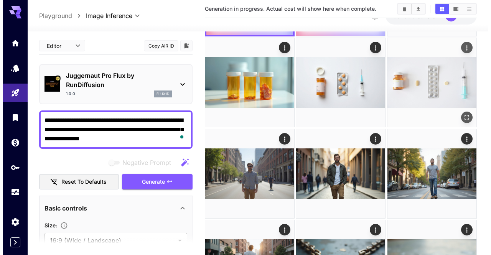
scroll to position [0, 0]
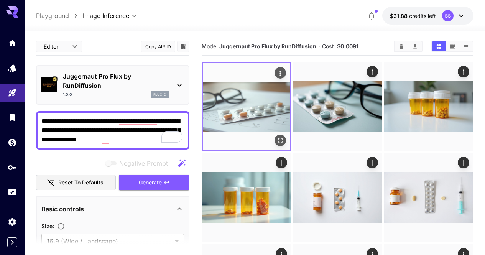
click at [277, 137] on icon "Open in fullscreen" at bounding box center [281, 141] width 8 height 8
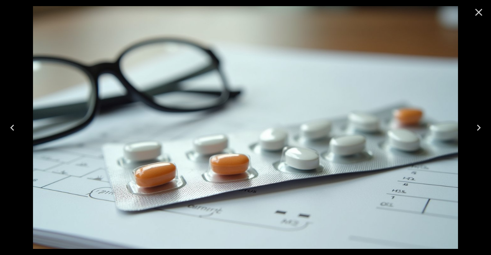
click at [476, 132] on icon "Next" at bounding box center [479, 128] width 12 height 12
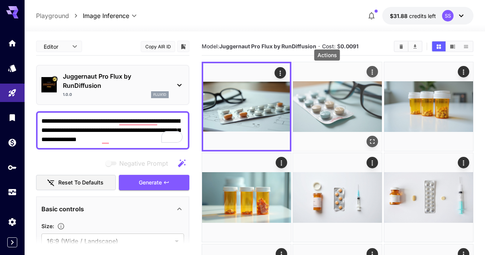
click at [369, 73] on icon "Actions" at bounding box center [373, 72] width 8 height 8
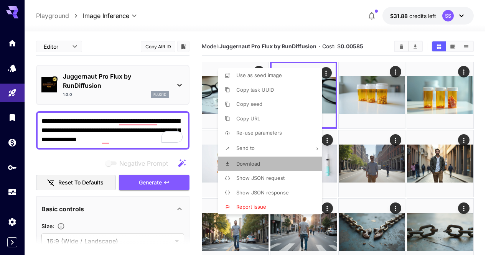
click at [273, 161] on li "Download" at bounding box center [272, 164] width 109 height 15
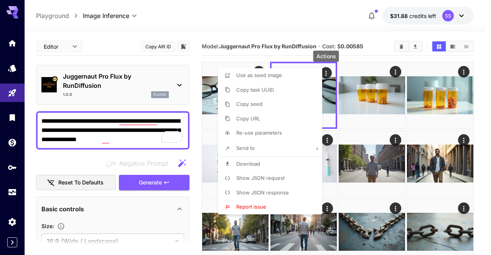
click at [166, 180] on div at bounding box center [245, 127] width 491 height 255
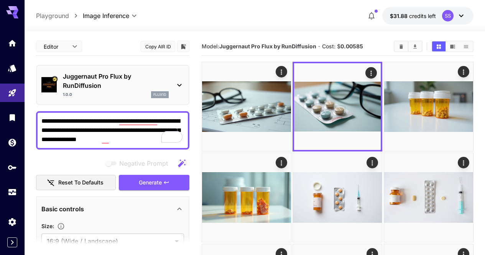
click at [167, 180] on div at bounding box center [242, 127] width 485 height 255
click at [168, 181] on icon "button" at bounding box center [166, 183] width 6 height 6
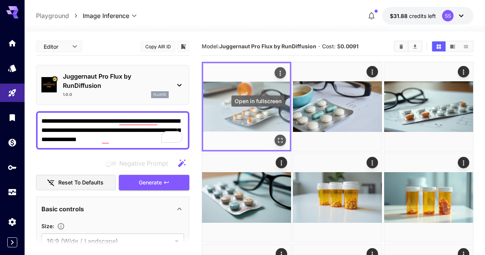
click at [277, 137] on icon "Open in fullscreen" at bounding box center [281, 141] width 8 height 8
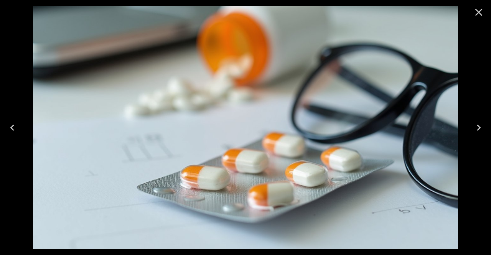
click at [480, 128] on icon "Next" at bounding box center [479, 128] width 12 height 12
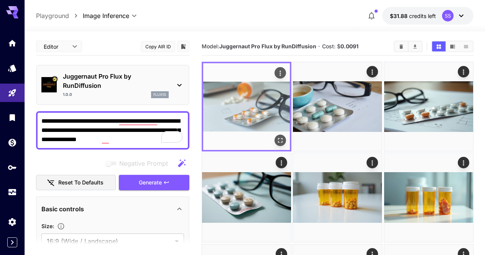
click at [277, 71] on icon "Actions" at bounding box center [281, 73] width 8 height 8
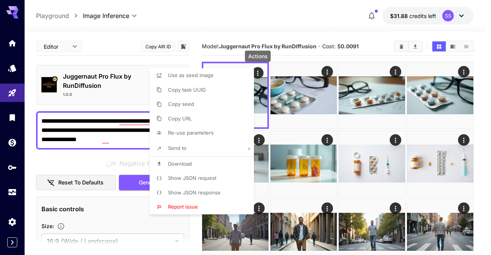
click at [214, 162] on li "Download" at bounding box center [204, 164] width 109 height 15
click at [296, 145] on div at bounding box center [245, 127] width 491 height 255
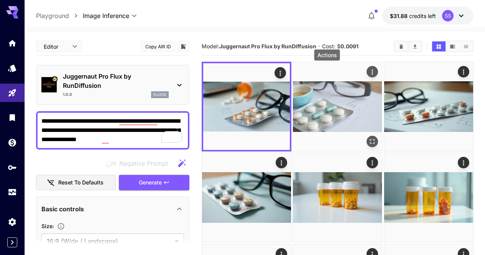
click at [369, 70] on icon "Actions" at bounding box center [373, 72] width 8 height 8
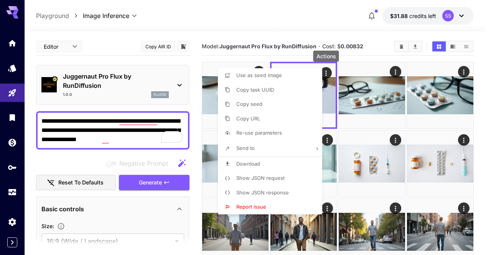
click at [262, 164] on li "Download" at bounding box center [272, 164] width 109 height 15
click at [125, 133] on div at bounding box center [245, 127] width 491 height 255
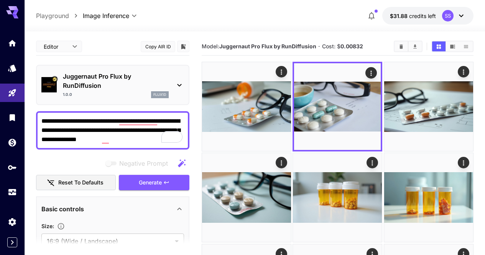
click at [125, 133] on textarea "**********" at bounding box center [112, 131] width 143 height 28
paste textarea "**********"
click at [159, 188] on span "Generate" at bounding box center [150, 183] width 23 height 10
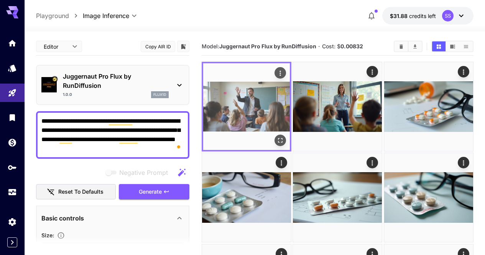
click at [277, 137] on icon "Open in fullscreen" at bounding box center [281, 141] width 8 height 8
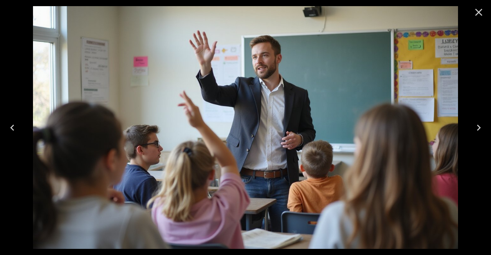
click at [479, 124] on icon "Next" at bounding box center [479, 128] width 12 height 12
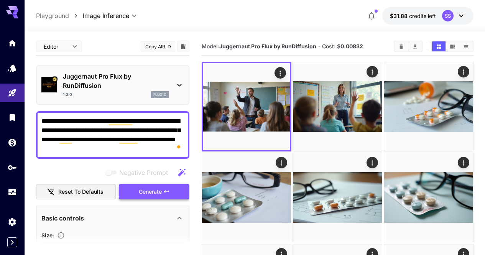
click at [169, 191] on icon "button" at bounding box center [166, 191] width 5 height 3
click at [132, 134] on textarea "**********" at bounding box center [112, 135] width 143 height 37
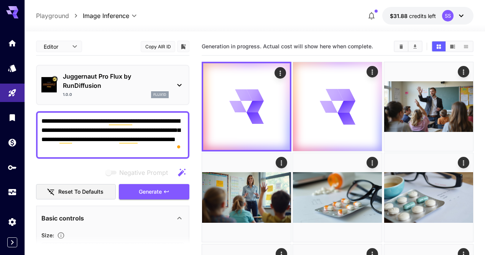
click at [132, 134] on textarea "**********" at bounding box center [112, 135] width 143 height 37
click at [96, 134] on textarea "**********" at bounding box center [112, 135] width 143 height 37
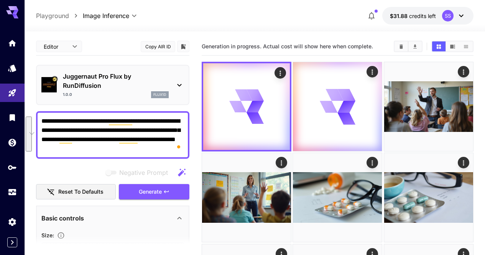
paste textarea "To enrich screen reader interactions, please activate Accessibility in Grammarl…"
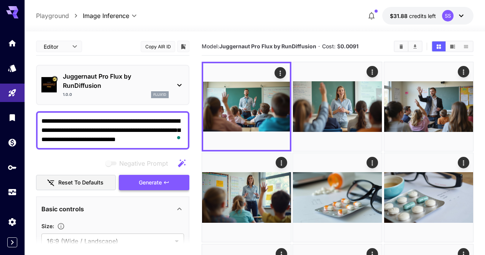
click at [157, 185] on span "Generate" at bounding box center [150, 183] width 23 height 10
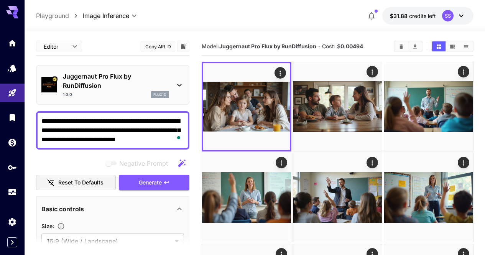
click at [162, 181] on span "Generate" at bounding box center [150, 183] width 23 height 10
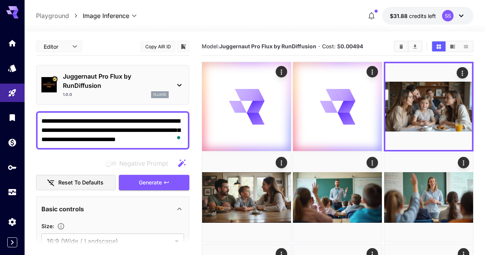
click at [143, 132] on textarea "**********" at bounding box center [112, 131] width 143 height 28
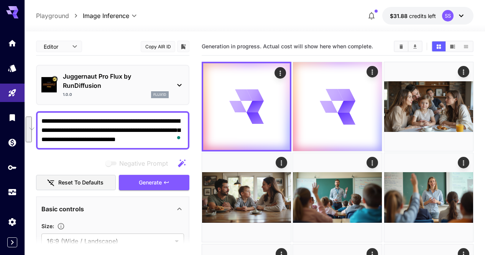
paste textarea "**********"
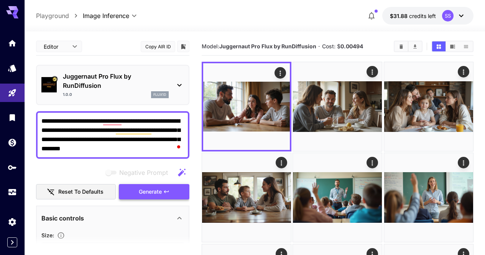
type textarea "**********"
click at [167, 192] on icon "button" at bounding box center [166, 191] width 5 height 3
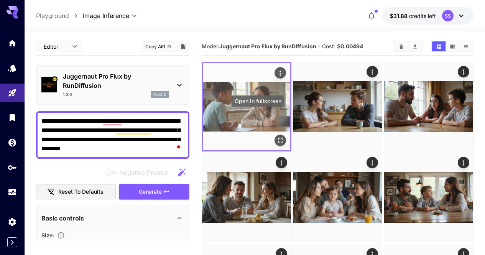
click at [277, 137] on icon "Open in fullscreen" at bounding box center [281, 141] width 8 height 8
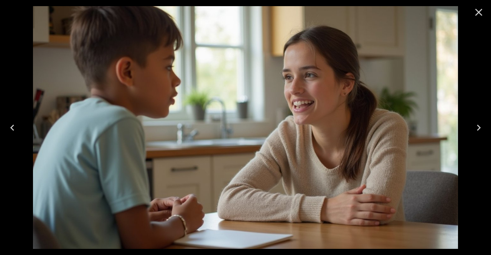
click at [484, 128] on icon "Next" at bounding box center [479, 128] width 12 height 12
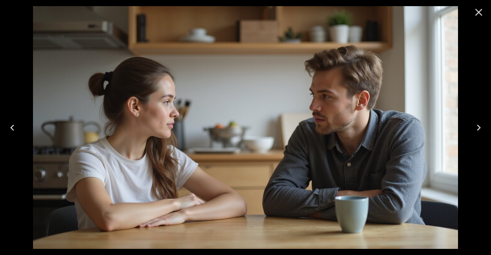
click at [479, 128] on icon "Next" at bounding box center [479, 128] width 4 height 6
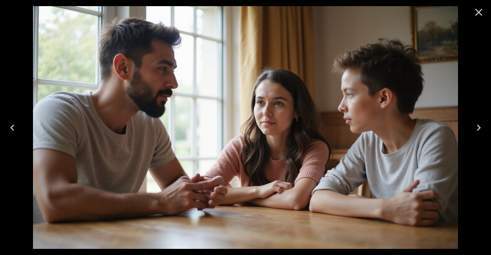
click at [481, 127] on icon "Next" at bounding box center [479, 128] width 12 height 12
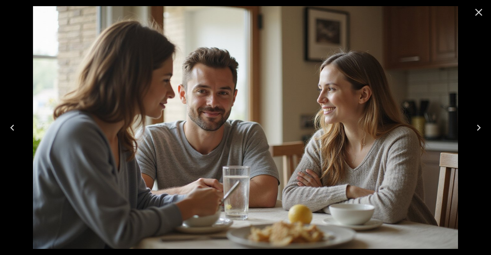
click at [481, 125] on icon "Next" at bounding box center [479, 128] width 12 height 12
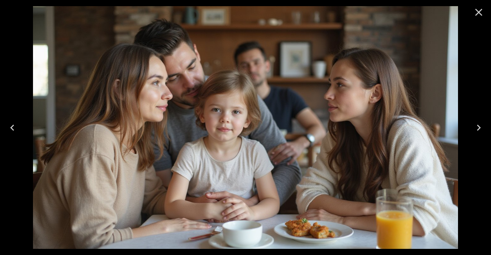
click at [481, 126] on icon "Next" at bounding box center [479, 128] width 12 height 12
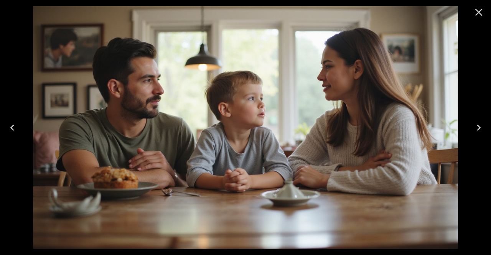
click at [473, 127] on icon "Next" at bounding box center [479, 128] width 12 height 12
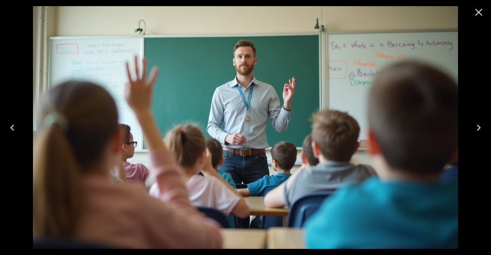
click at [483, 129] on icon "Next" at bounding box center [479, 128] width 12 height 12
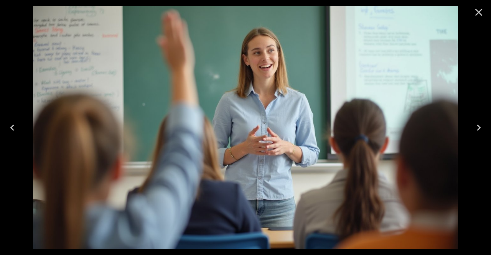
click at [474, 132] on icon "Next" at bounding box center [479, 128] width 12 height 12
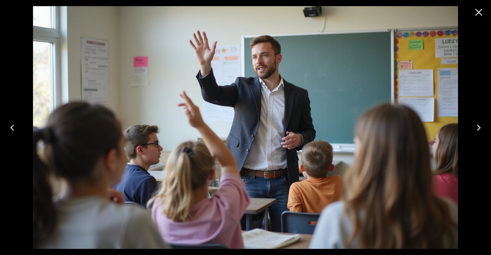
click at [475, 131] on icon "Next" at bounding box center [479, 128] width 12 height 12
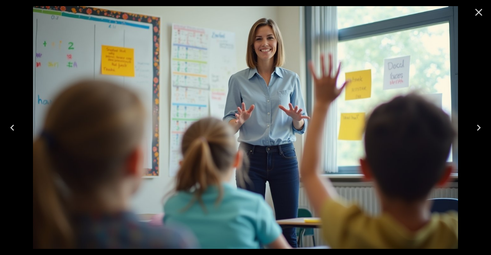
click at [477, 12] on icon "Close" at bounding box center [479, 12] width 12 height 12
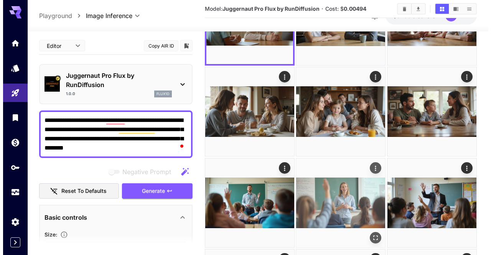
scroll to position [77, 0]
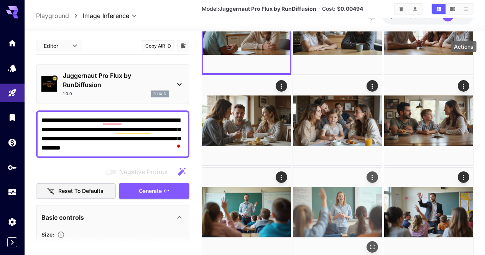
click at [377, 174] on icon "Actions" at bounding box center [373, 178] width 8 height 8
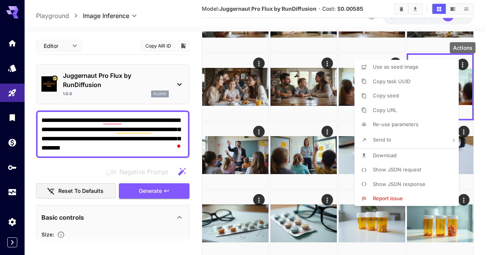
click at [397, 156] on li "Download" at bounding box center [408, 155] width 109 height 15
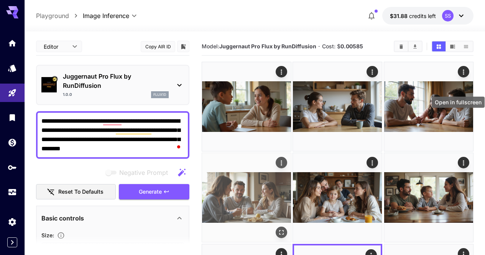
click at [285, 229] on icon "Open in fullscreen" at bounding box center [282, 233] width 8 height 8
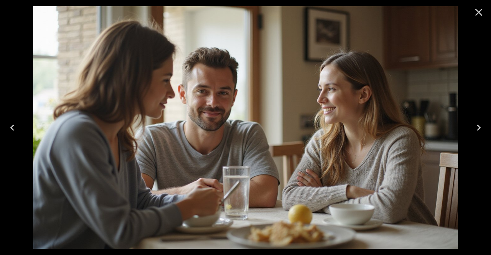
click at [10, 125] on icon "Previous" at bounding box center [12, 128] width 12 height 12
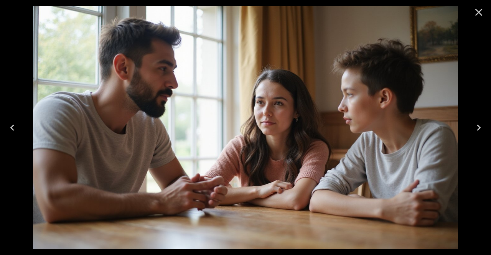
click at [12, 125] on icon "Previous" at bounding box center [12, 128] width 12 height 12
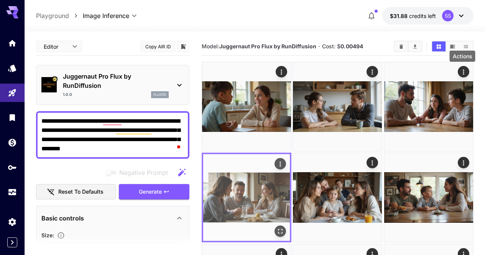
click at [286, 158] on button "Actions" at bounding box center [281, 164] width 12 height 12
click at [284, 160] on icon "Actions" at bounding box center [281, 164] width 8 height 8
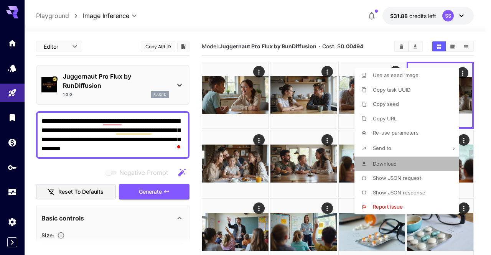
click at [395, 162] on span "Download" at bounding box center [385, 164] width 24 height 6
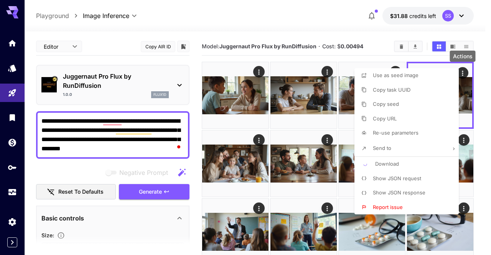
click at [338, 30] on div at bounding box center [245, 127] width 491 height 255
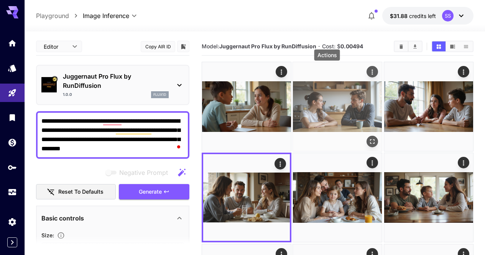
click at [372, 70] on icon "Actions" at bounding box center [372, 71] width 1 height 5
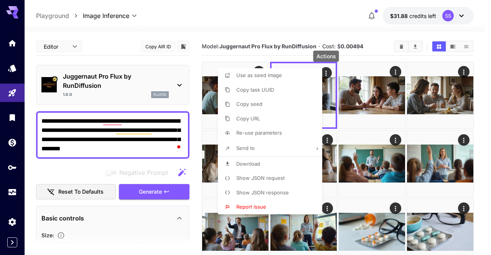
click at [273, 163] on li "Download" at bounding box center [272, 164] width 109 height 15
